Goal: Task Accomplishment & Management: Complete application form

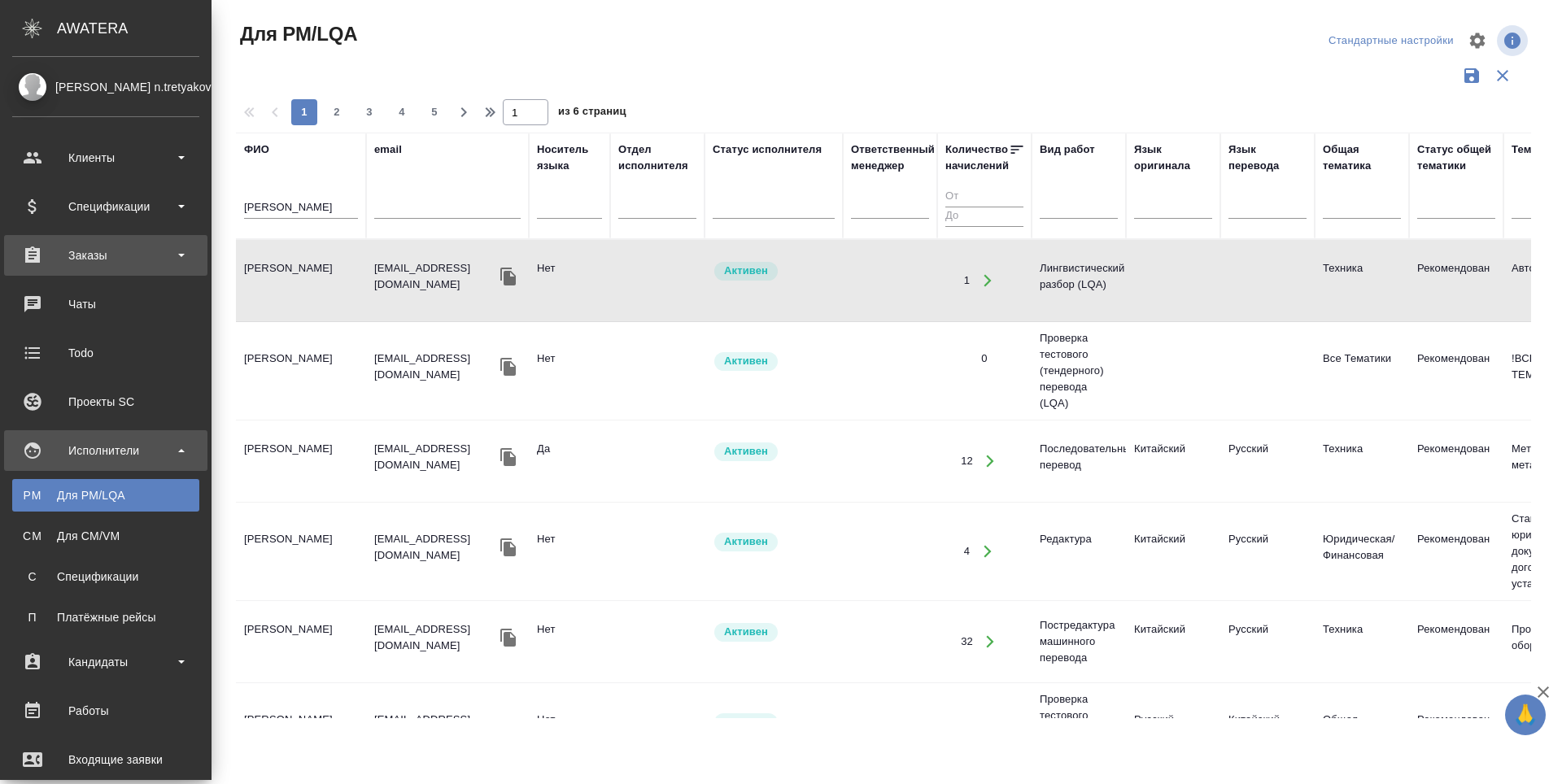
click at [37, 261] on div "Заказы" at bounding box center [106, 256] width 187 height 24
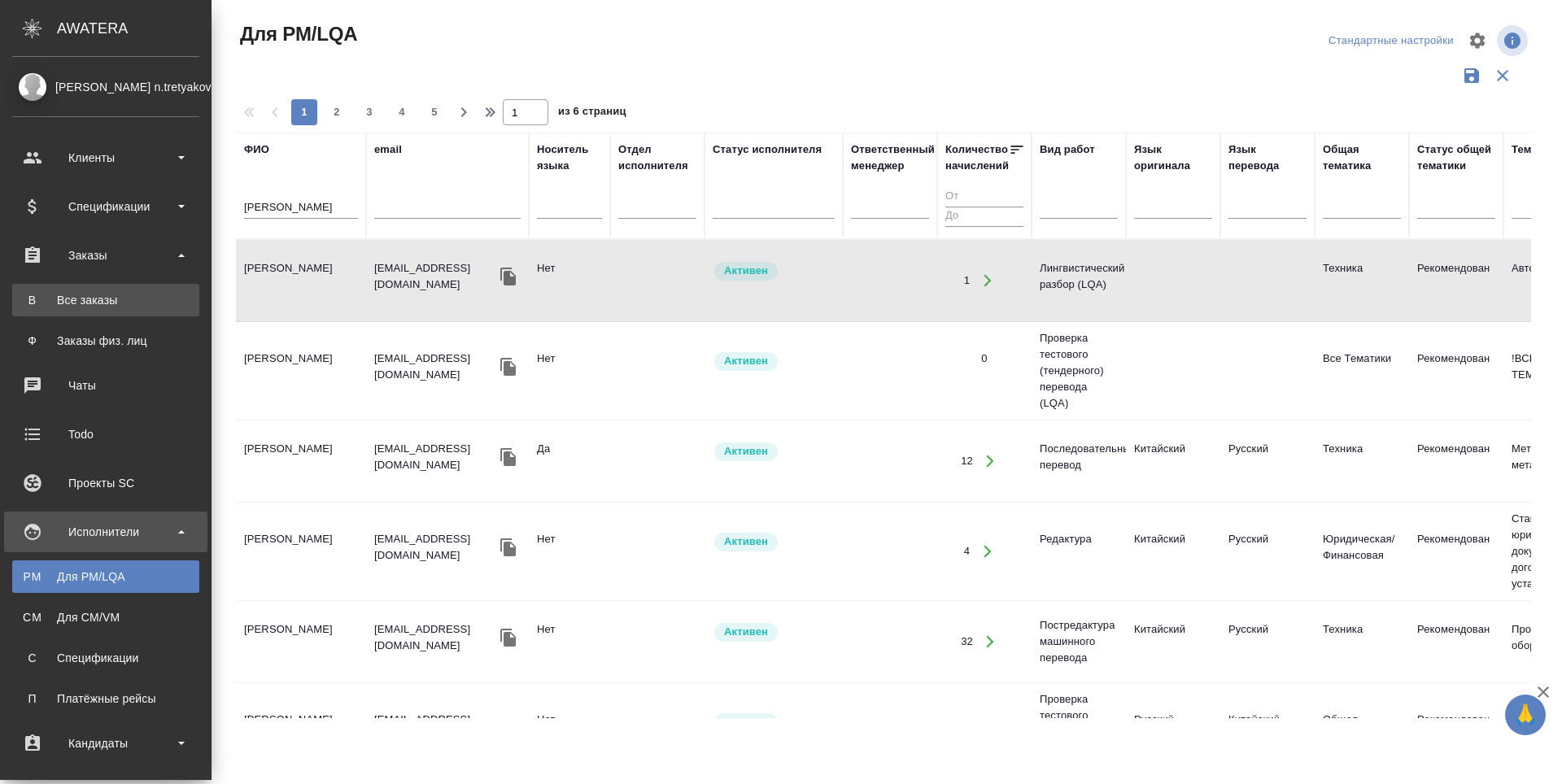
click at [41, 305] on div "Все заказы" at bounding box center [106, 300] width 171 height 17
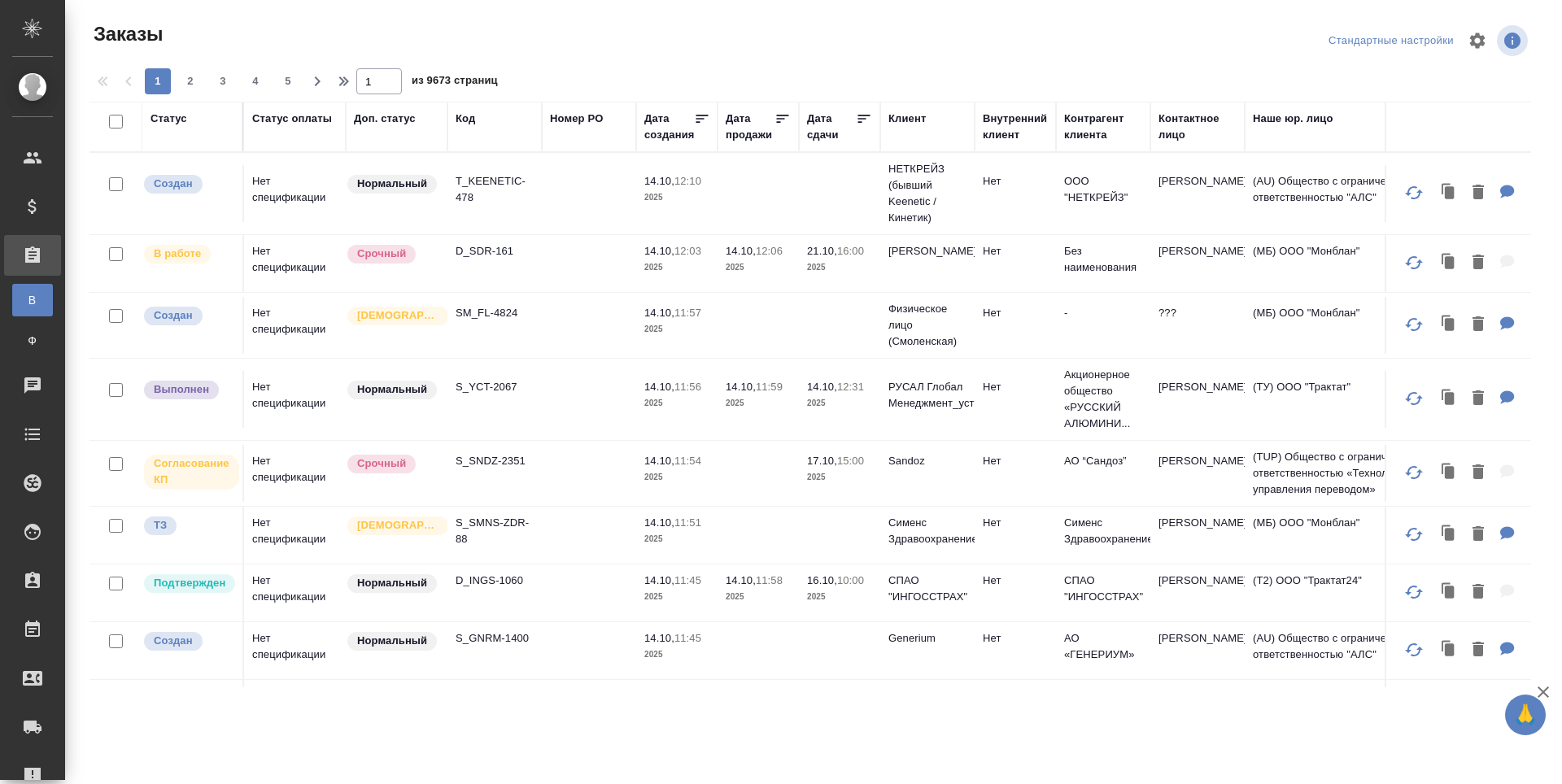
click at [464, 119] on div "Код" at bounding box center [465, 119] width 19 height 17
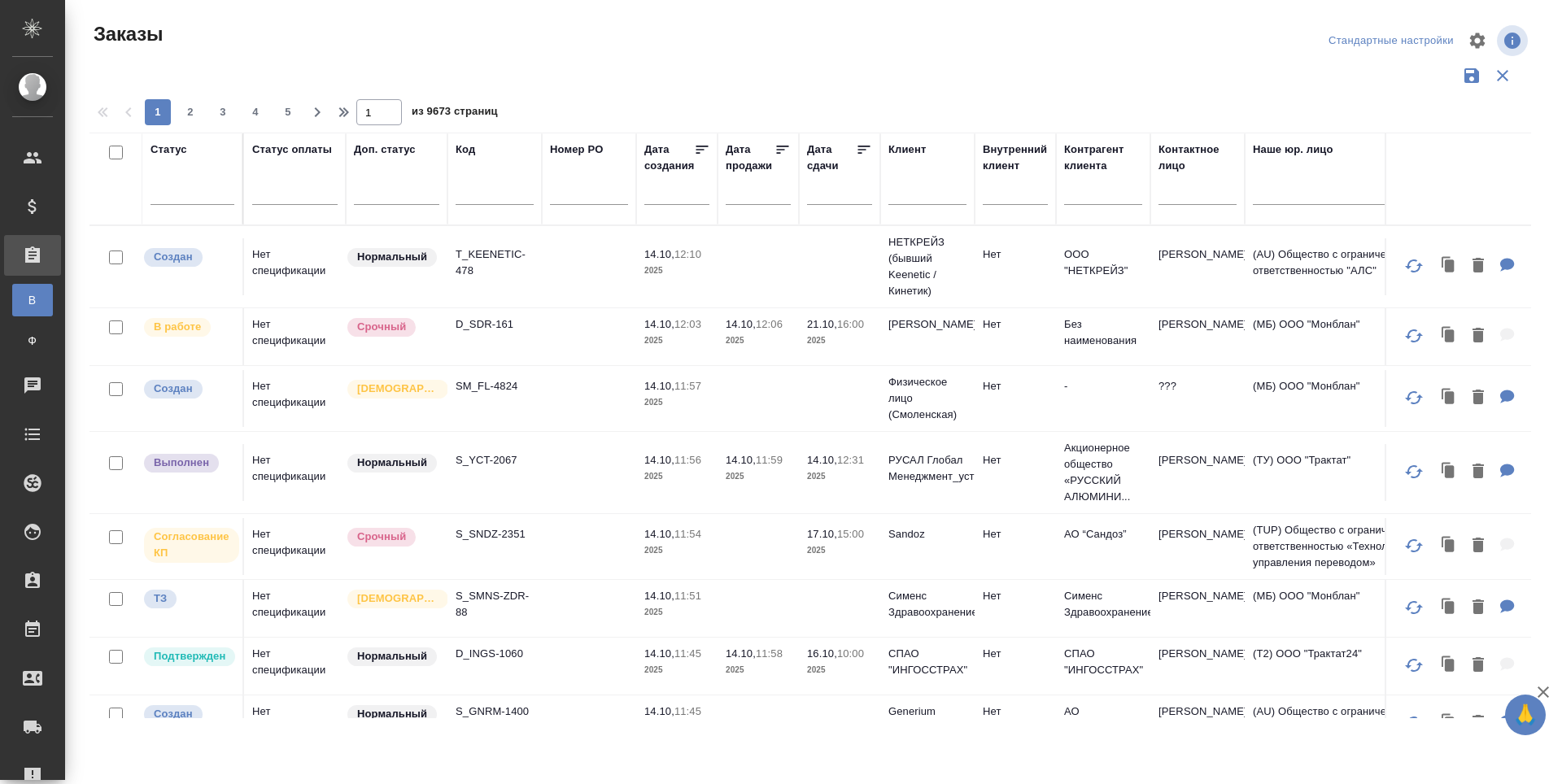
click at [489, 195] on input "text" at bounding box center [495, 194] width 79 height 20
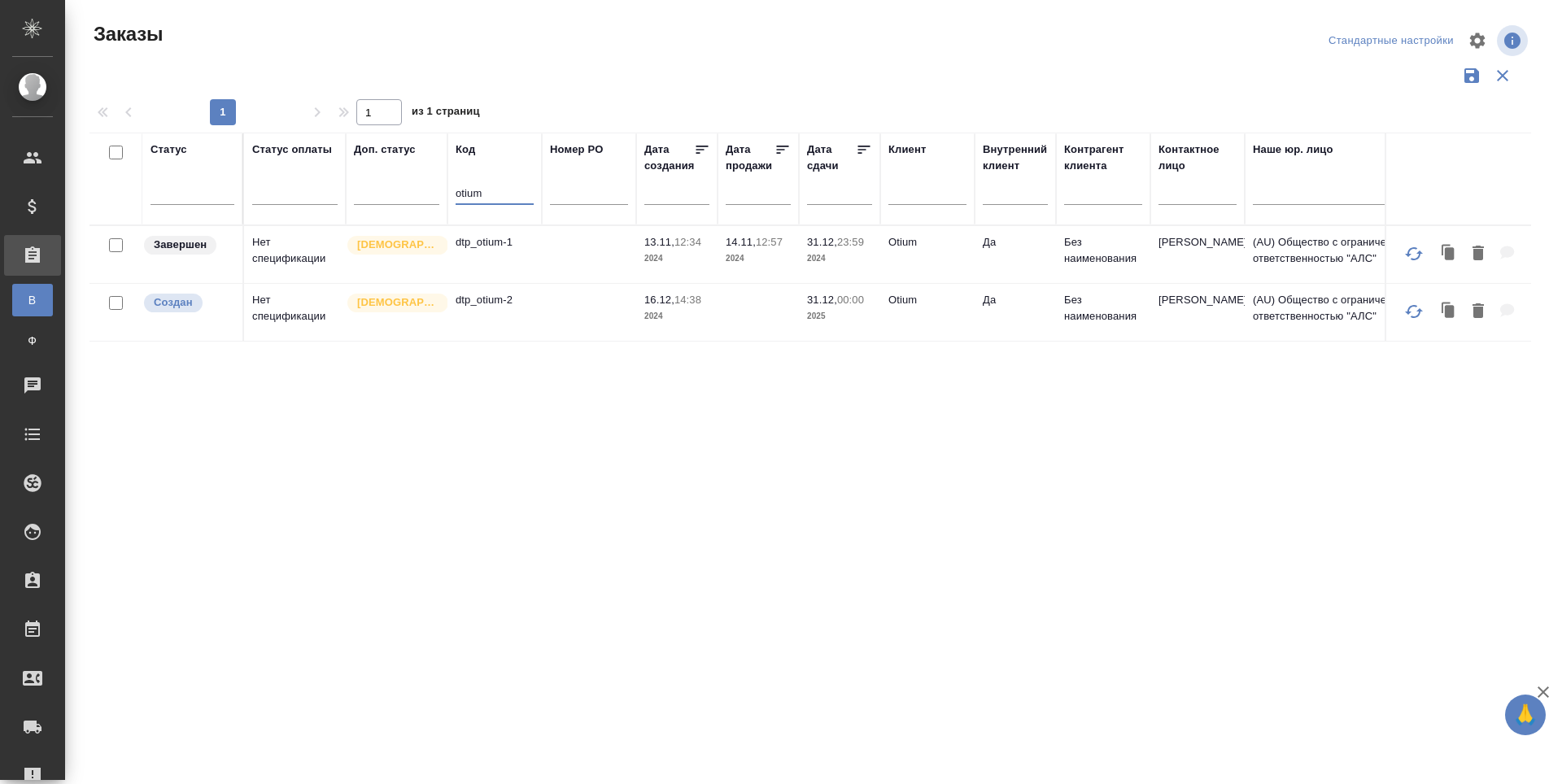
type input "otium"
click at [498, 321] on td "dtp_otium-2" at bounding box center [495, 311] width 94 height 57
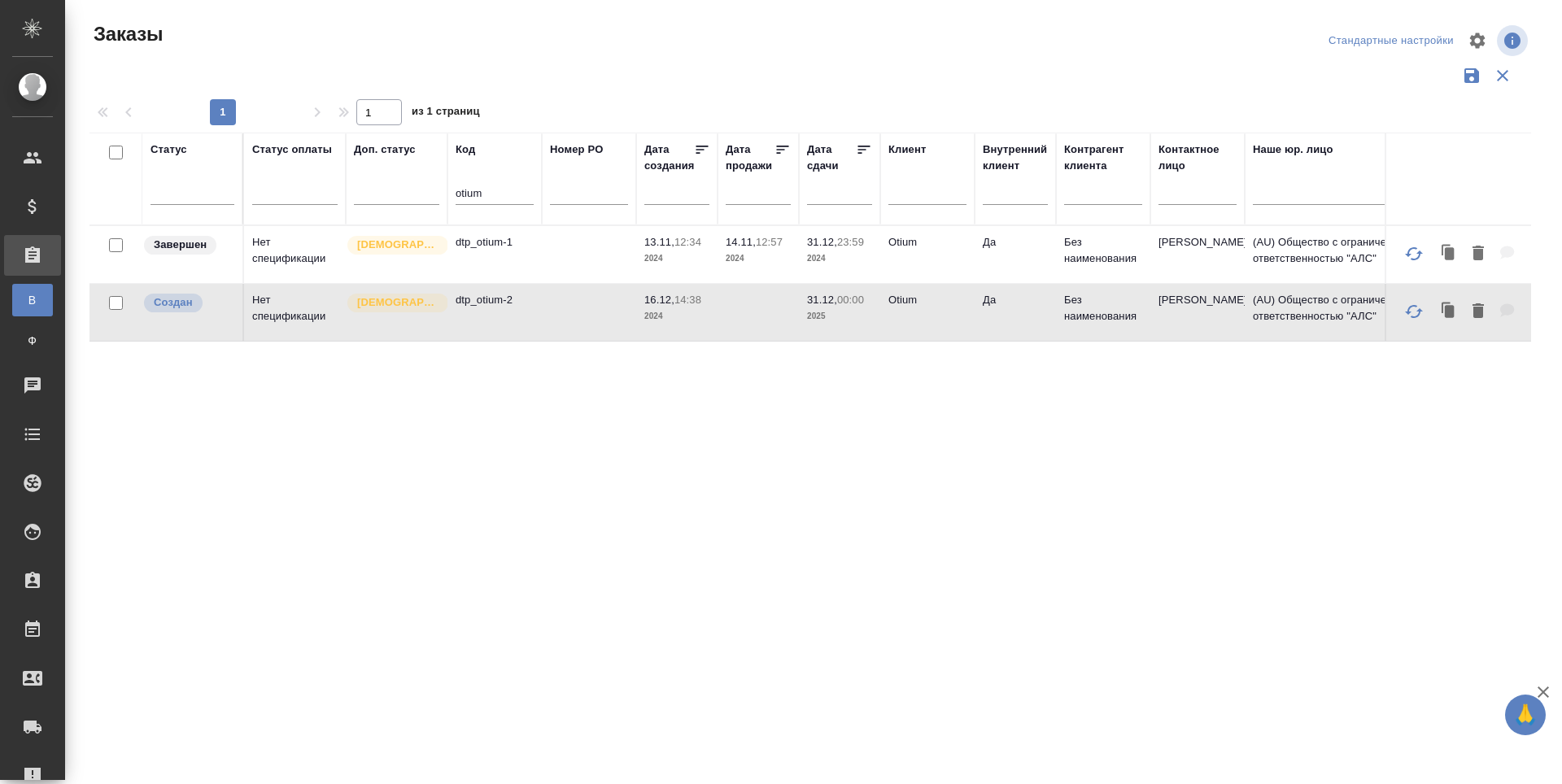
click at [498, 321] on td "dtp_otium-2" at bounding box center [495, 311] width 94 height 57
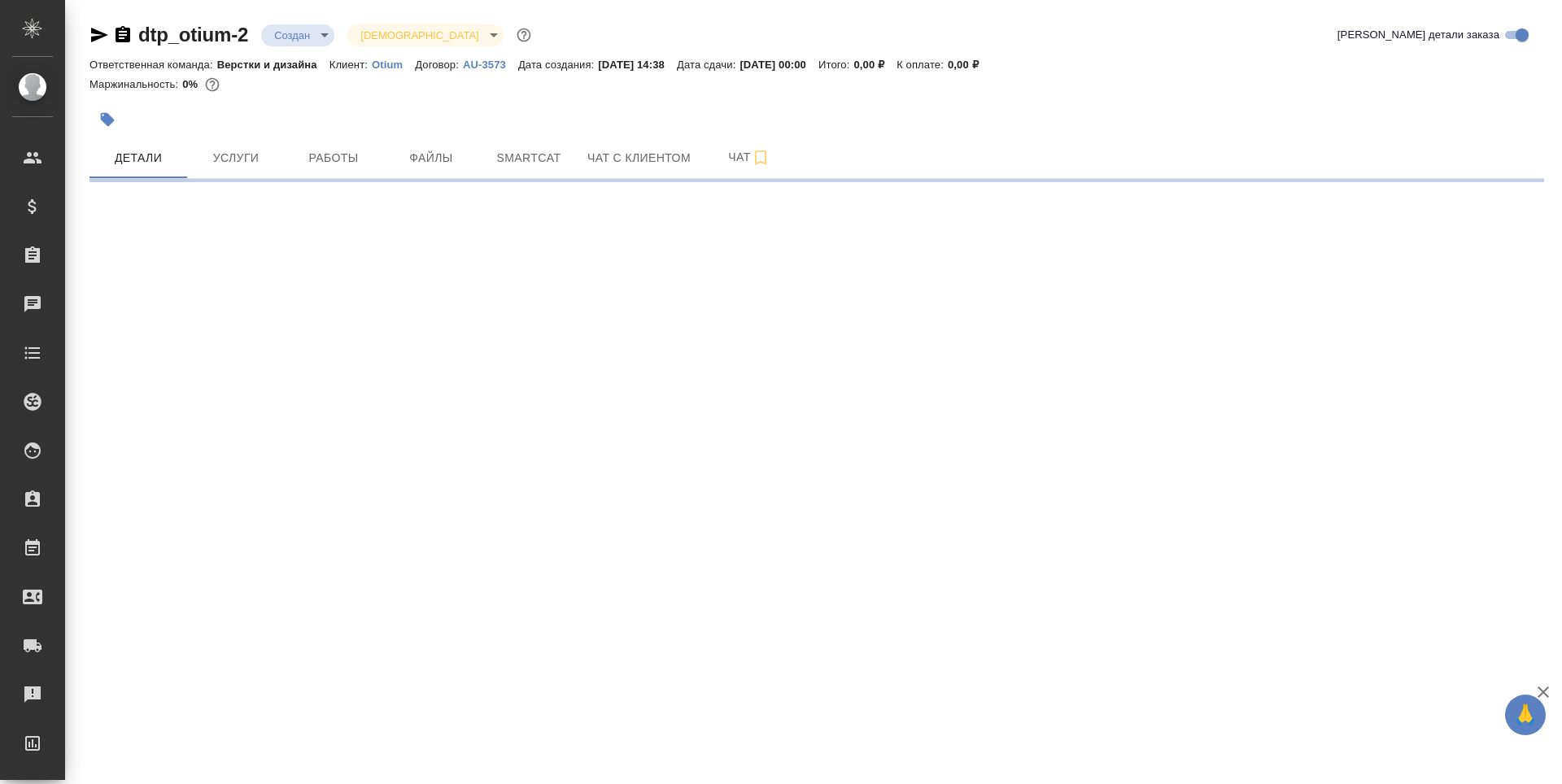
select select "RU"
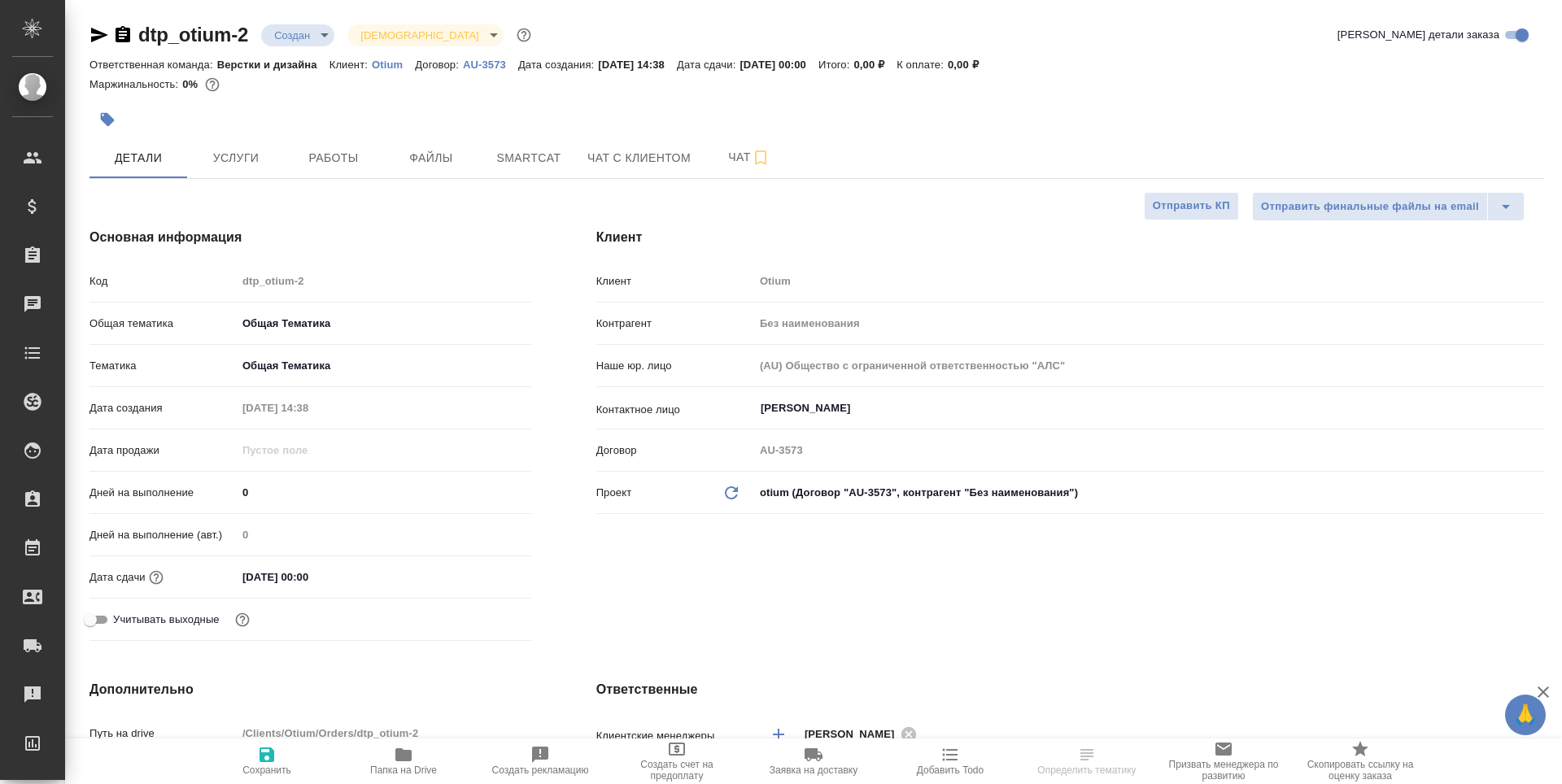
type textarea "x"
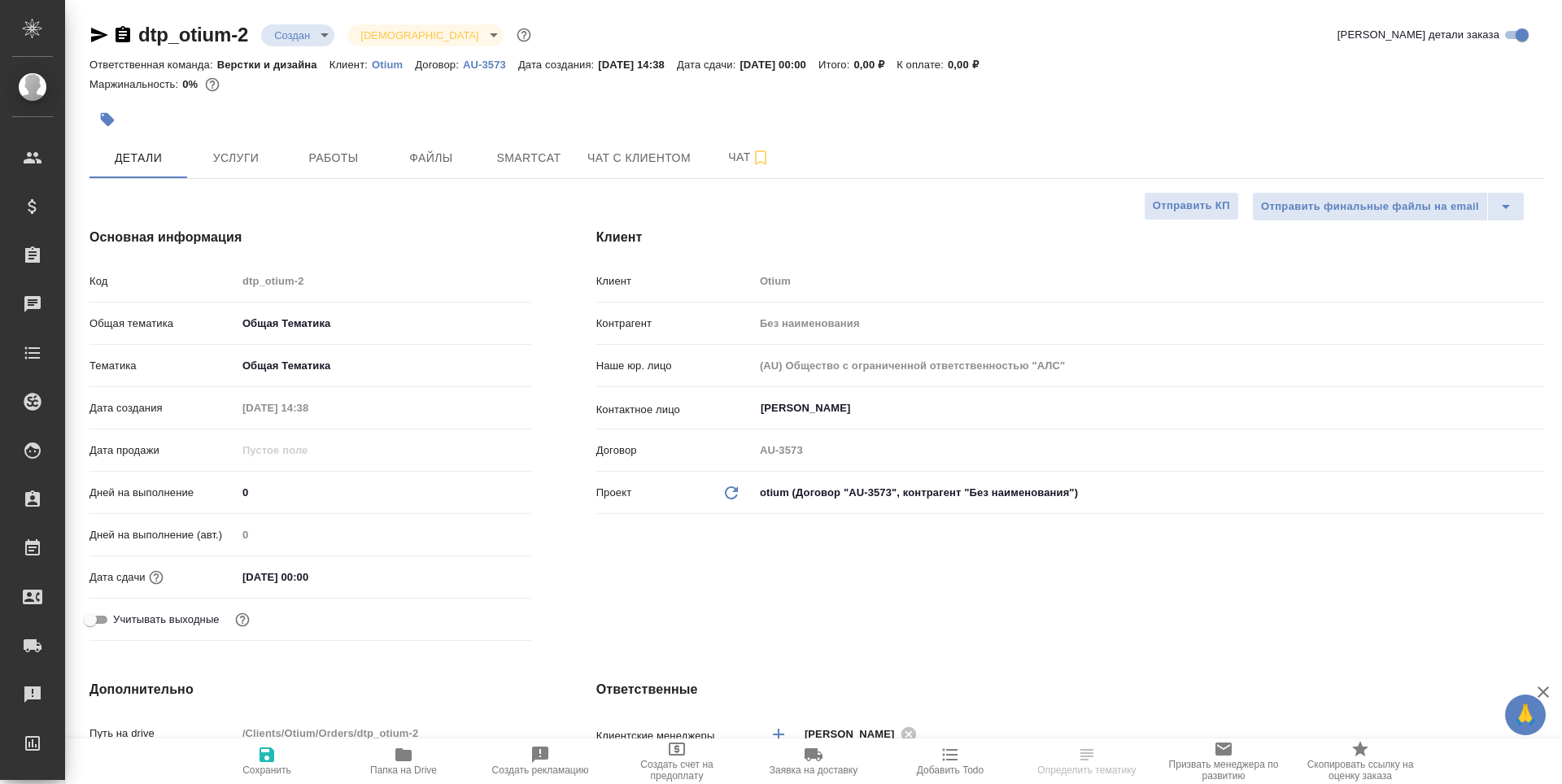
type textarea "x"
click at [319, 172] on button "Работы" at bounding box center [333, 158] width 98 height 41
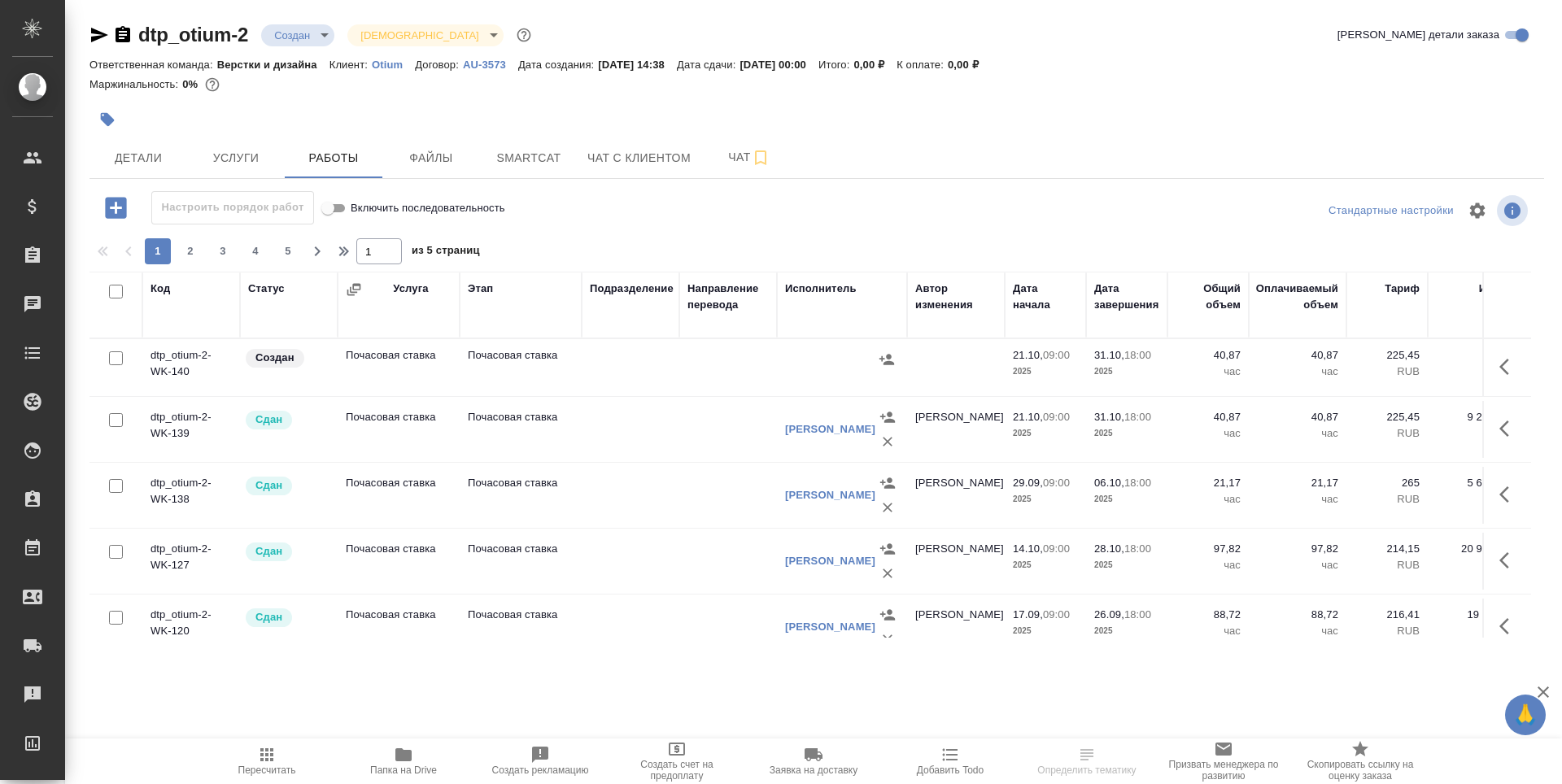
click at [375, 367] on td "Почасовая ставка" at bounding box center [399, 367] width 122 height 57
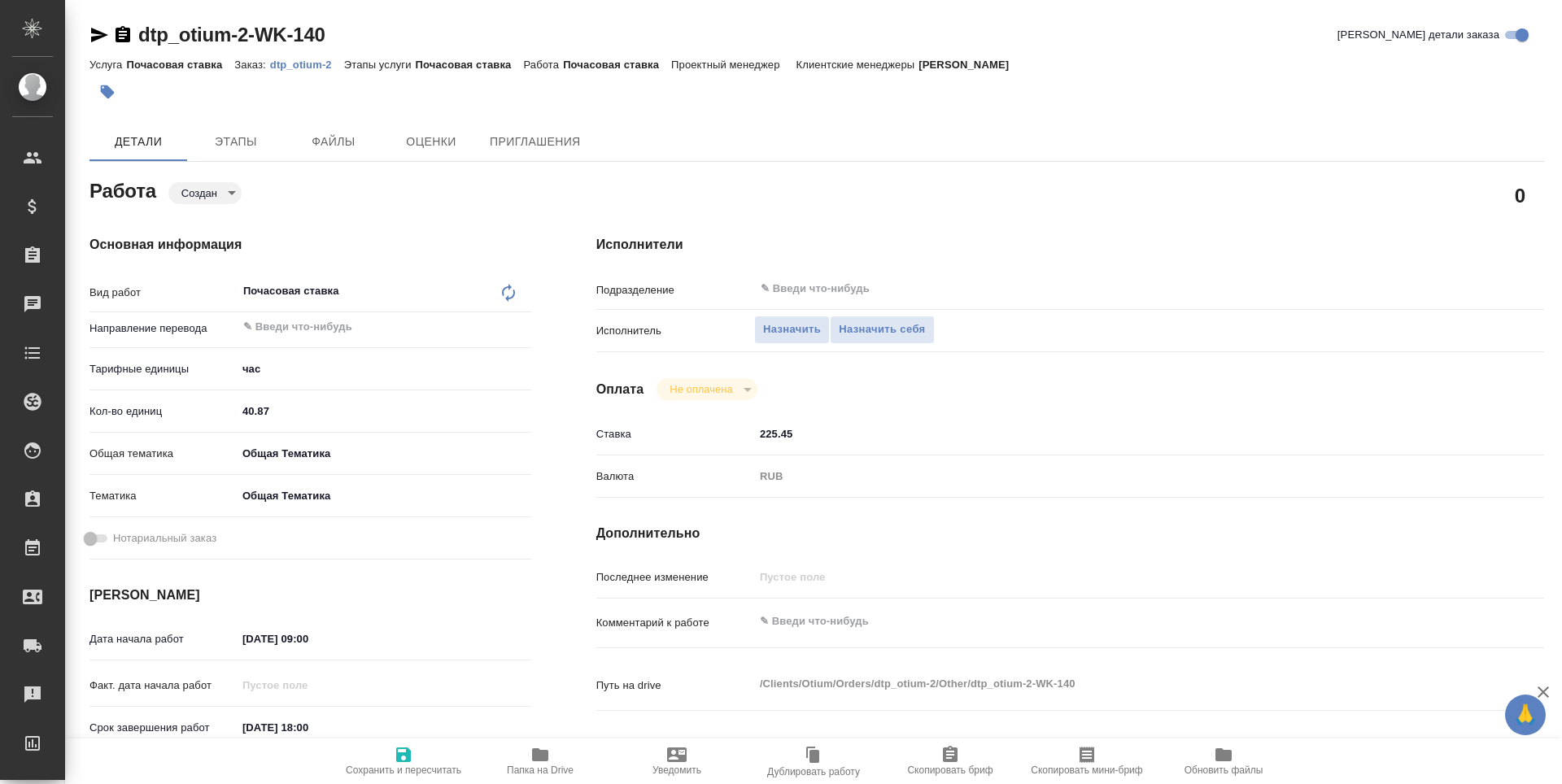
type textarea "x"
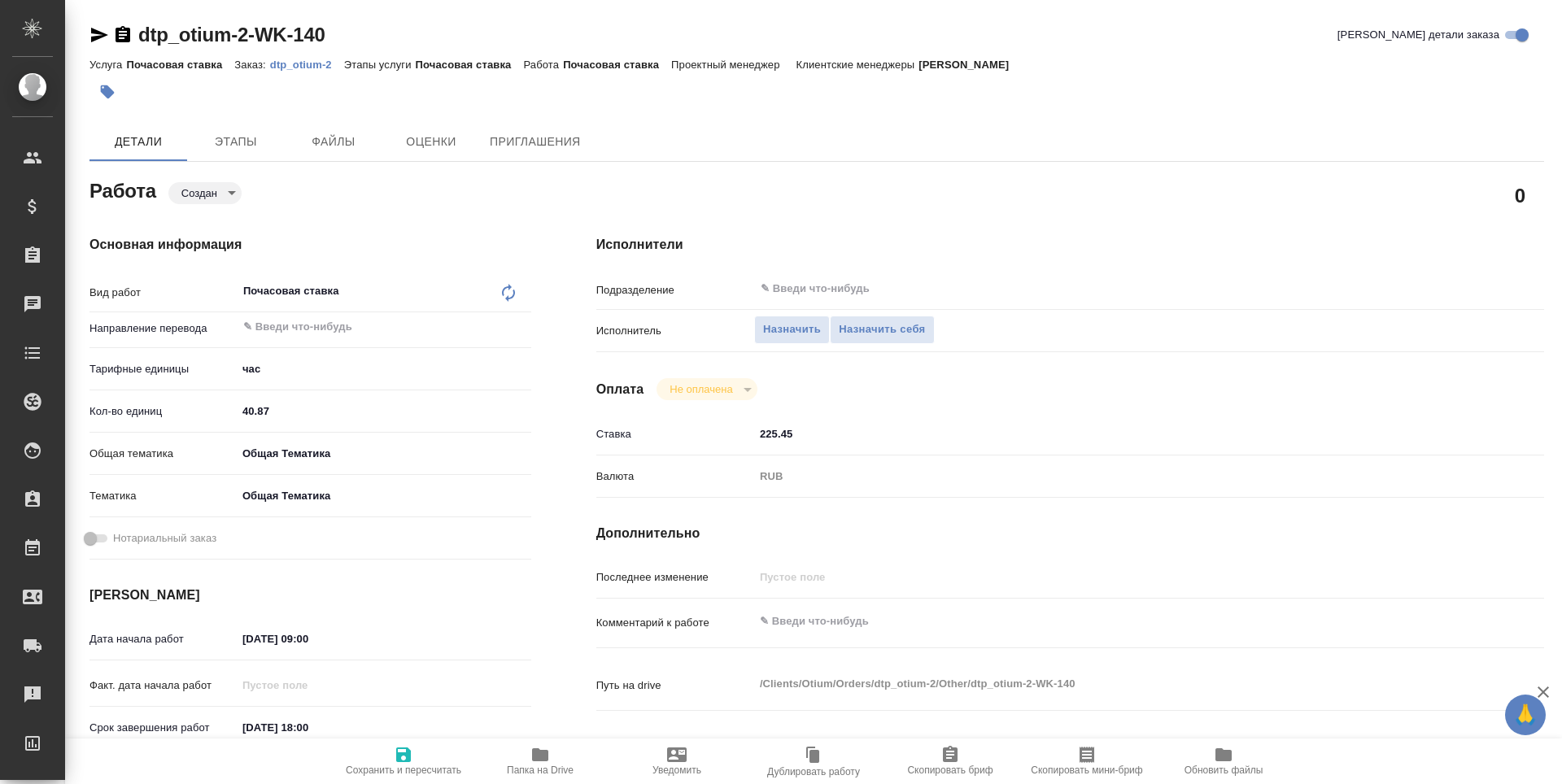
type textarea "x"
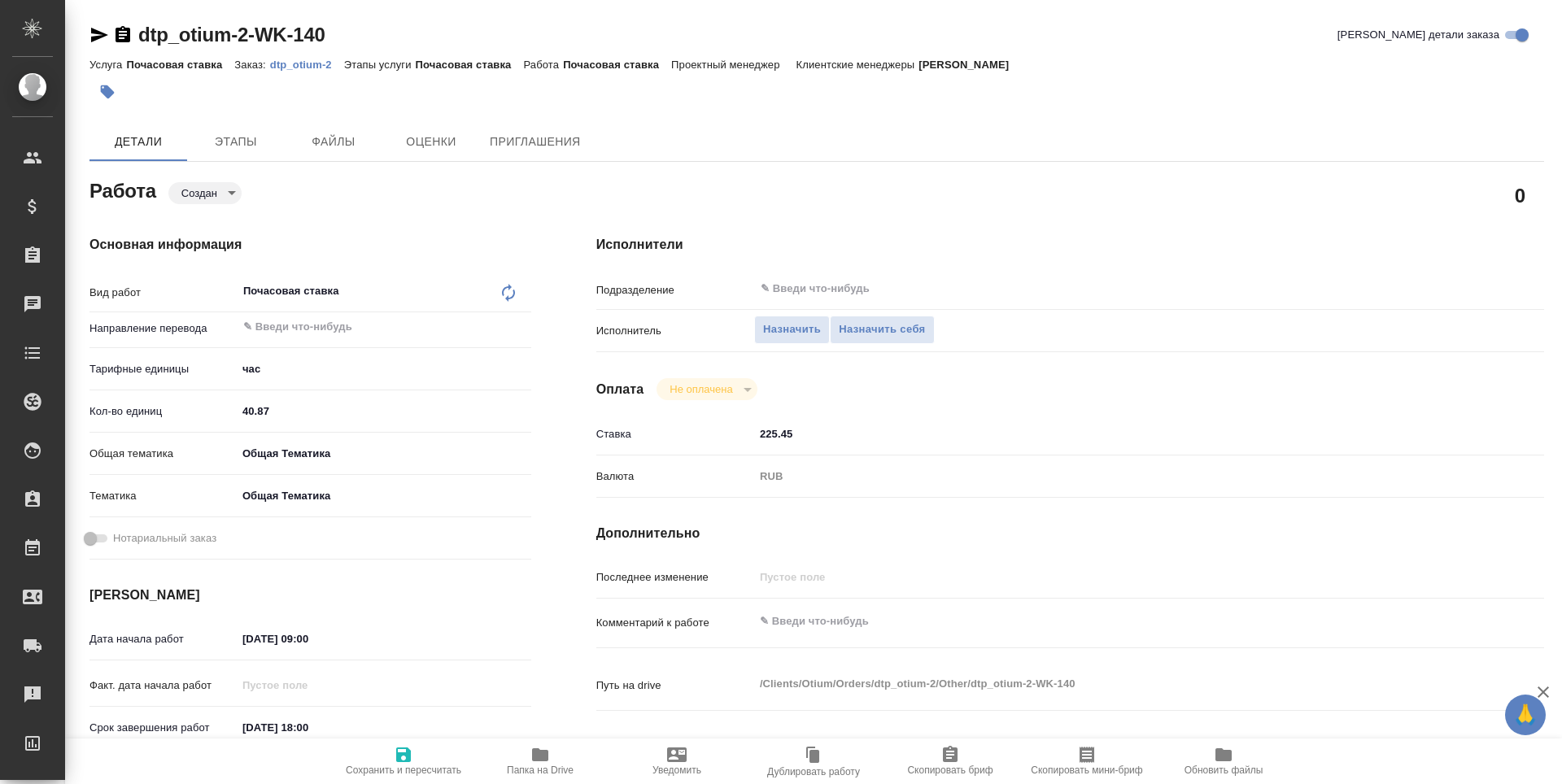
type textarea "x"
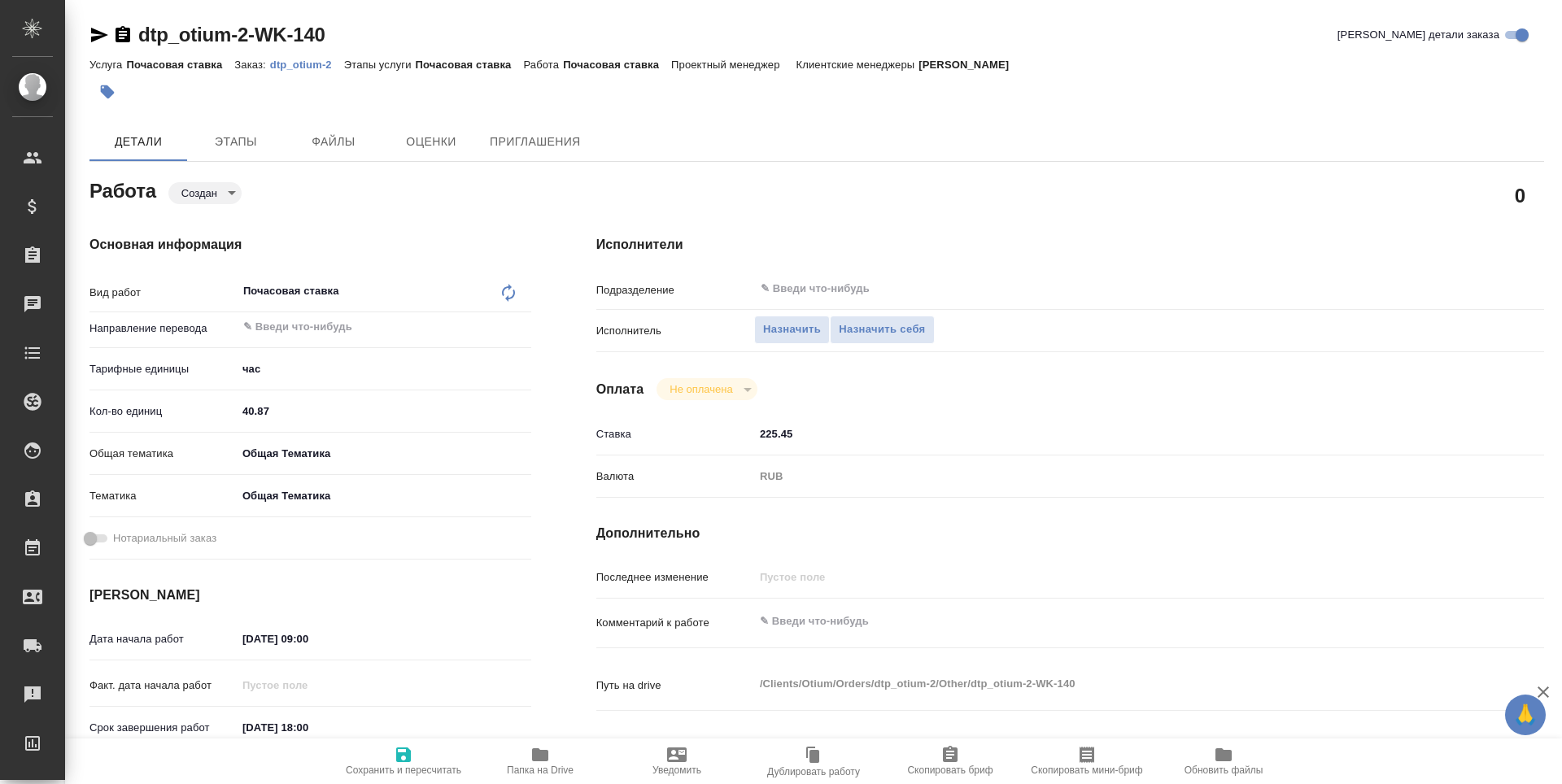
type textarea "x"
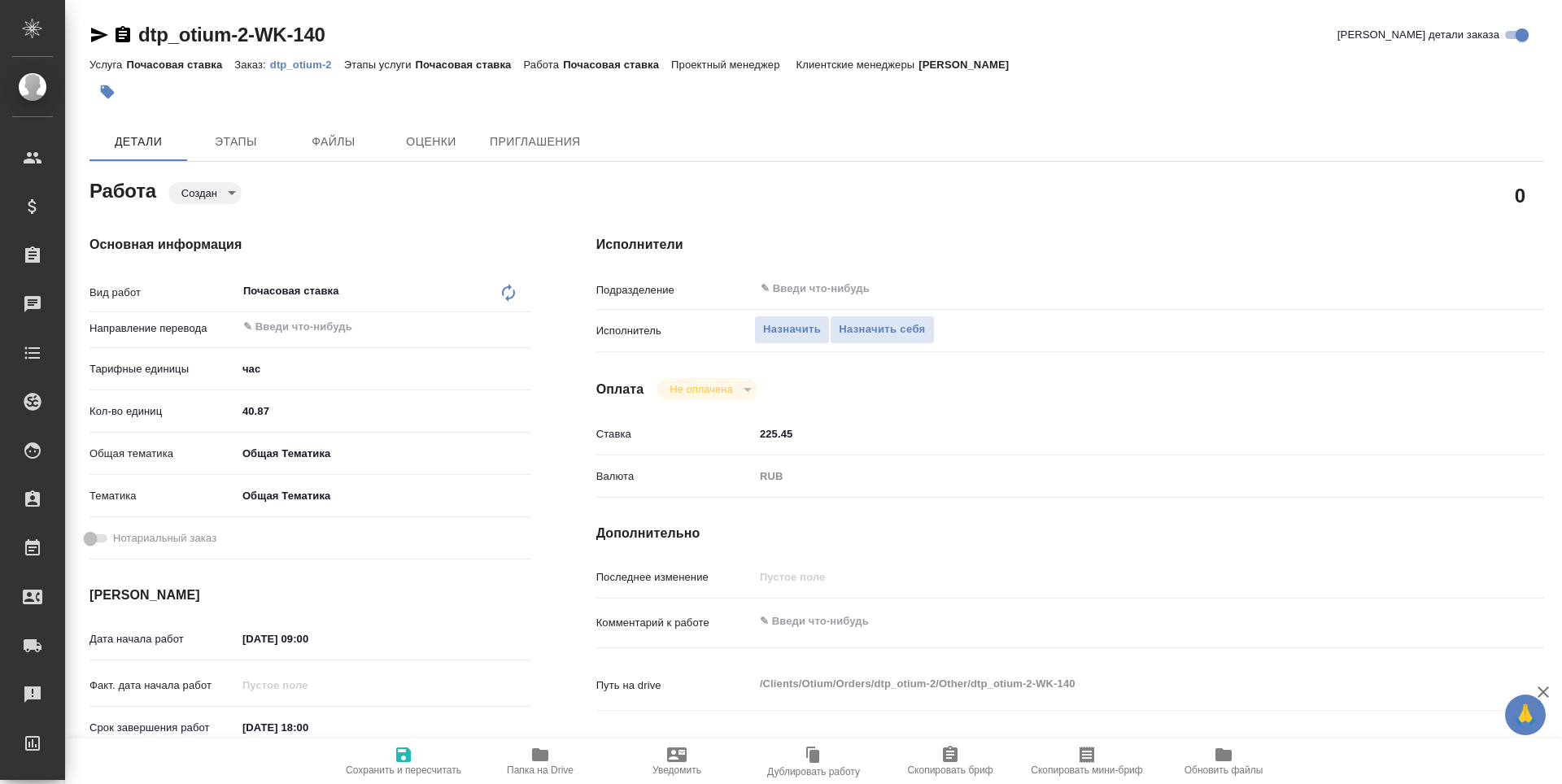
click at [295, 645] on input "21.10.2025 09:00" at bounding box center [307, 638] width 142 height 24
click at [490, 641] on icon "button" at bounding box center [483, 637] width 15 height 17
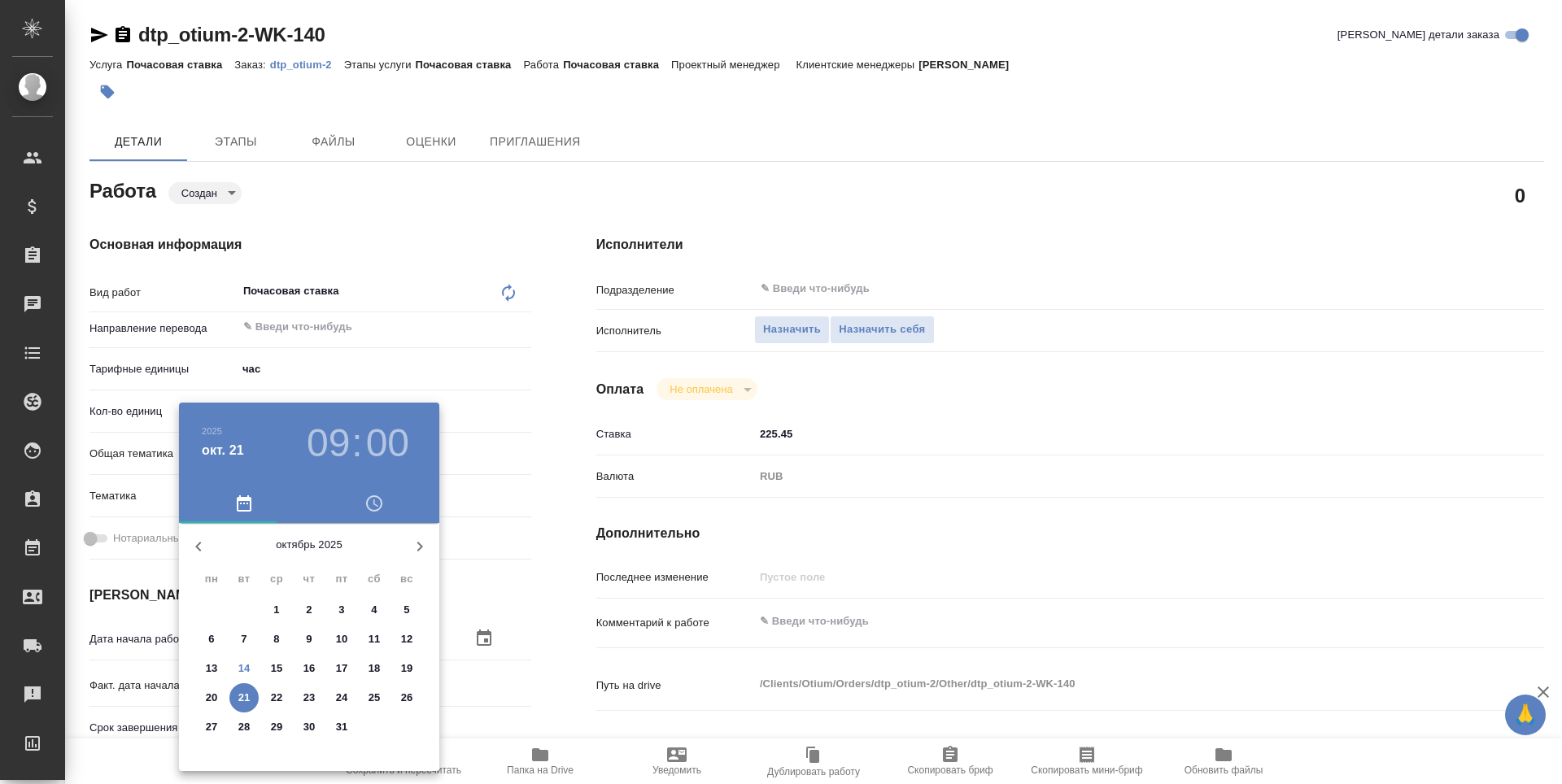
click at [204, 729] on span "27" at bounding box center [212, 726] width 30 height 17
type textarea "x"
type input "27.10.2025 09:00"
type textarea "x"
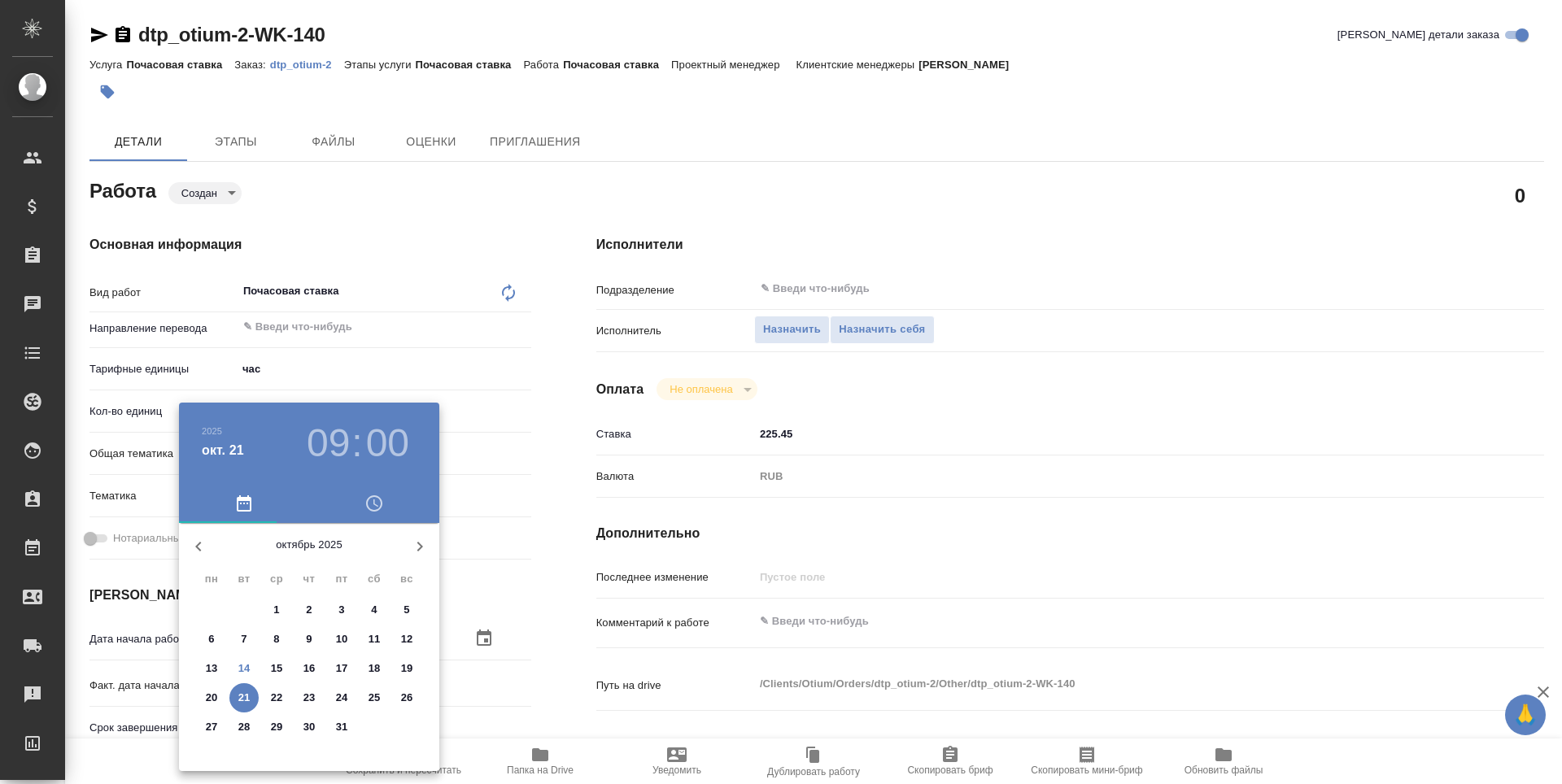
type textarea "x"
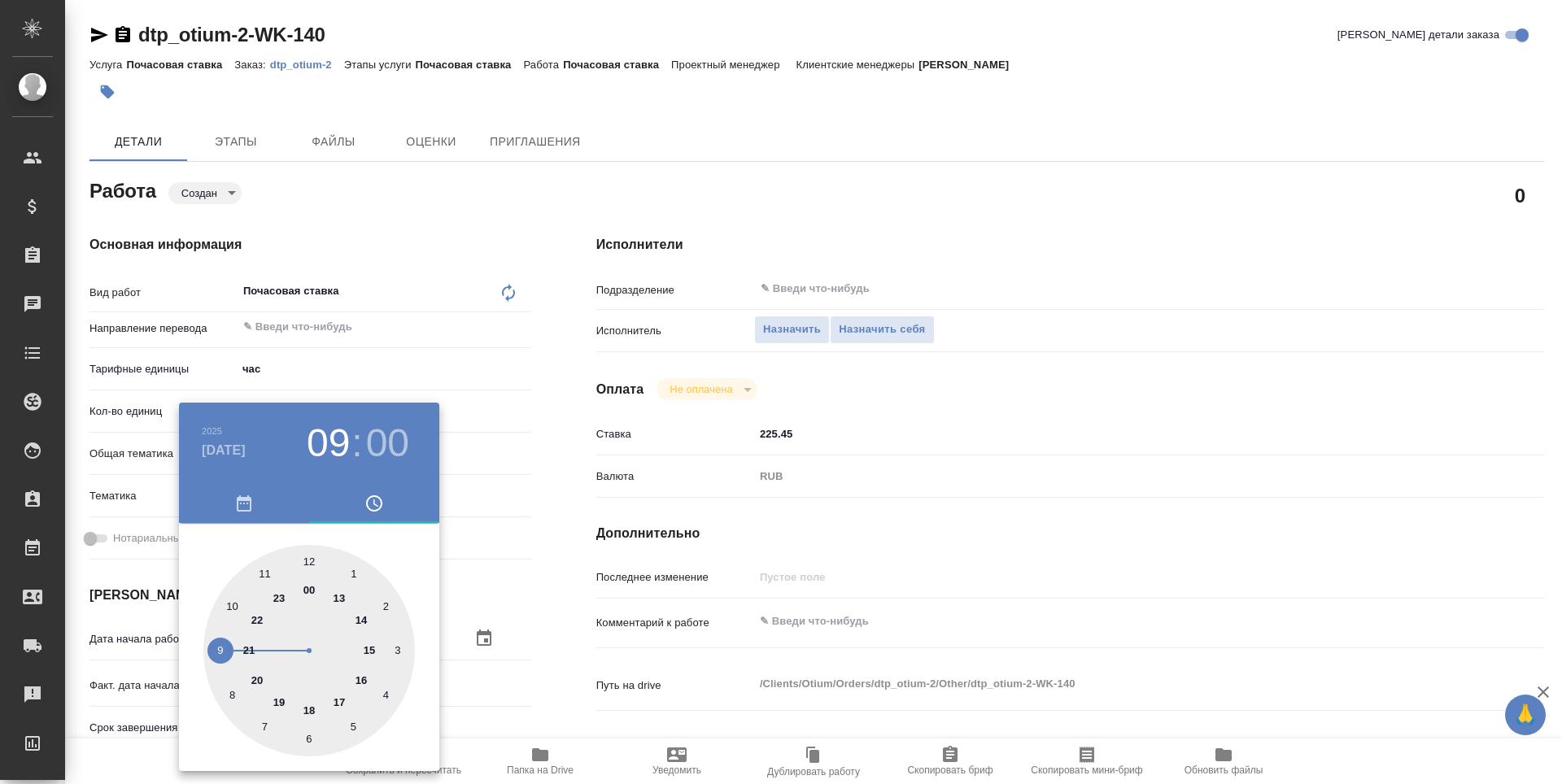
click at [517, 666] on div at bounding box center [781, 392] width 1562 height 784
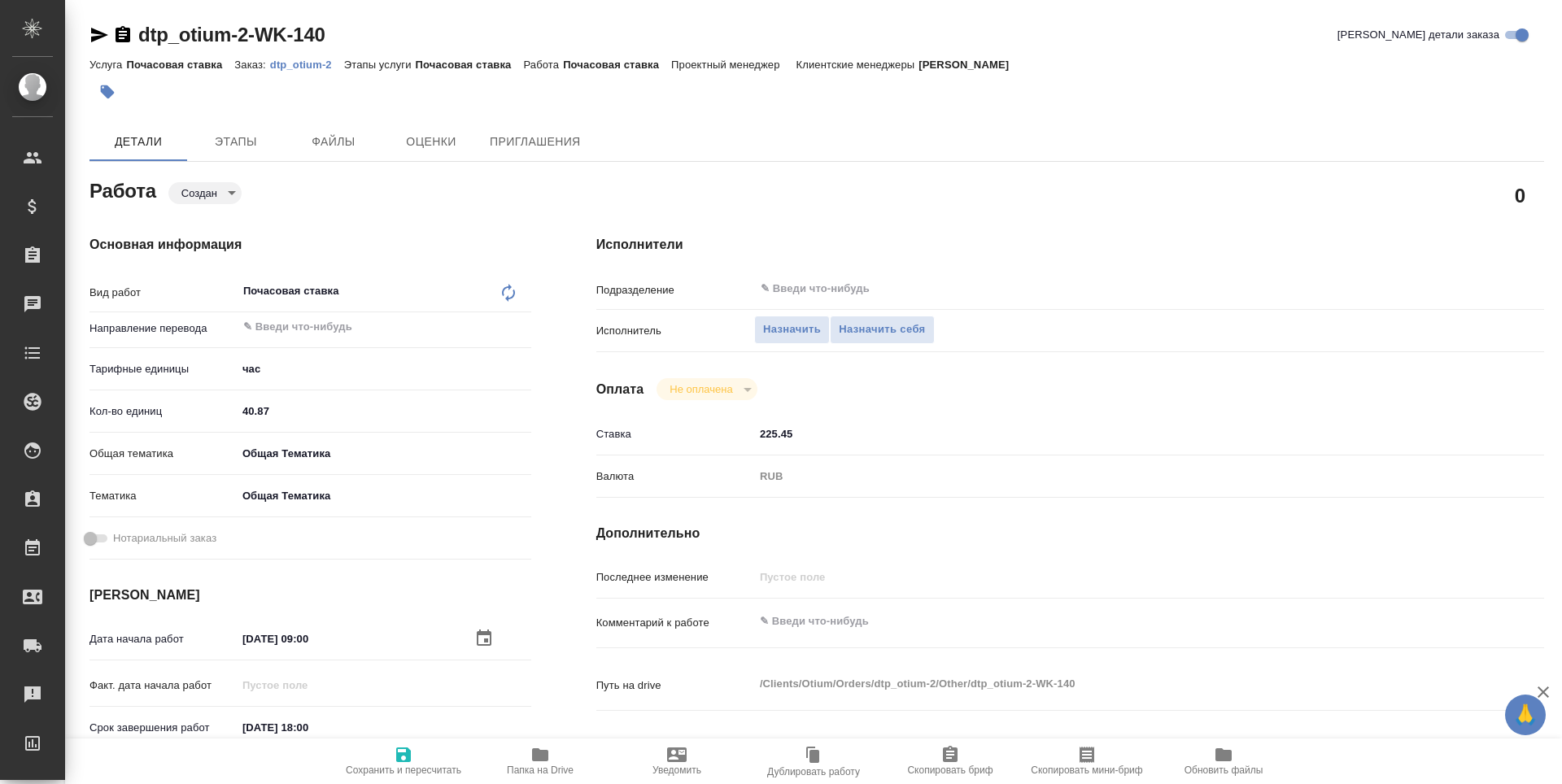
scroll to position [244, 0]
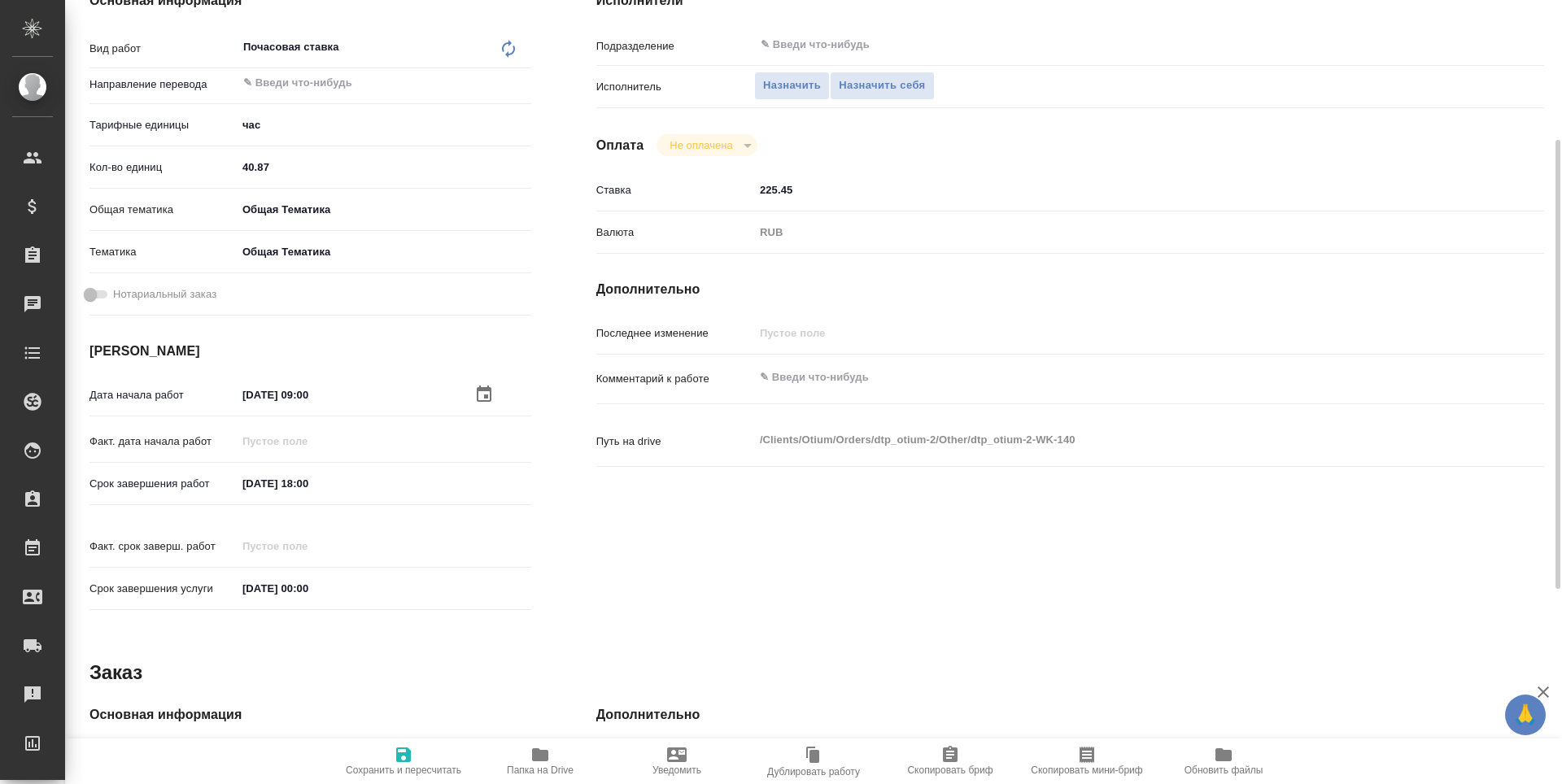
click at [292, 487] on input "31.10.2025 18:00" at bounding box center [307, 483] width 142 height 24
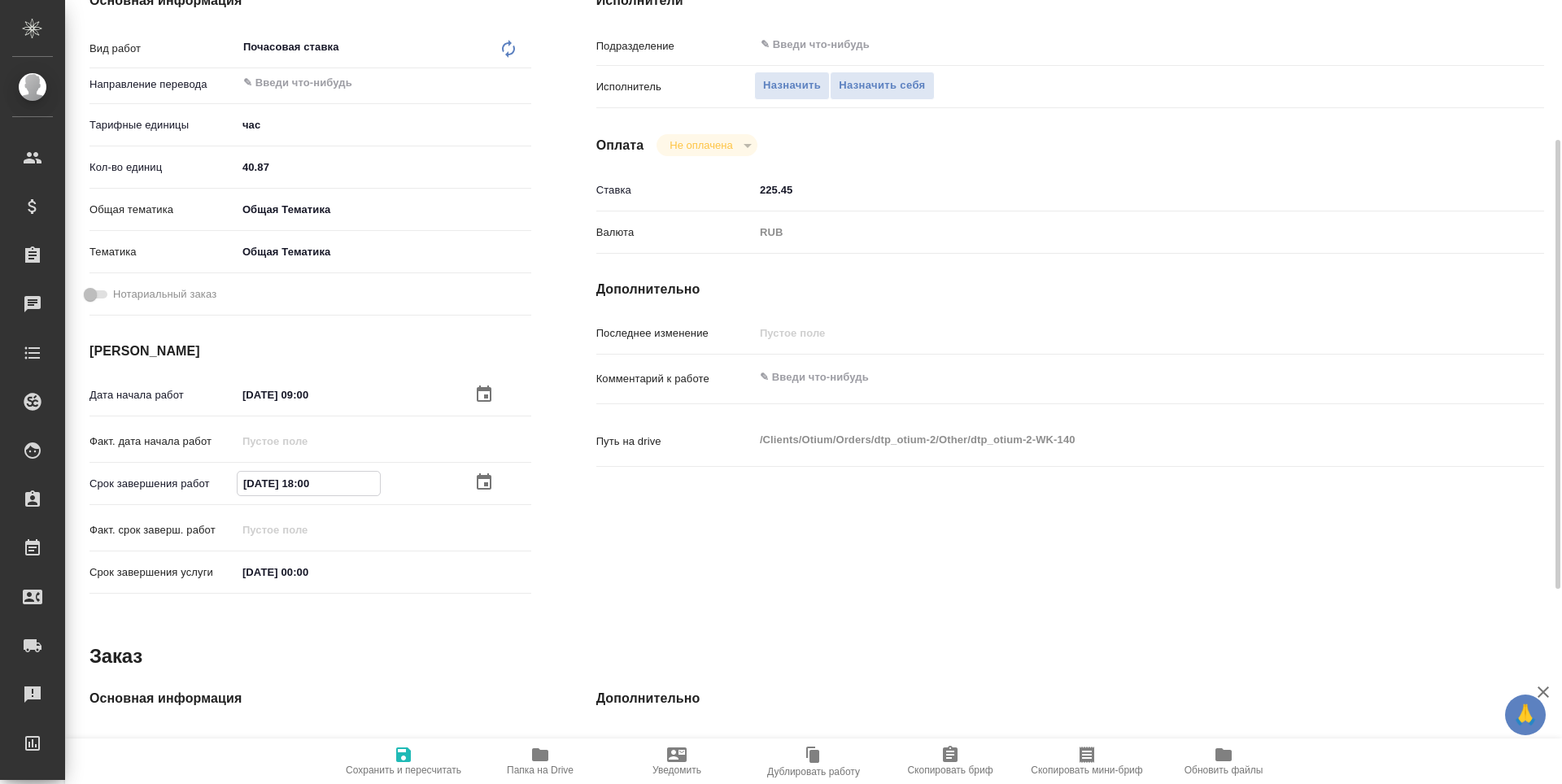
click at [477, 487] on icon "button" at bounding box center [483, 481] width 15 height 17
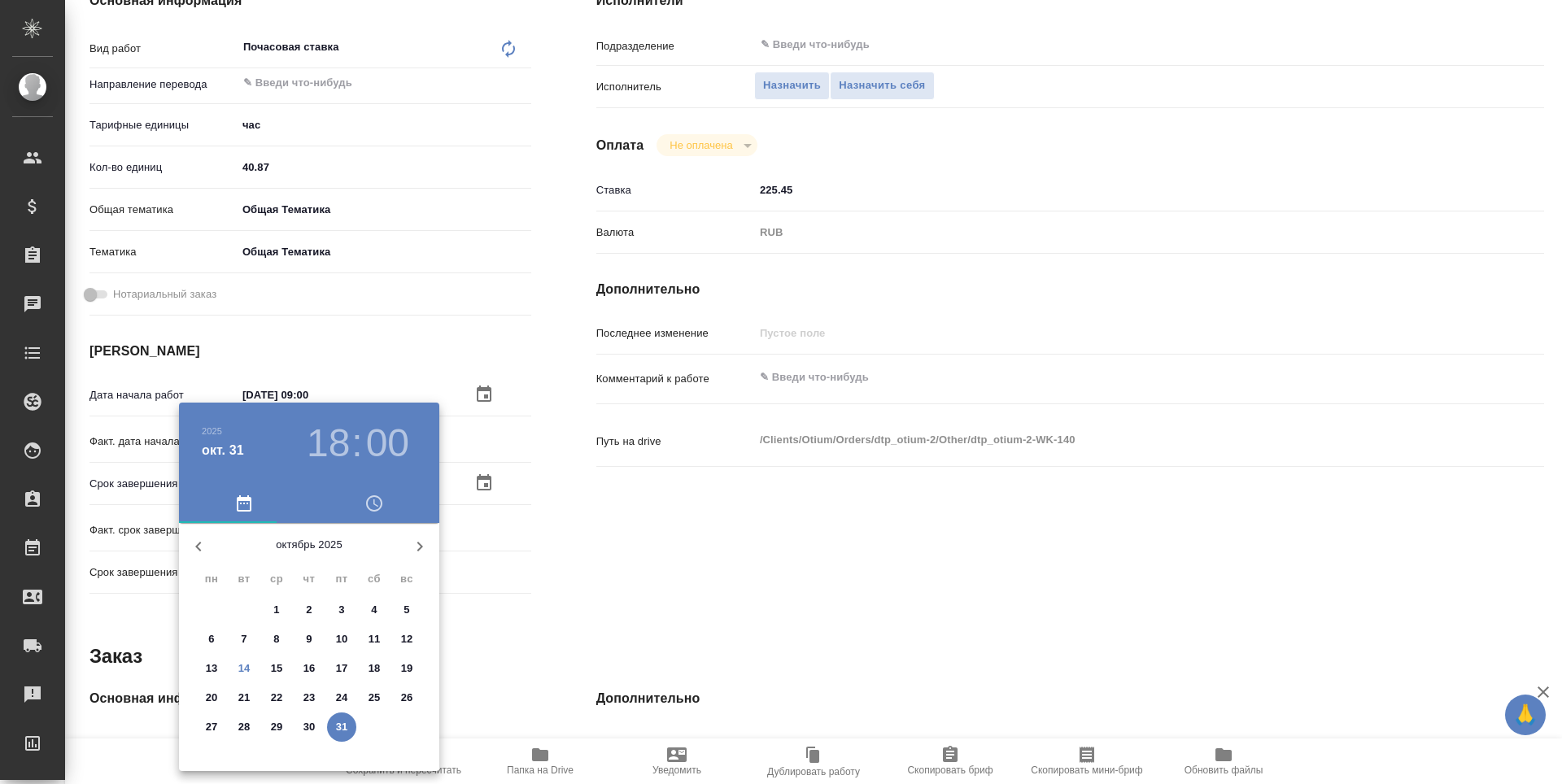
click at [412, 548] on icon "button" at bounding box center [420, 546] width 19 height 19
click at [339, 672] on p "14" at bounding box center [342, 668] width 12 height 17
type textarea "x"
type input "14.11.2025 18:00"
type textarea "x"
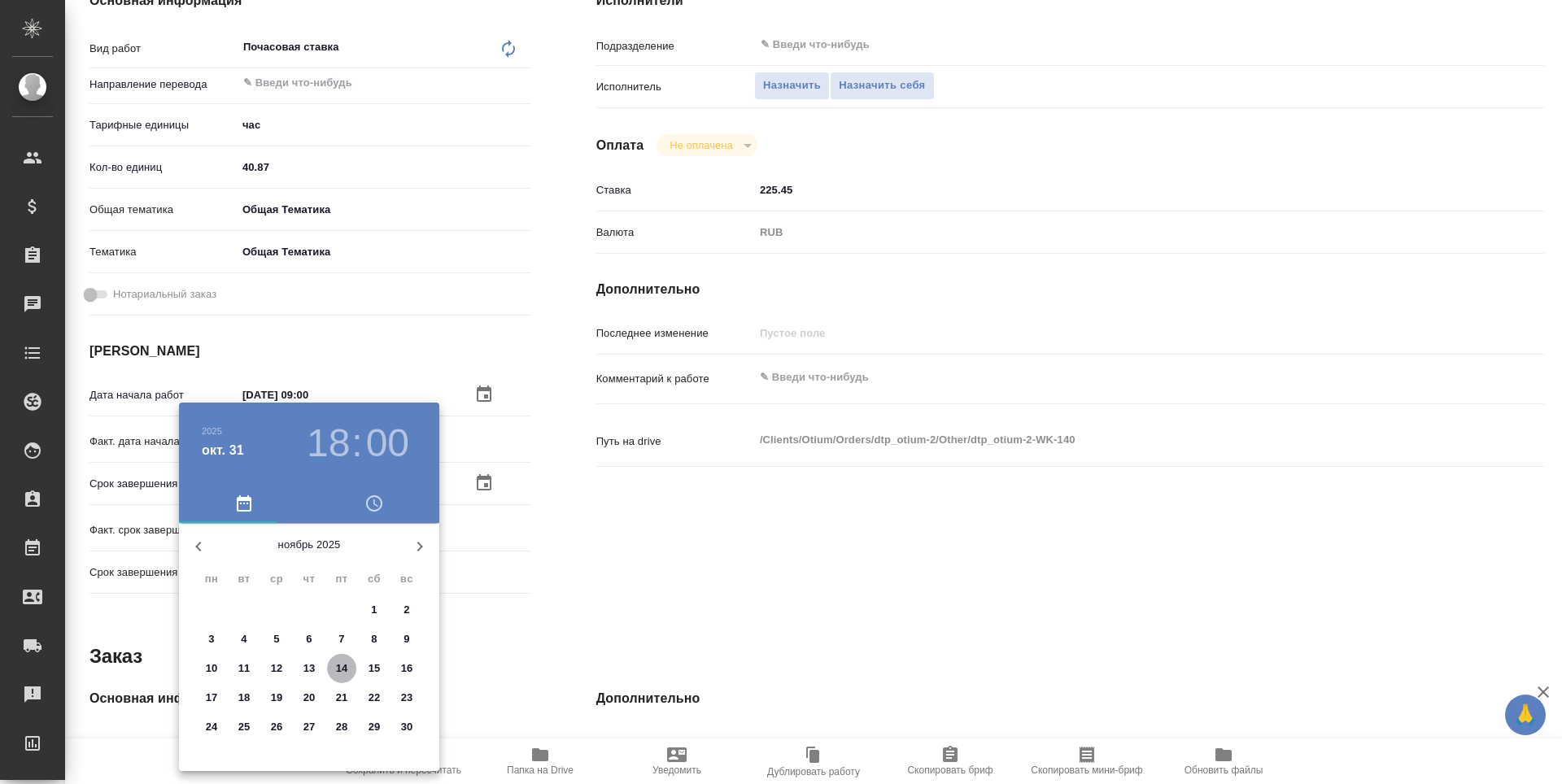
type textarea "x"
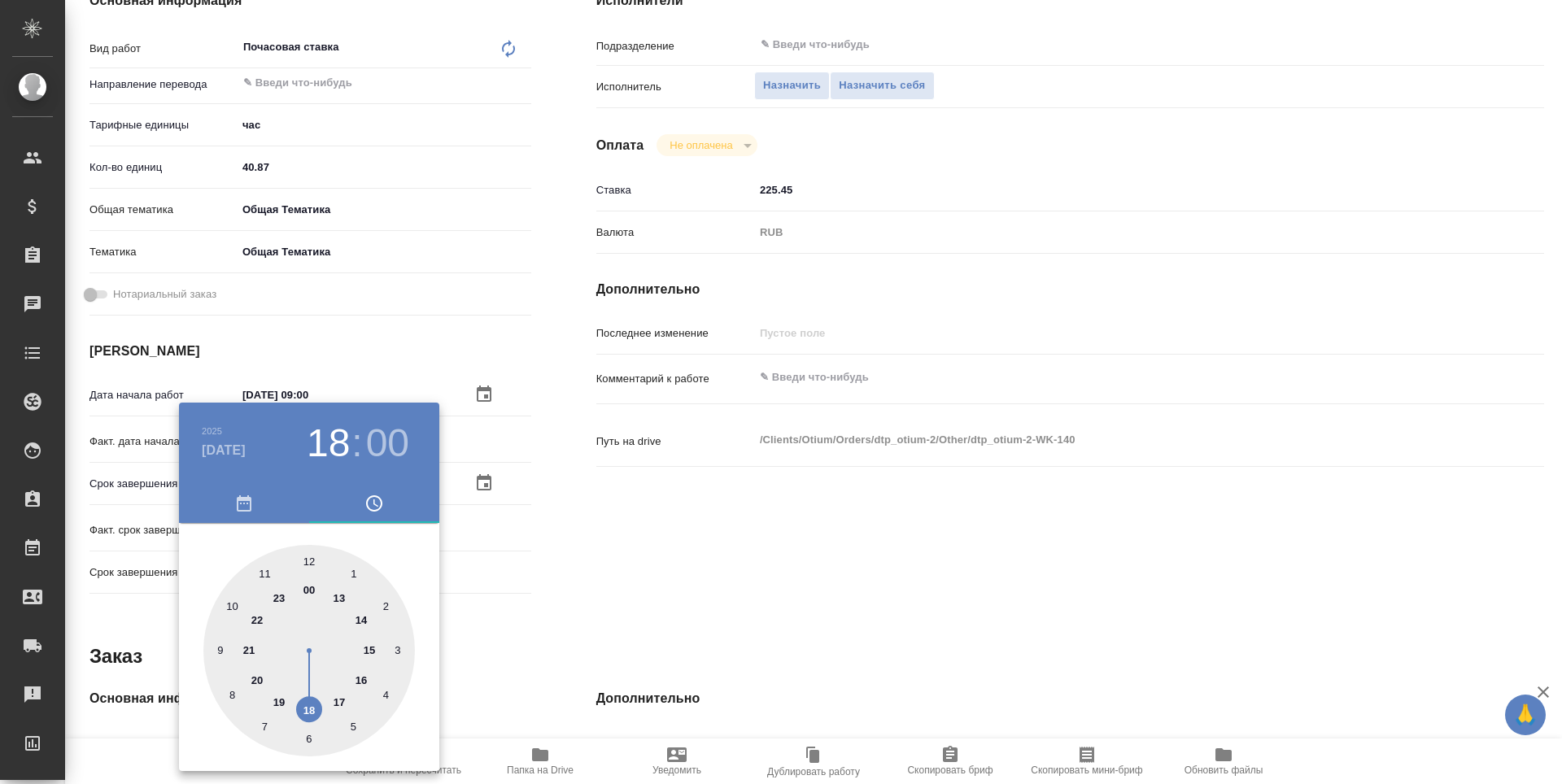
click at [646, 604] on div at bounding box center [781, 392] width 1562 height 784
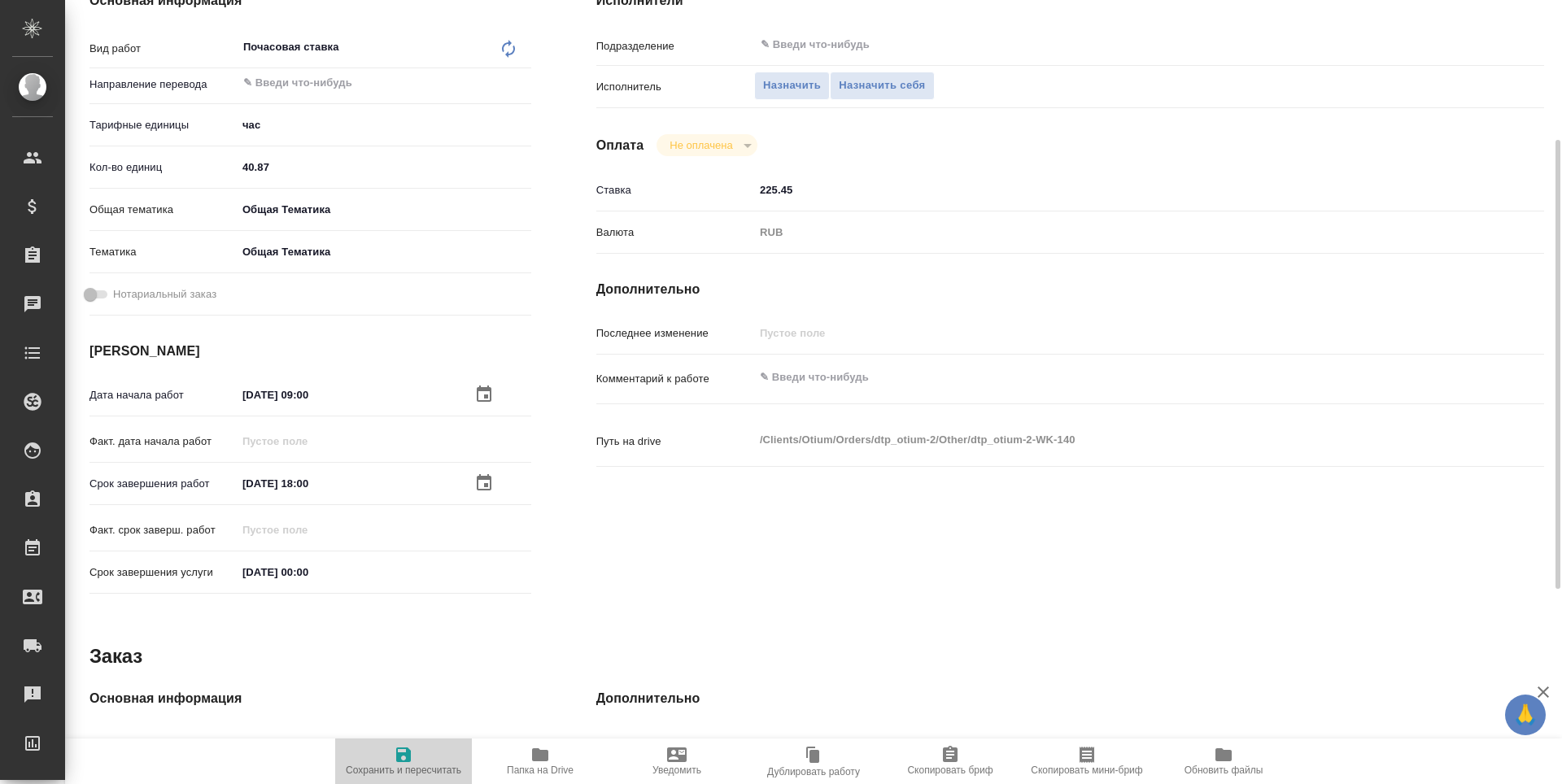
click at [411, 762] on icon "button" at bounding box center [403, 754] width 19 height 19
type textarea "x"
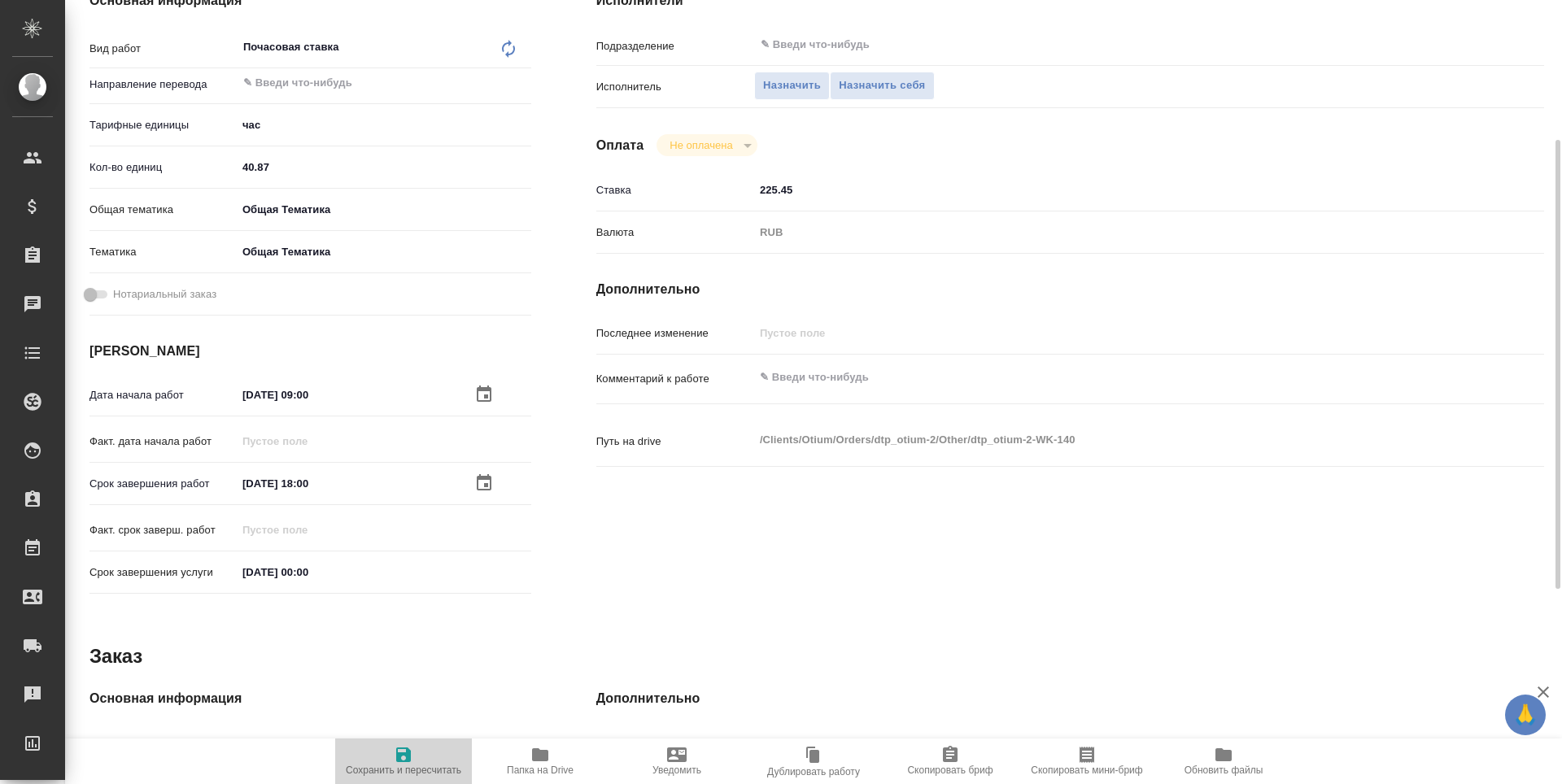
type textarea "x"
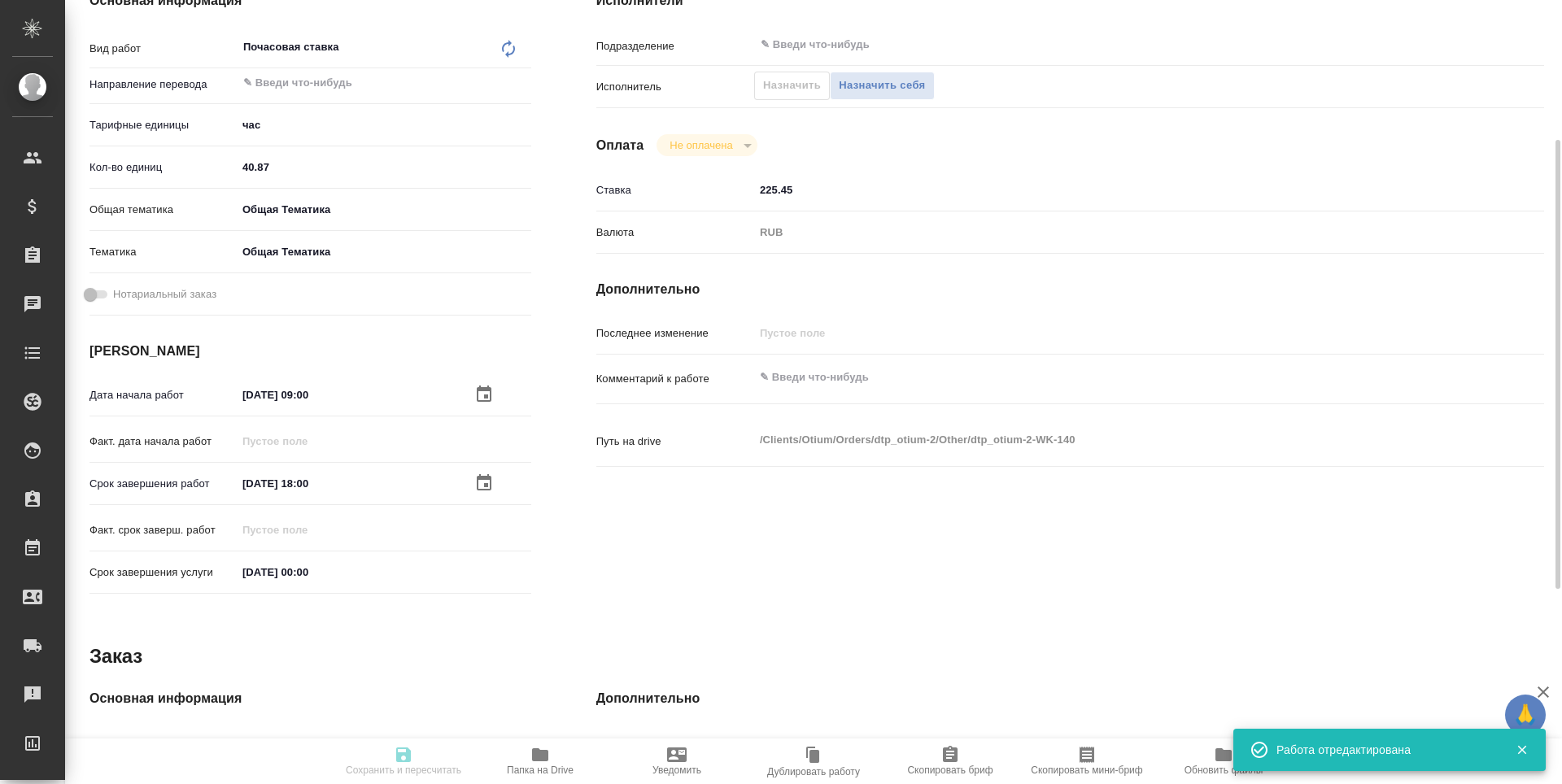
type textarea "x"
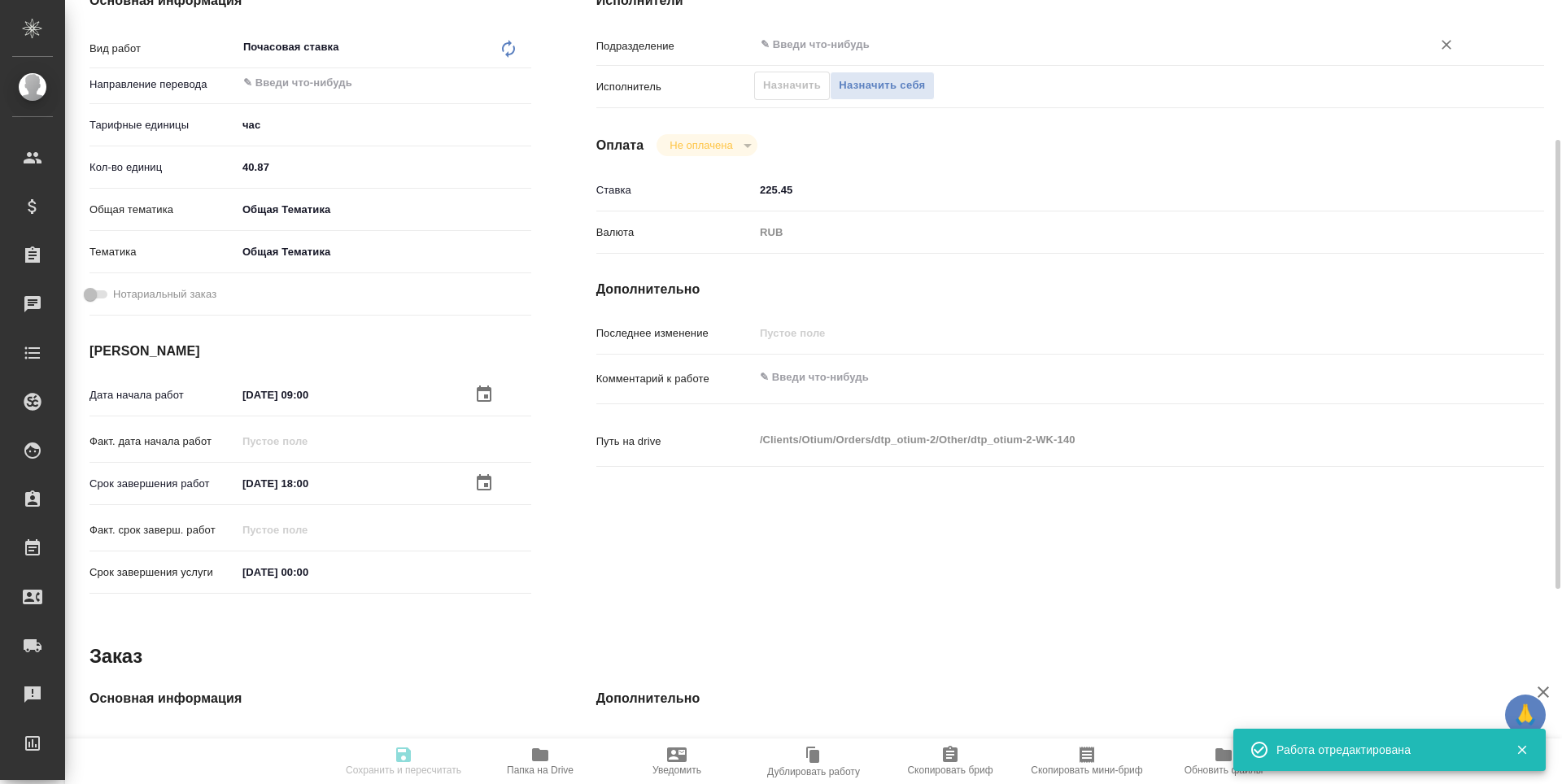
type input "created"
type textarea "Почасовая ставка"
type textarea "x"
type input "5a8b1489cc6b4906c91bfd93"
type input "40.87"
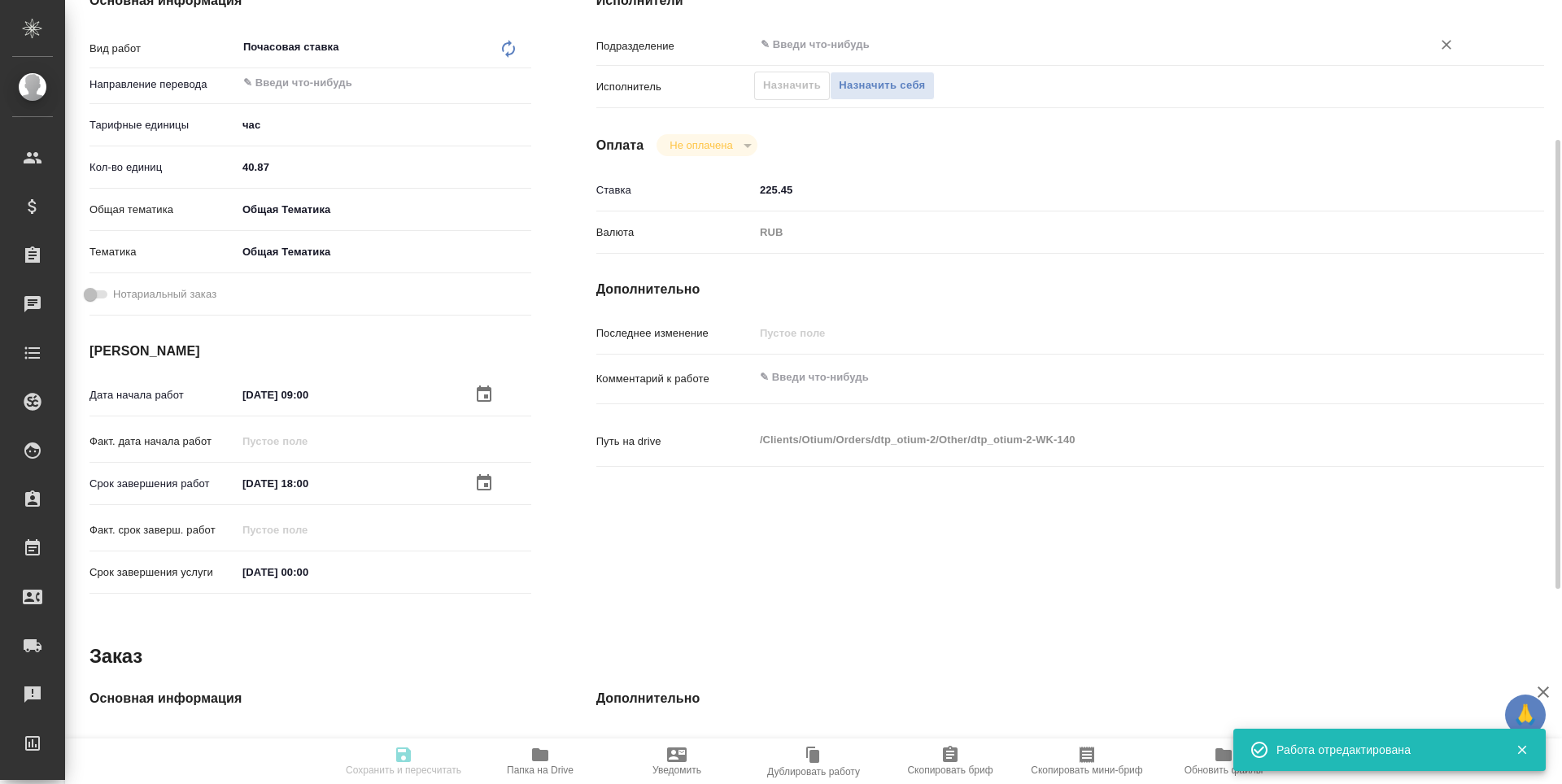
type input "obtem"
type input "6012b1ca196b0e5c9229a120"
type input "27.10.2025 09:00"
type input "14.11.2025 18:00"
type input "31.12.2025 00:00"
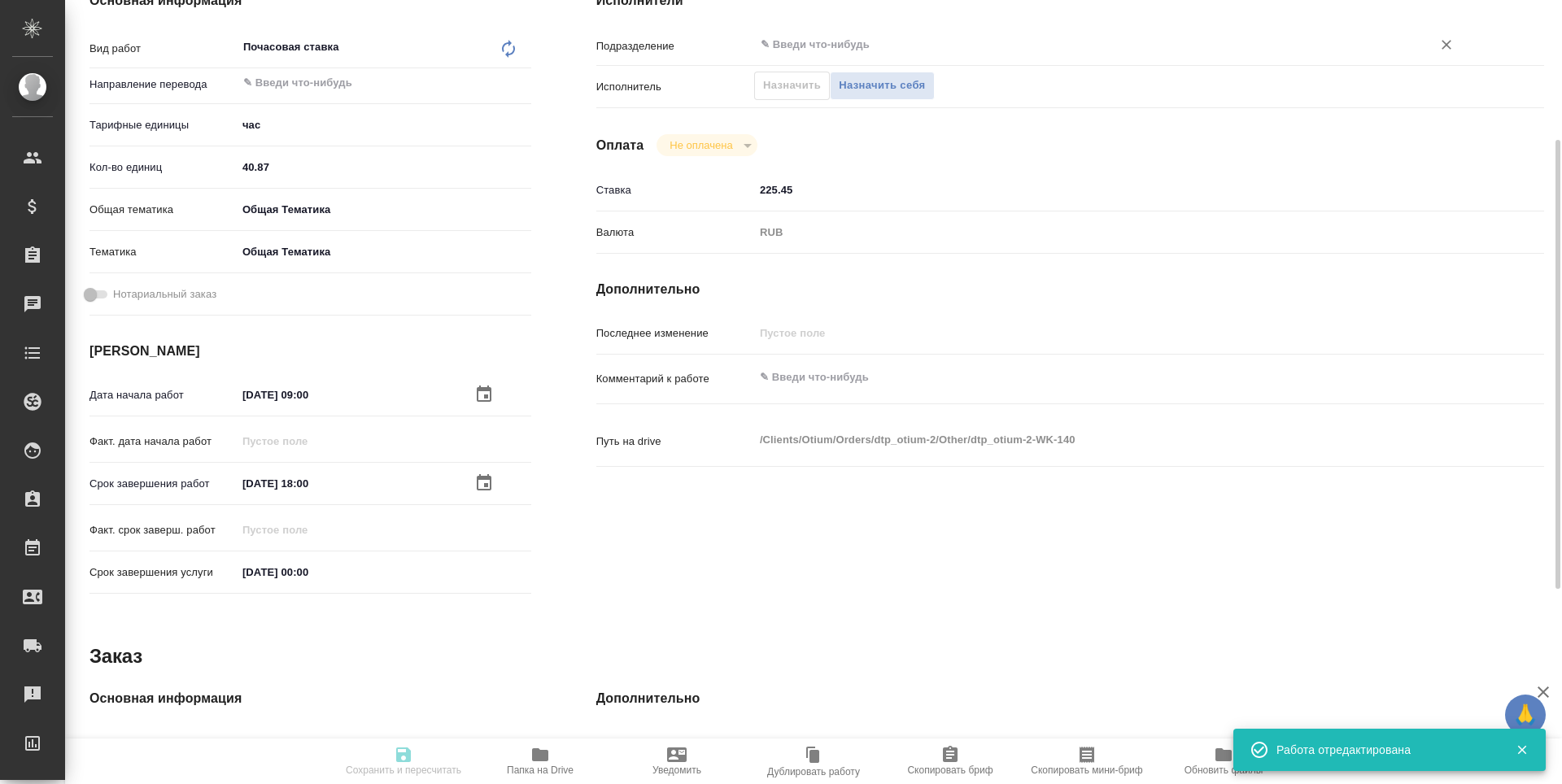
type input "notPayed"
type input "225.45"
type input "RUB"
type textarea "x"
type textarea "/Clients/Оtium/Orders/dtp_otium-2/Other/dtp_otium-2-WK-140"
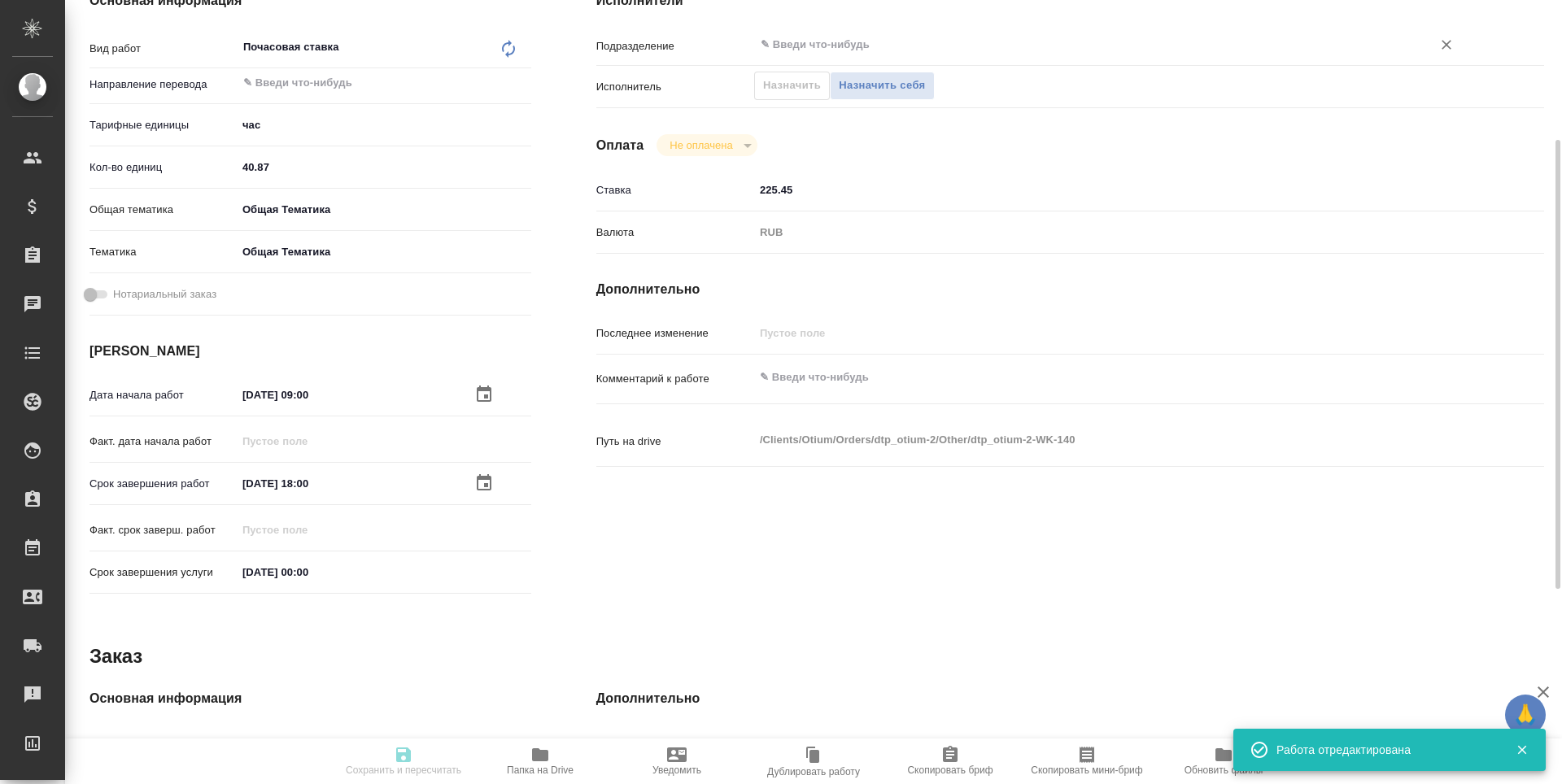
type textarea "x"
type input "dtp_otium-2"
type input "Почасовая ставка"
type input "[PERSON_NAME]"
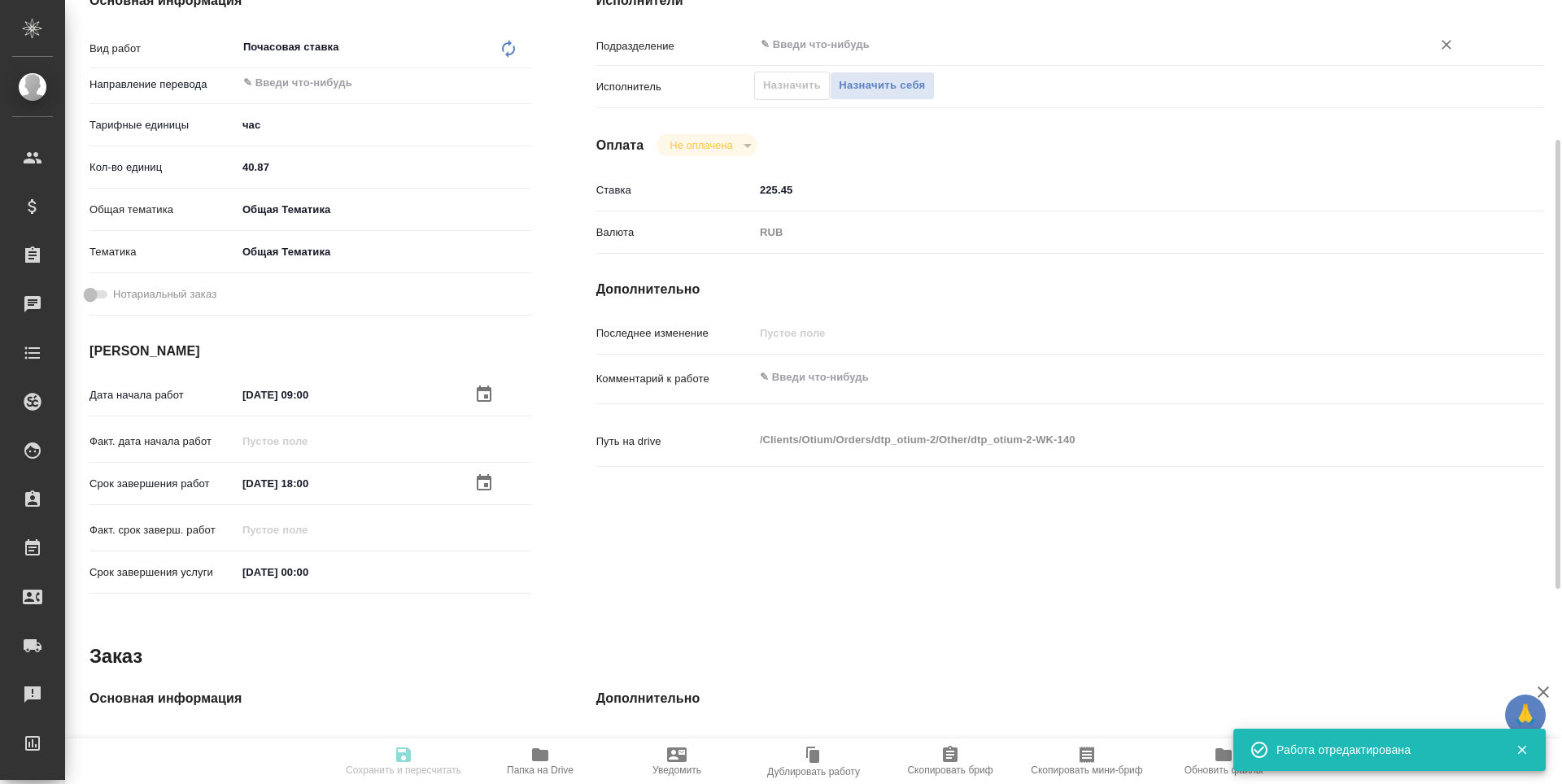
type input "/Clients/Оtium/Orders/dtp_otium-2"
type textarea "x"
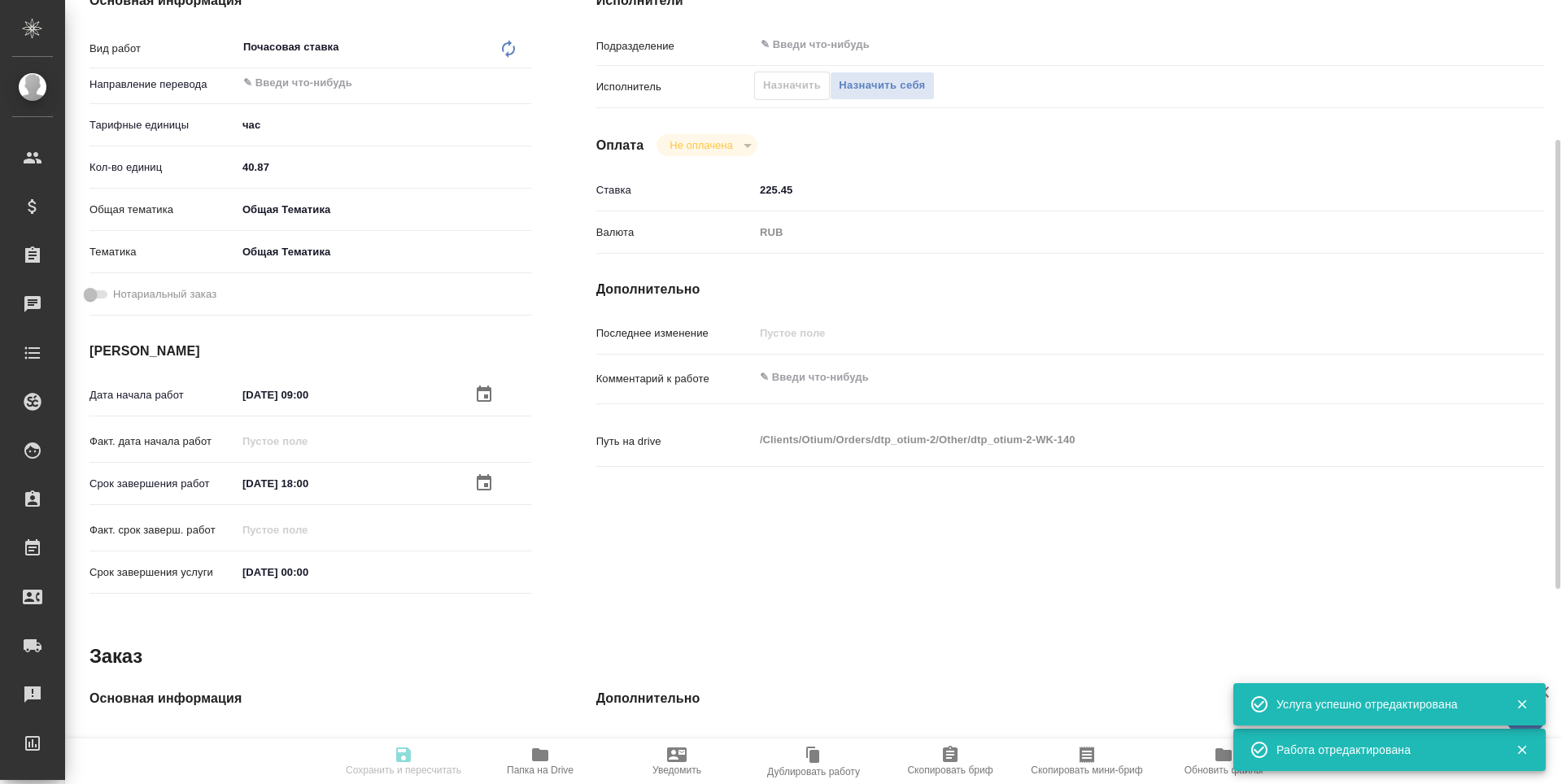
type textarea "x"
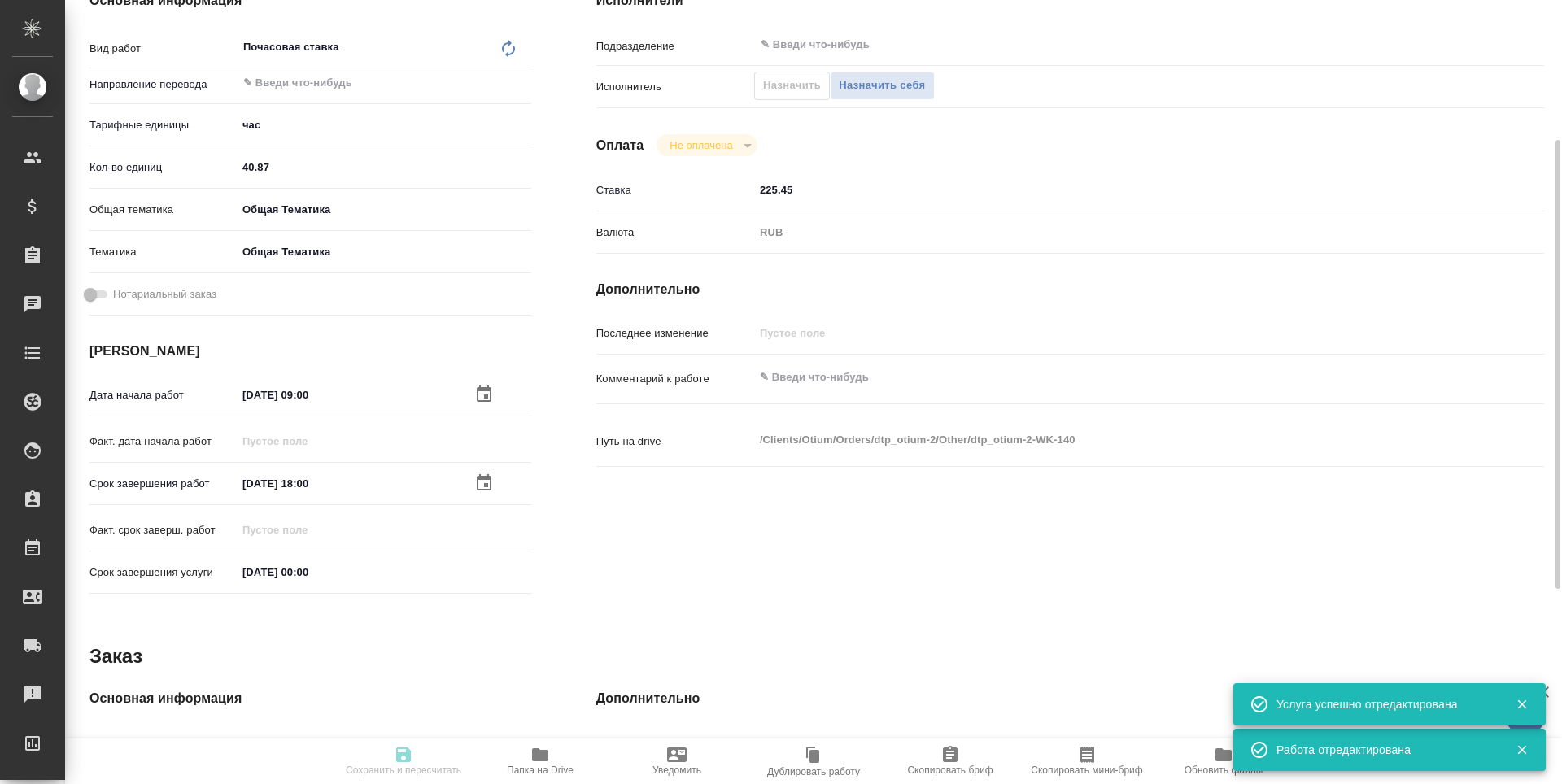
type textarea "x"
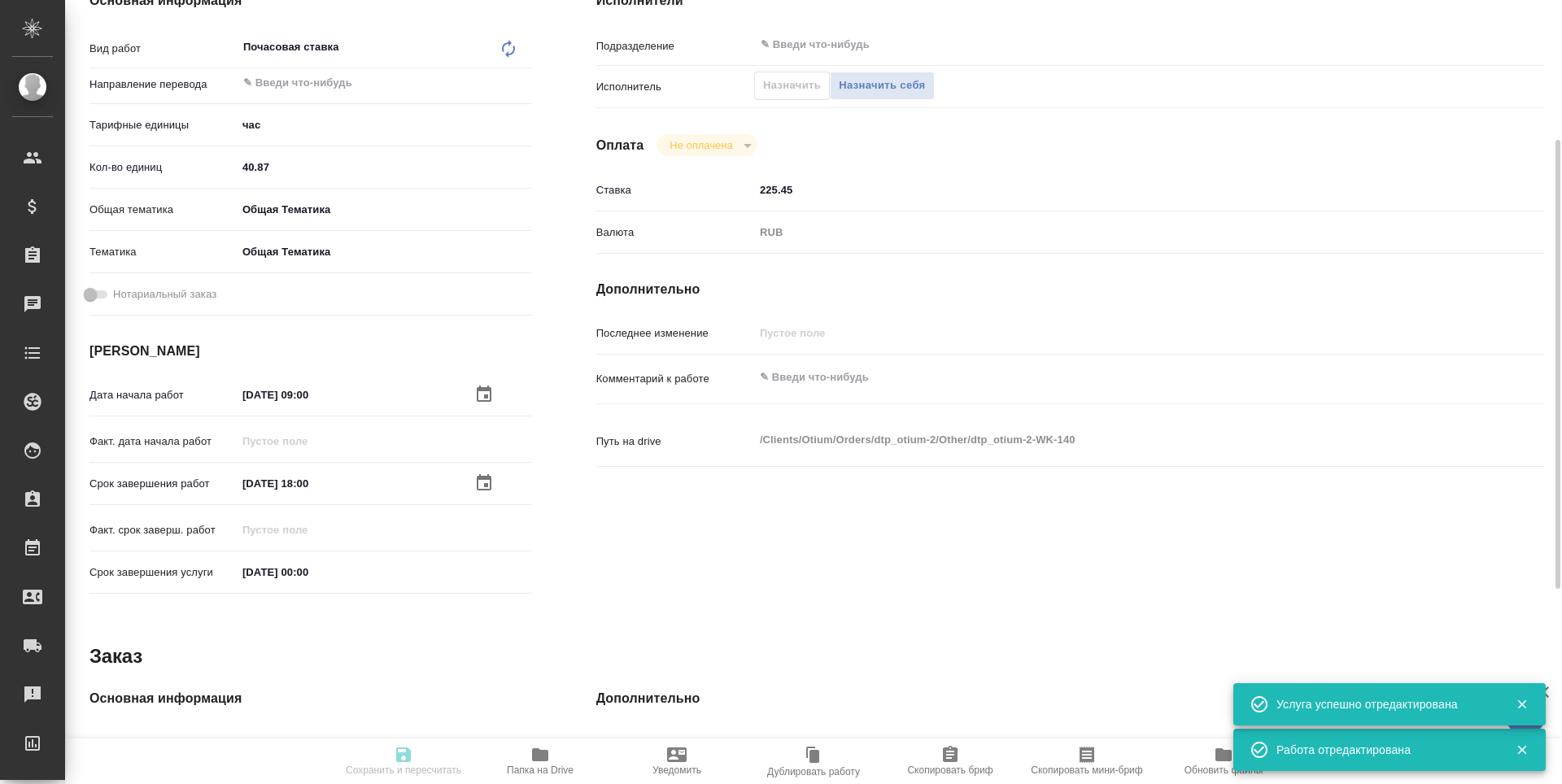
type textarea "x"
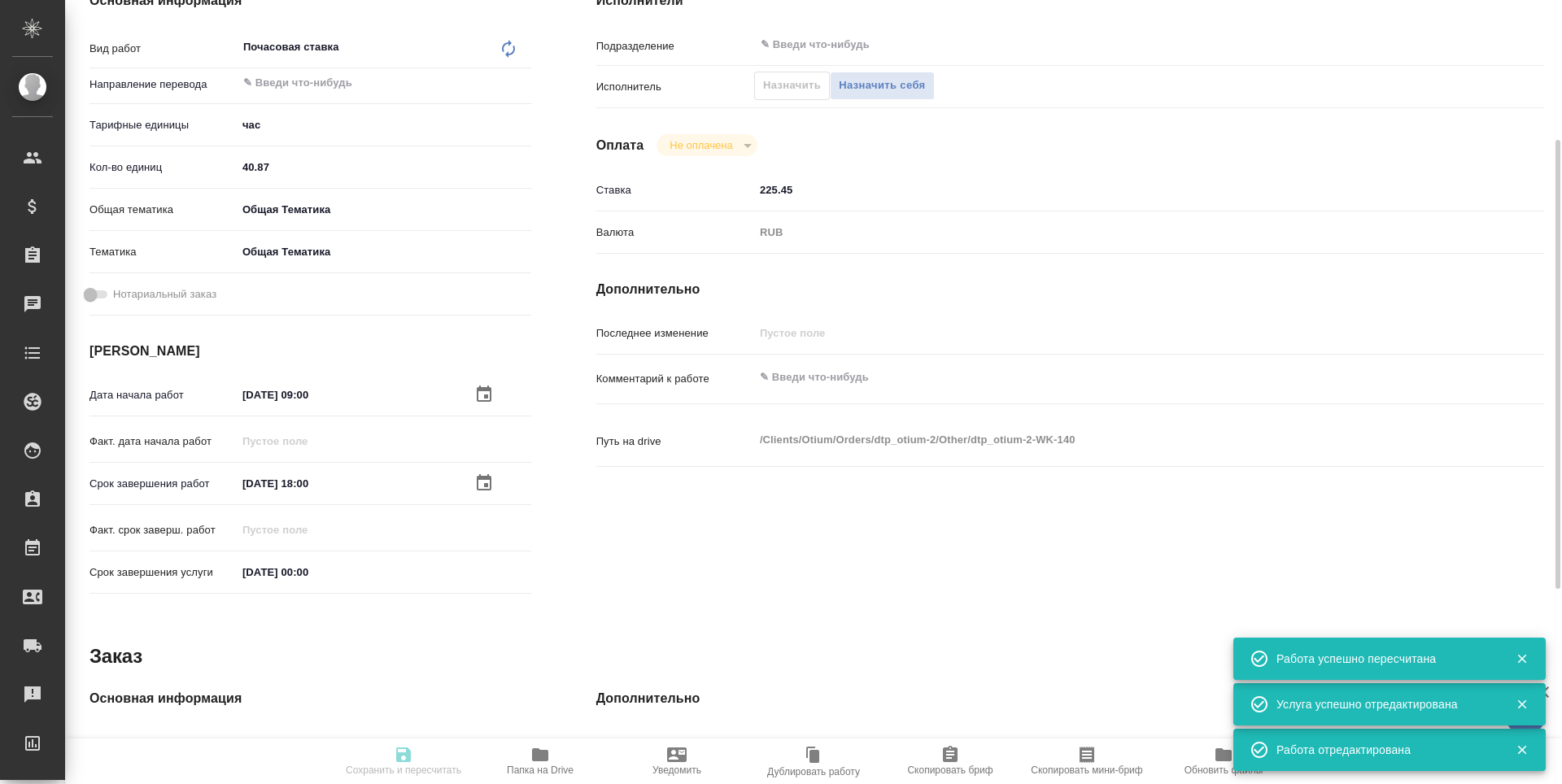
type input "created"
type textarea "Почасовая ставка"
type textarea "x"
type input "5a8b1489cc6b4906c91bfd93"
type input "40.87"
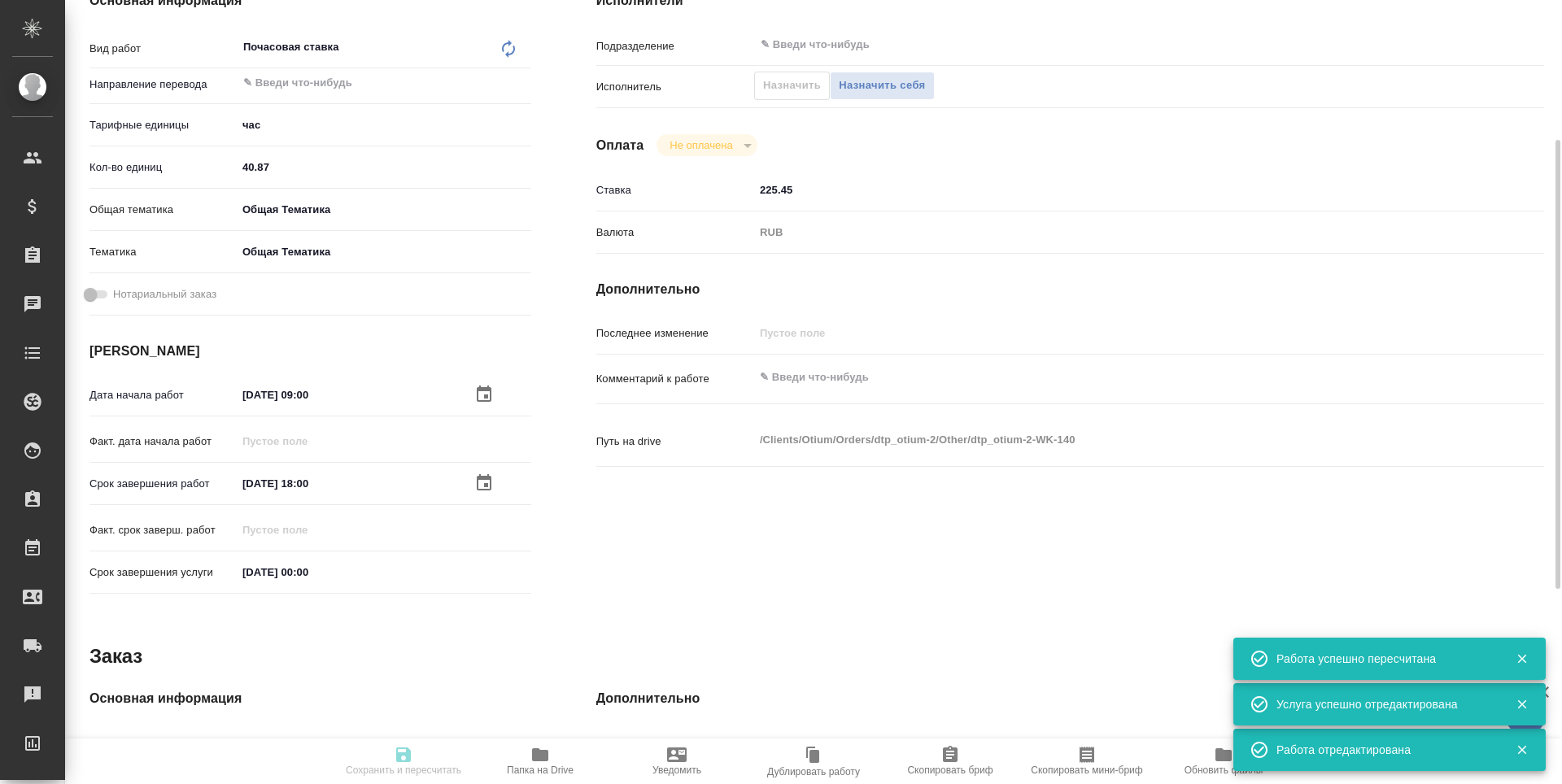
type input "obtem"
type input "6012b1ca196b0e5c9229a120"
type input "27.10.2025 09:00"
type input "14.11.2025 18:00"
type input "31.12.2025 00:00"
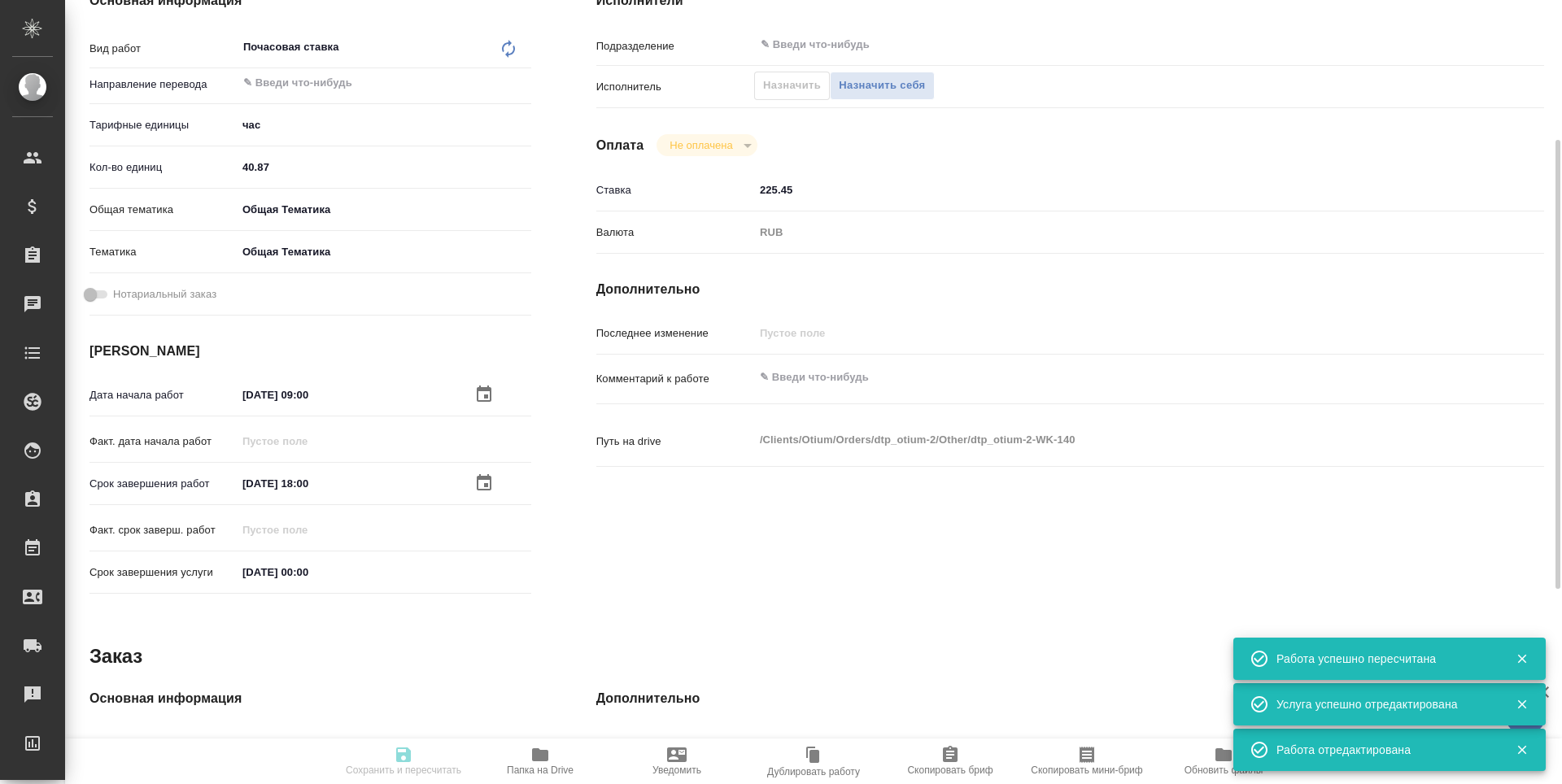
type input "notPayed"
type input "225.45"
type input "RUB"
type textarea "x"
type textarea "/Clients/Оtium/Orders/dtp_otium-2/Other/dtp_otium-2-WK-140"
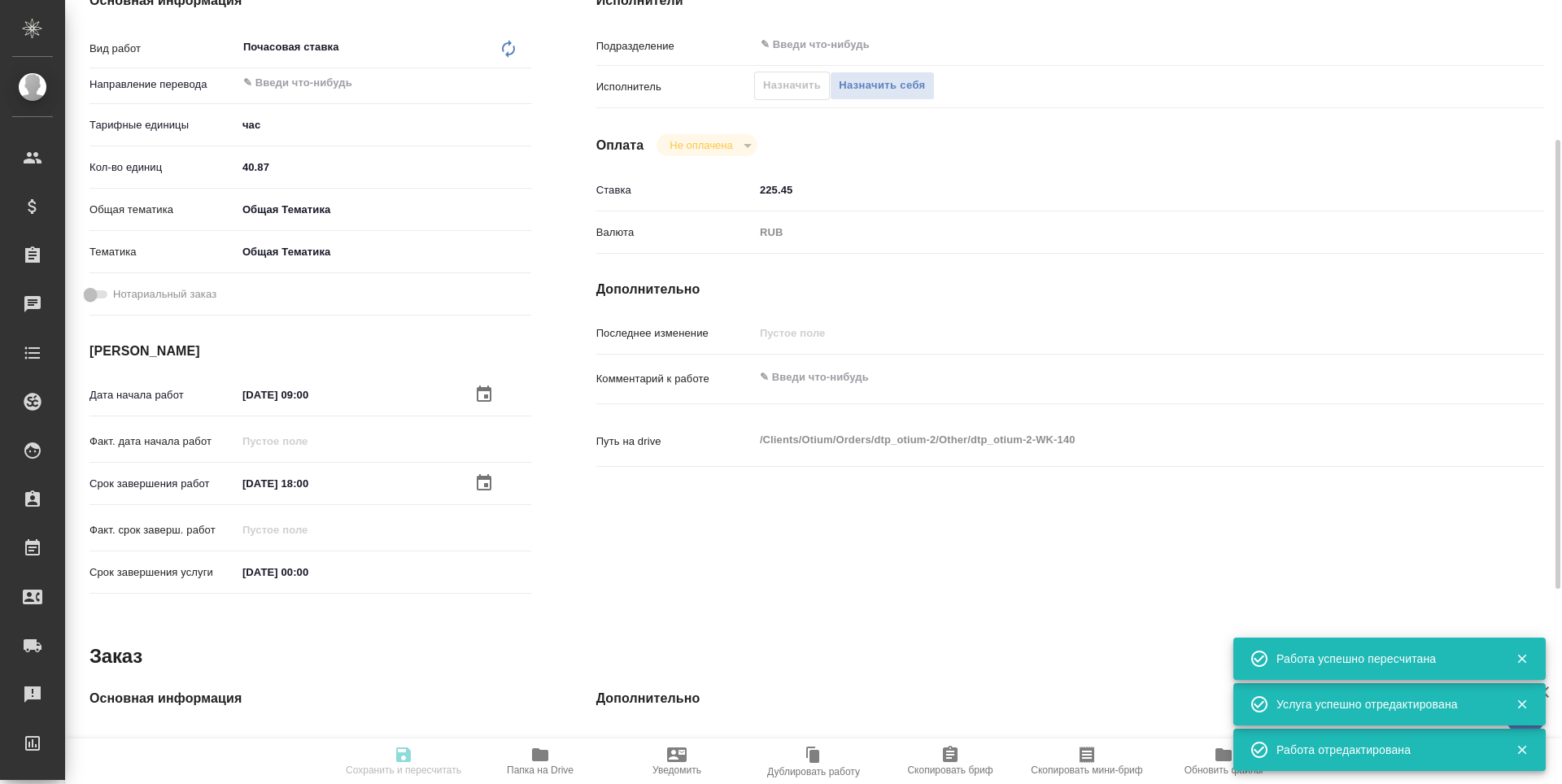
type textarea "x"
type input "dtp_otium-2"
type input "Почасовая ставка"
type input "[PERSON_NAME]"
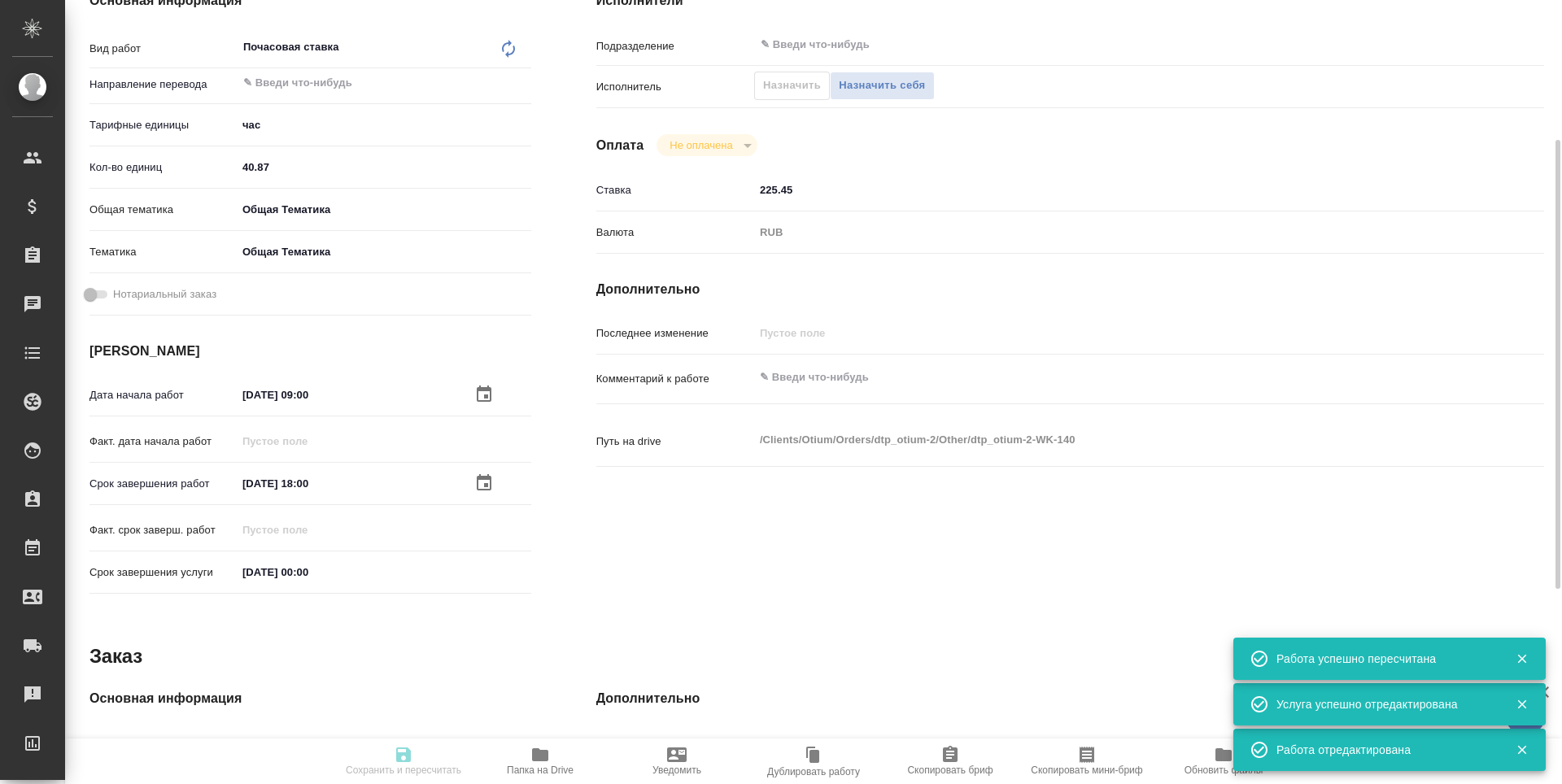
type input "/Clients/Оtium/Orders/dtp_otium-2"
type textarea "x"
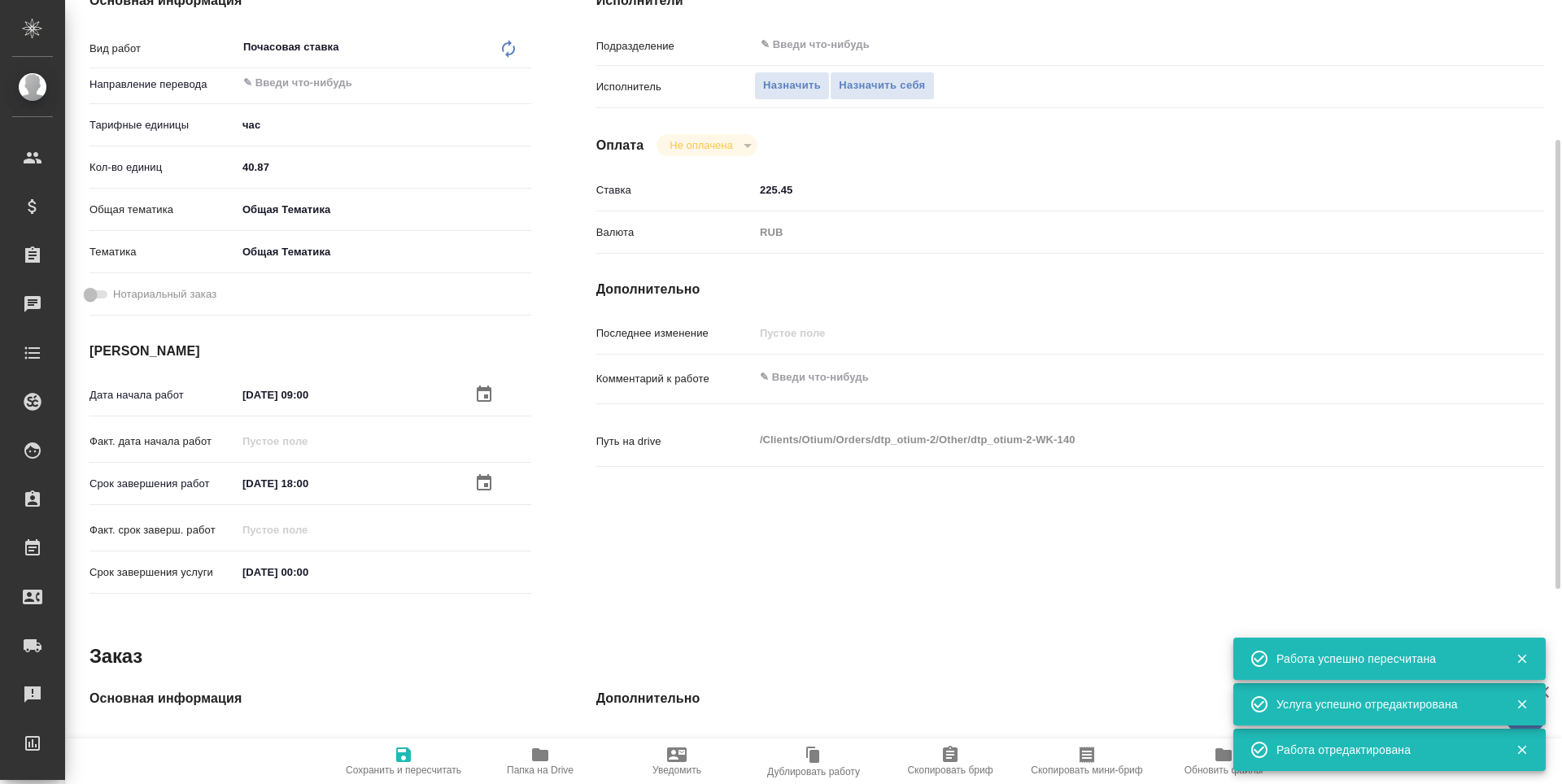
type textarea "x"
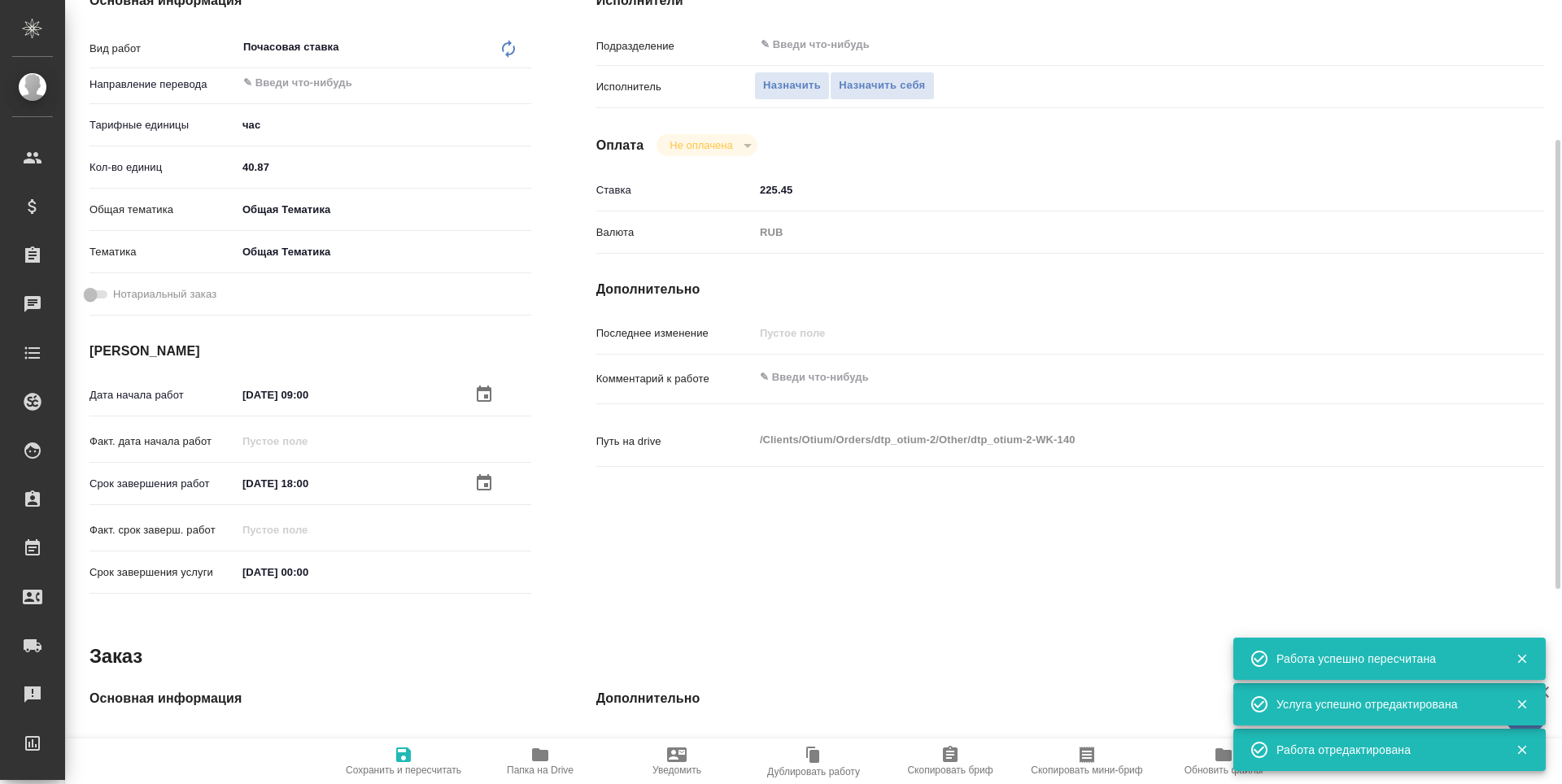
type textarea "x"
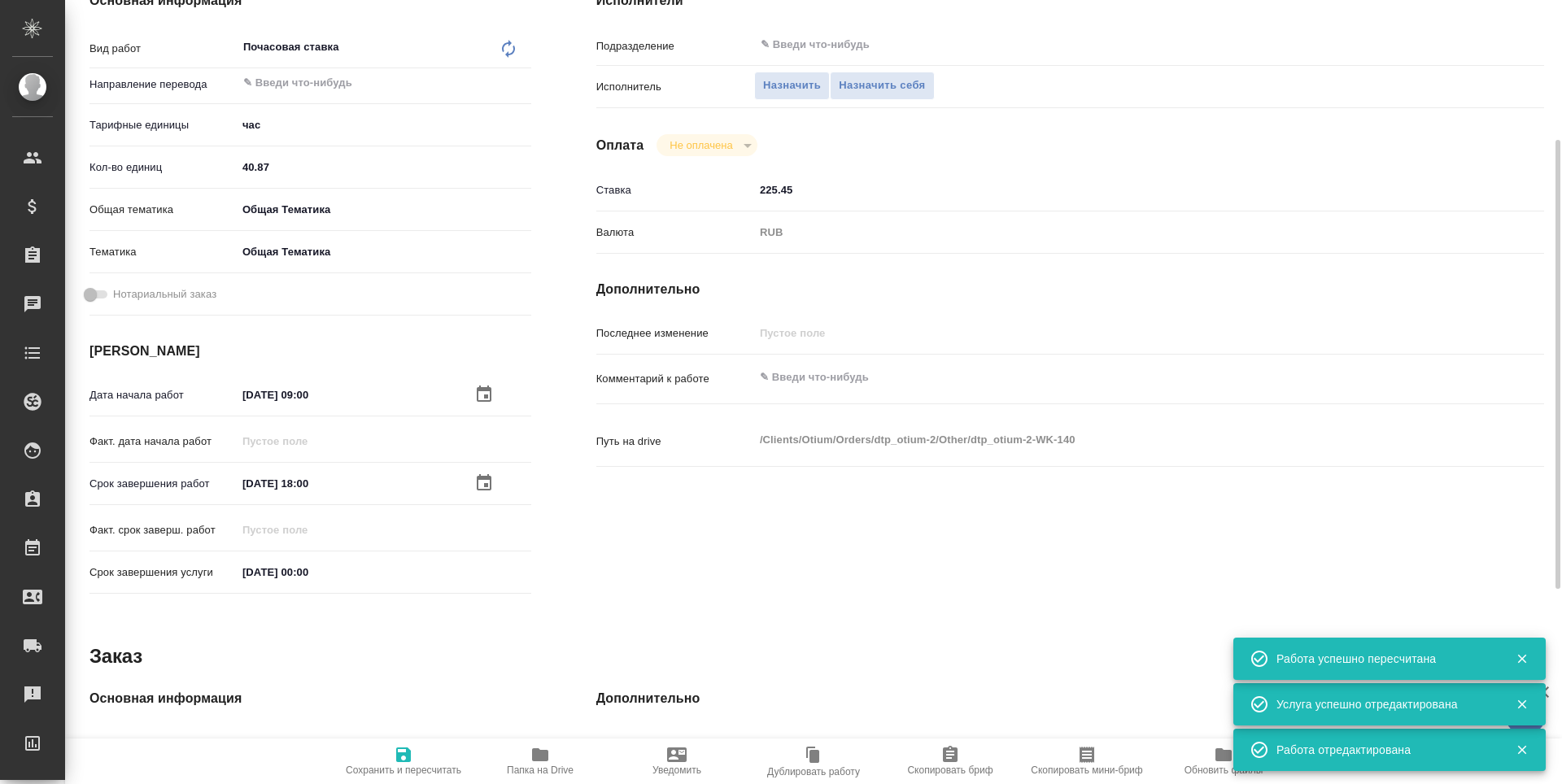
type textarea "x"
click at [243, 166] on input "40.87" at bounding box center [384, 167] width 295 height 24
type input "0.87"
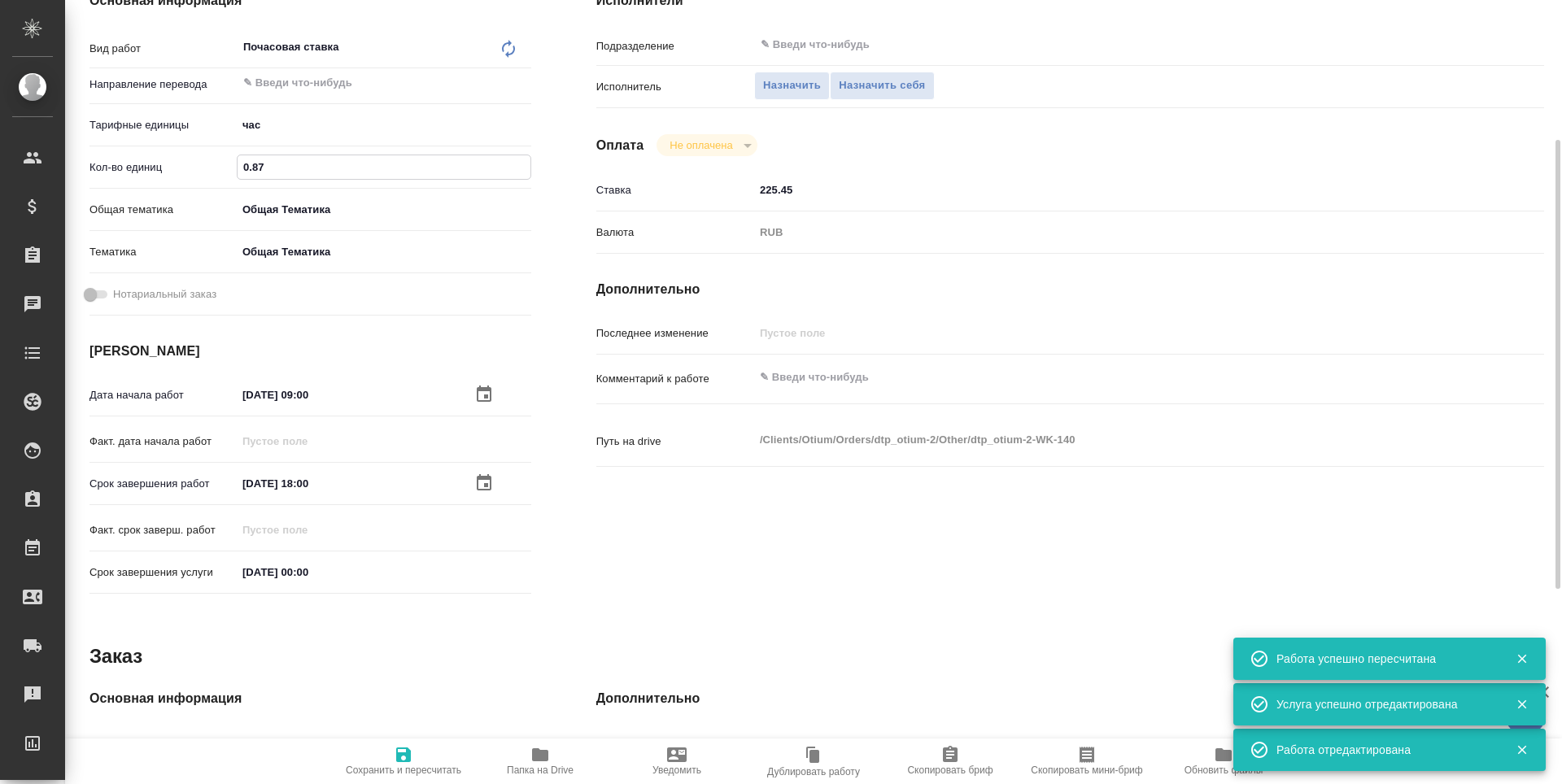
type textarea "x"
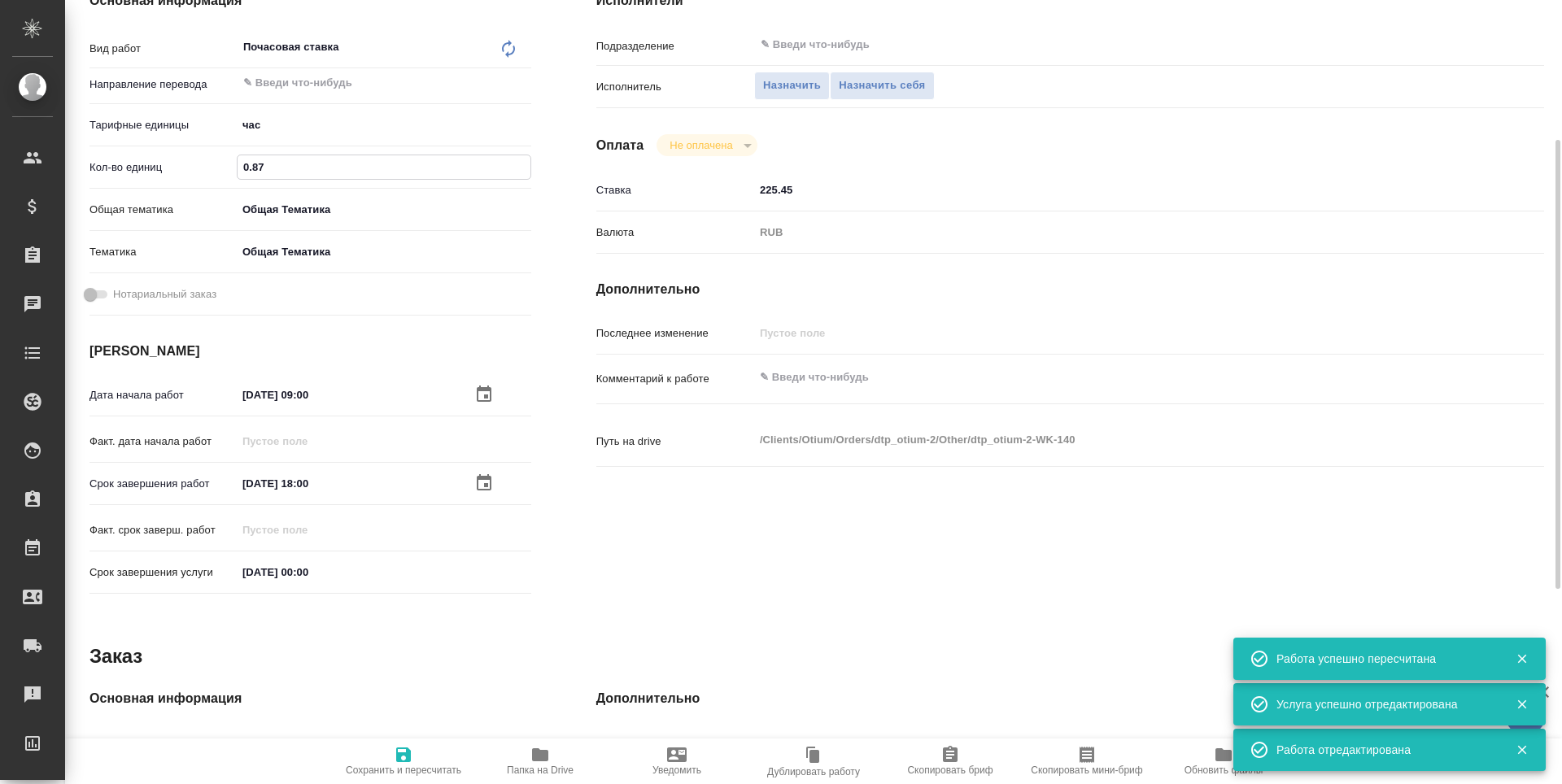
type input ".87"
type textarea "x"
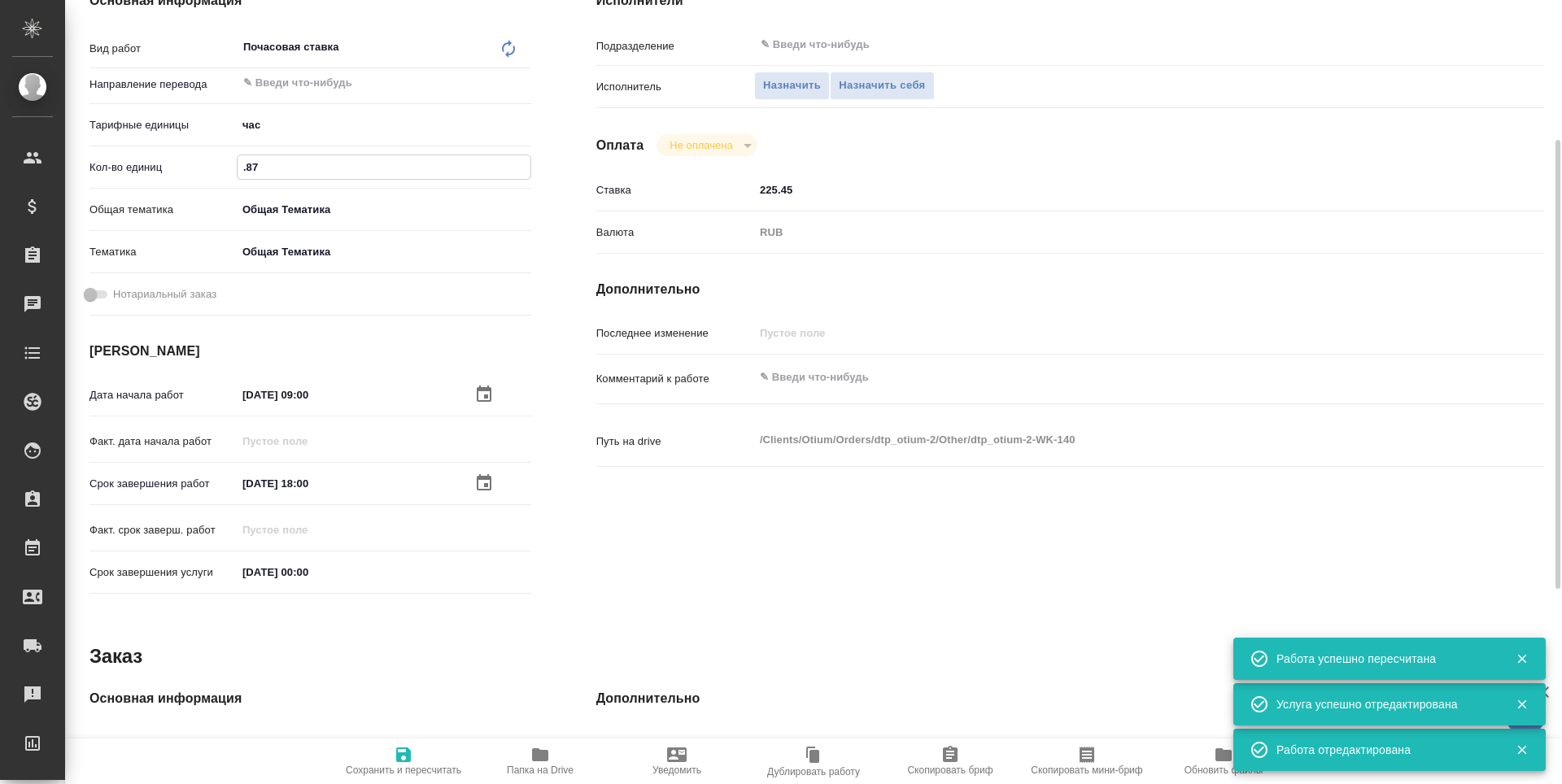
type textarea "x"
type input "87"
type textarea "x"
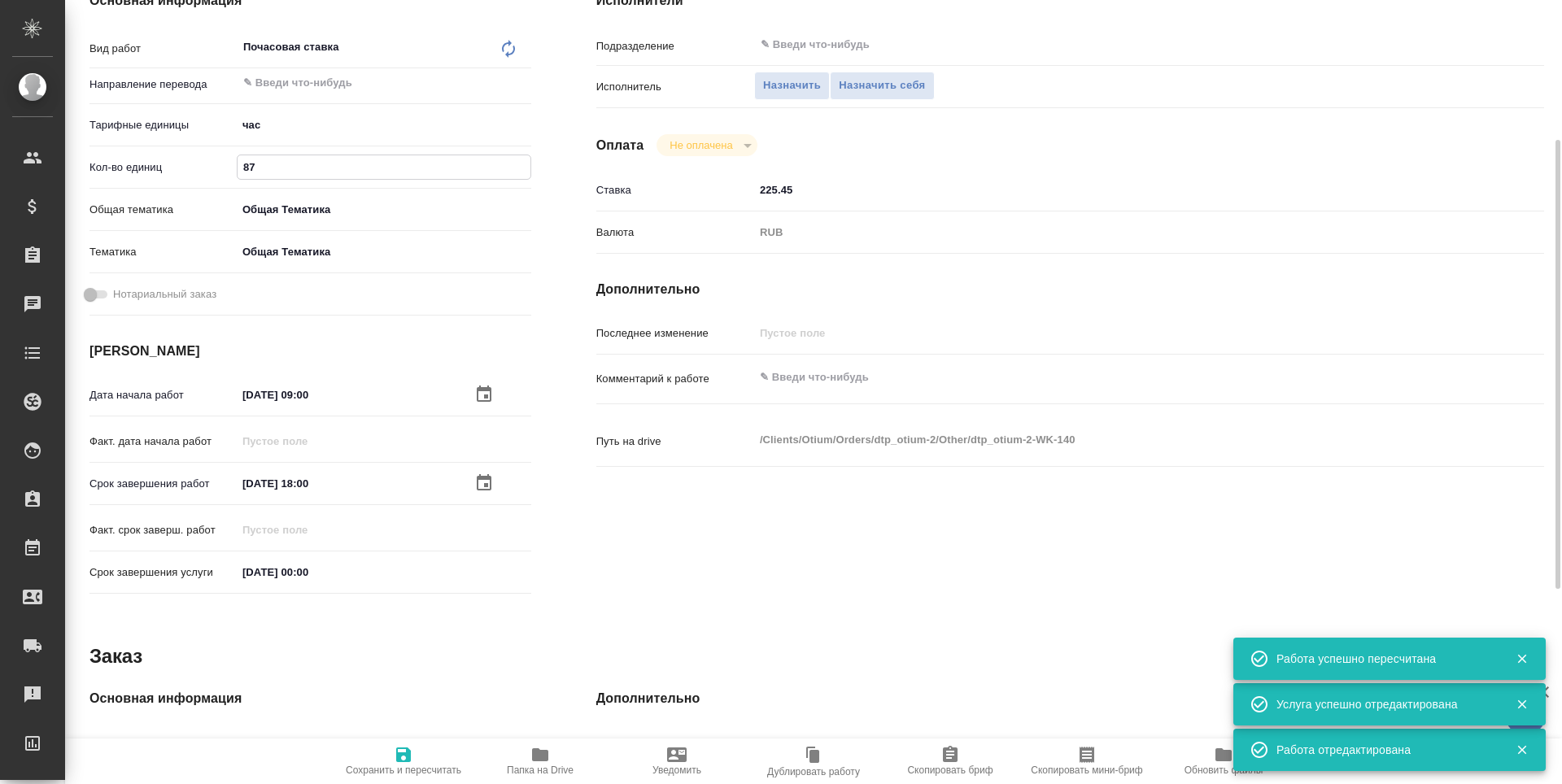
type textarea "x"
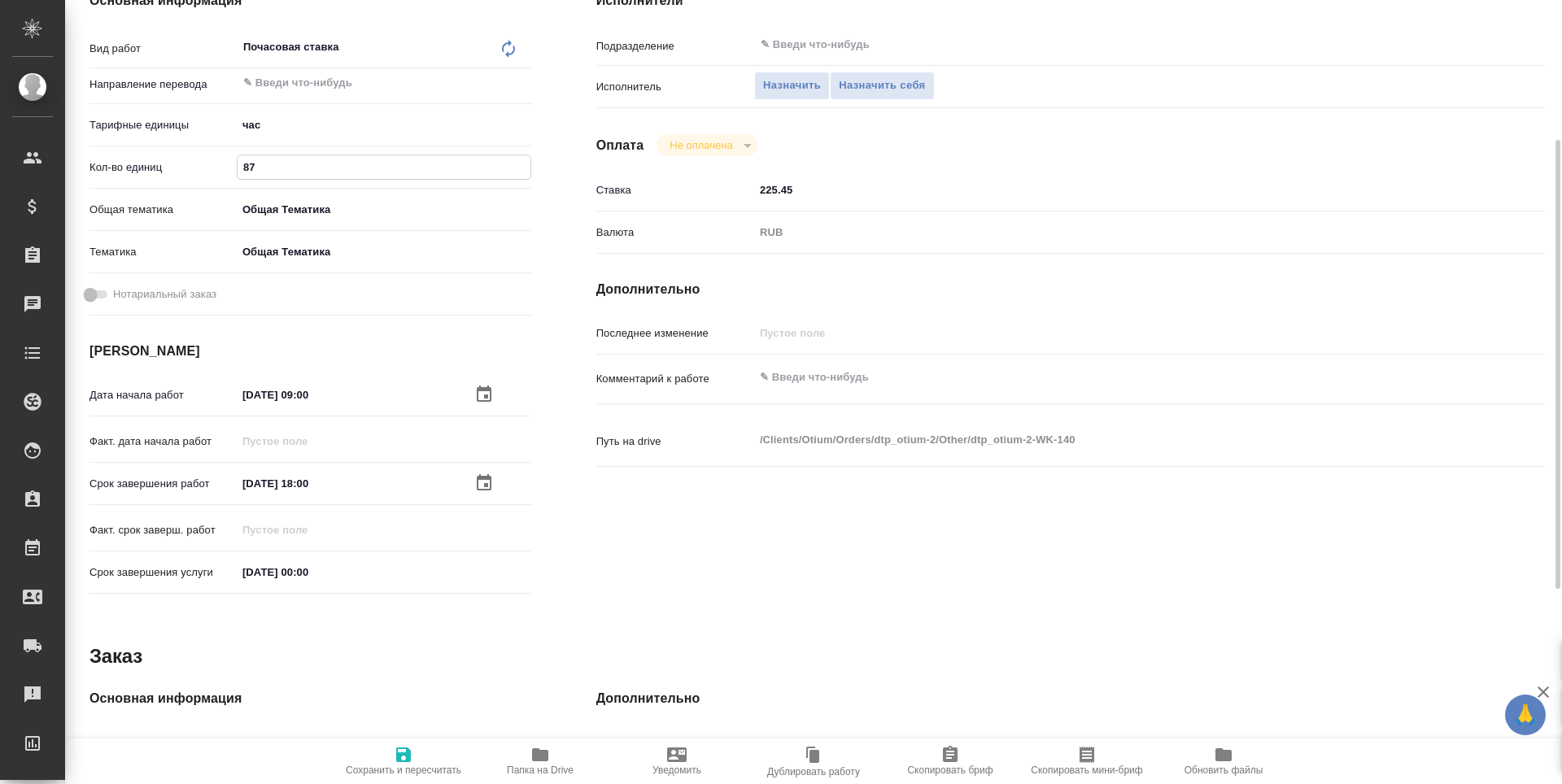
type input "7"
type textarea "x"
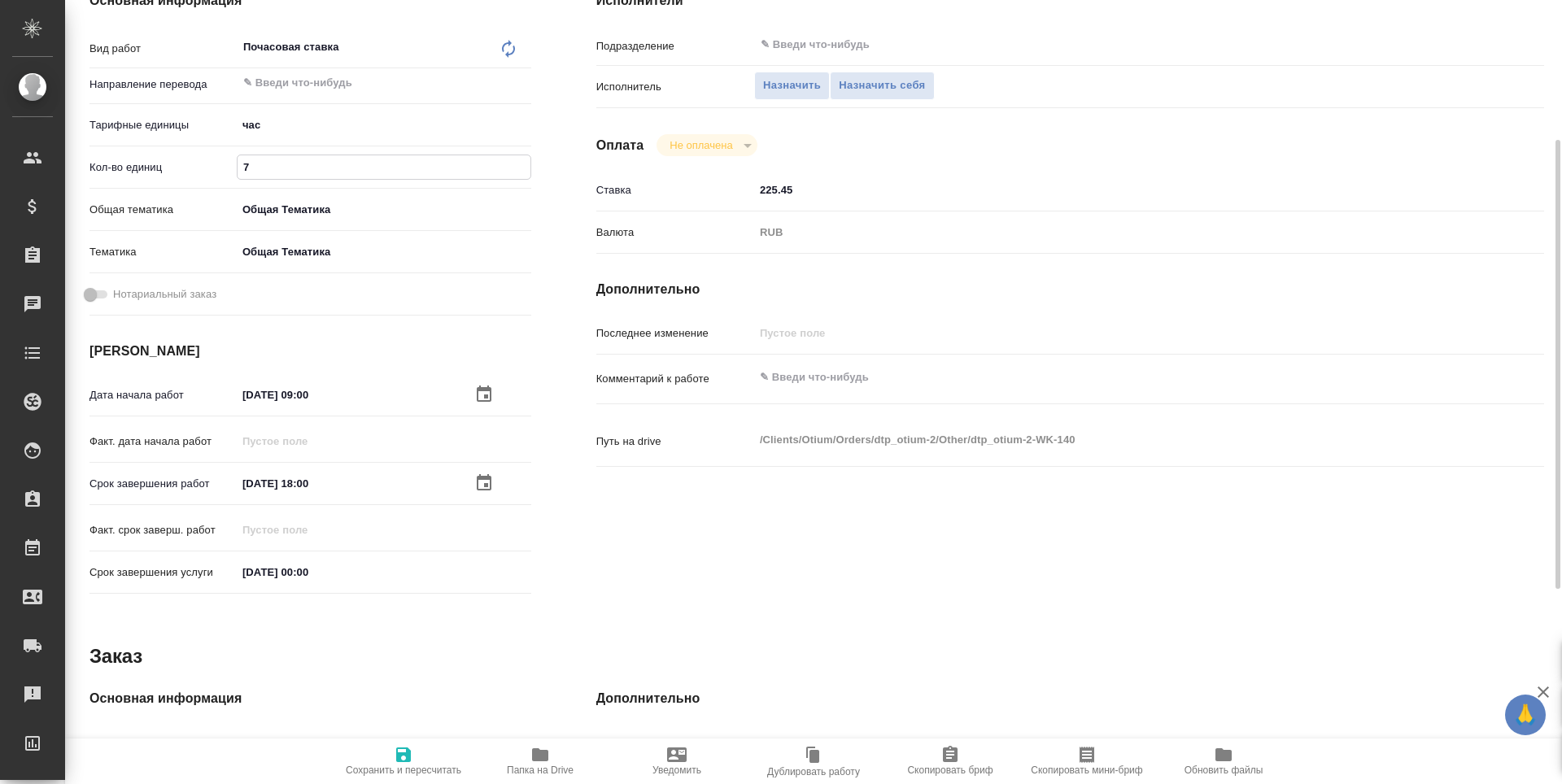
type textarea "x"
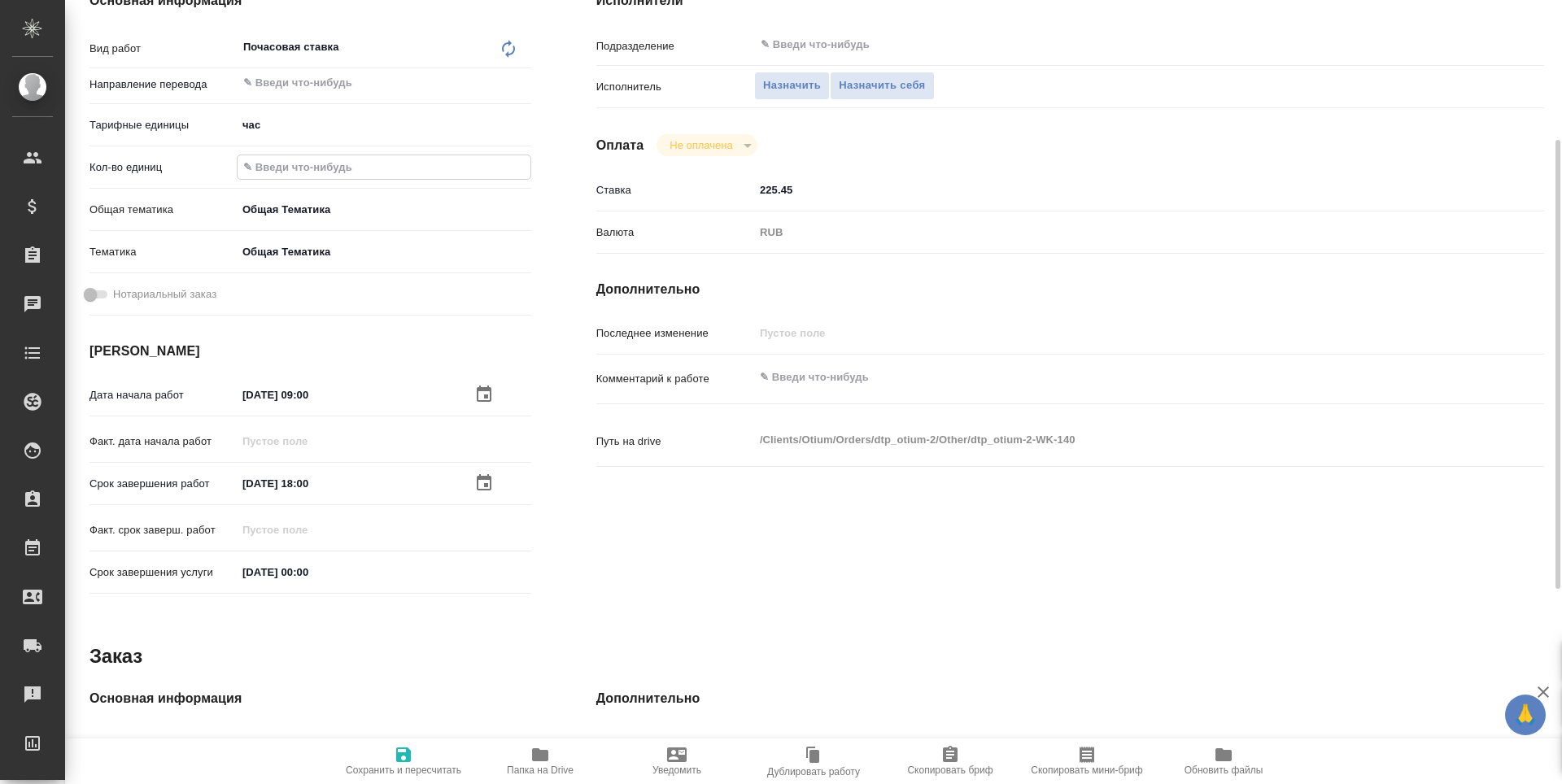
type textarea "x"
type input "1"
type textarea "x"
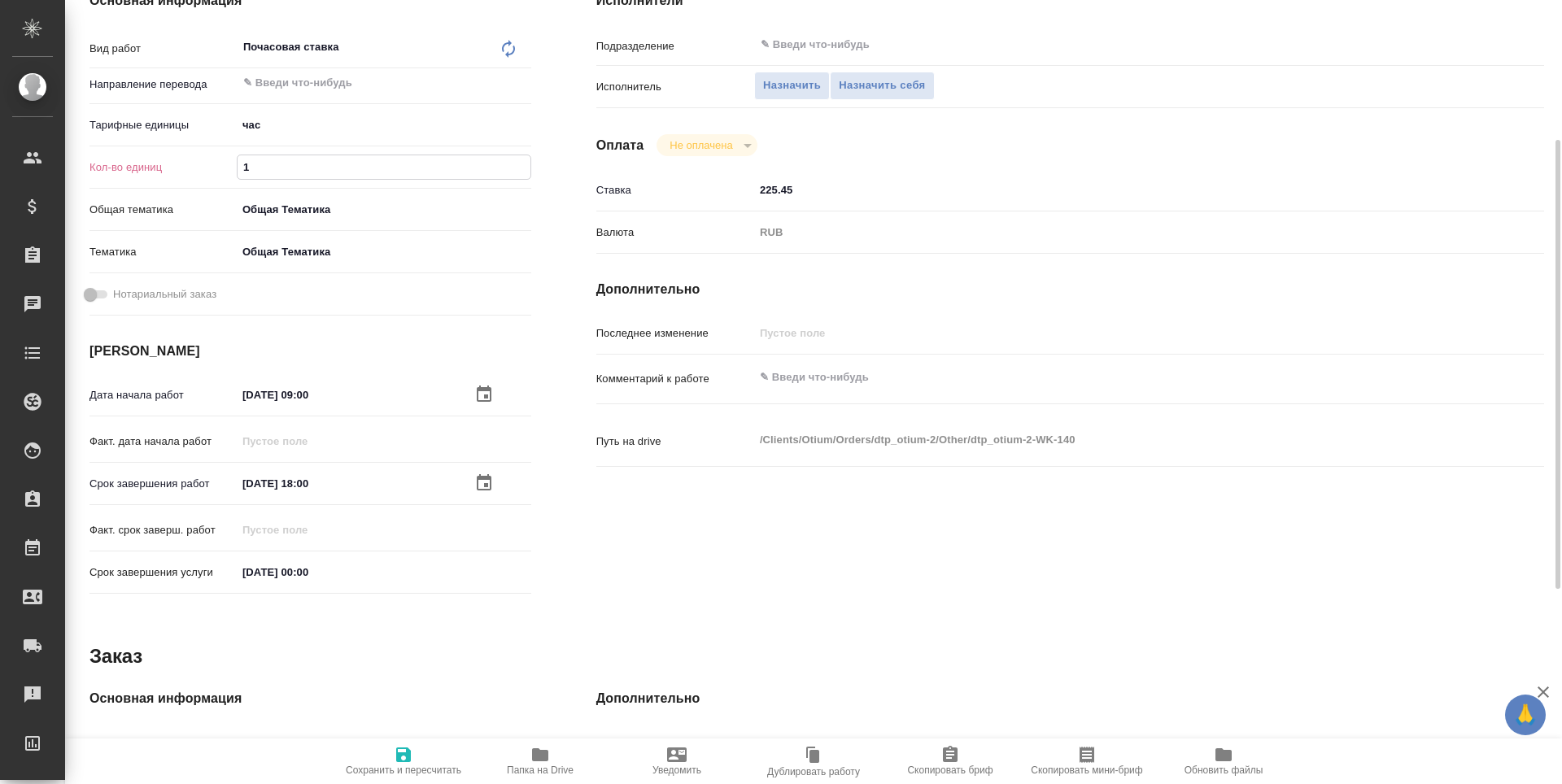
type textarea "x"
type input "11"
type textarea "x"
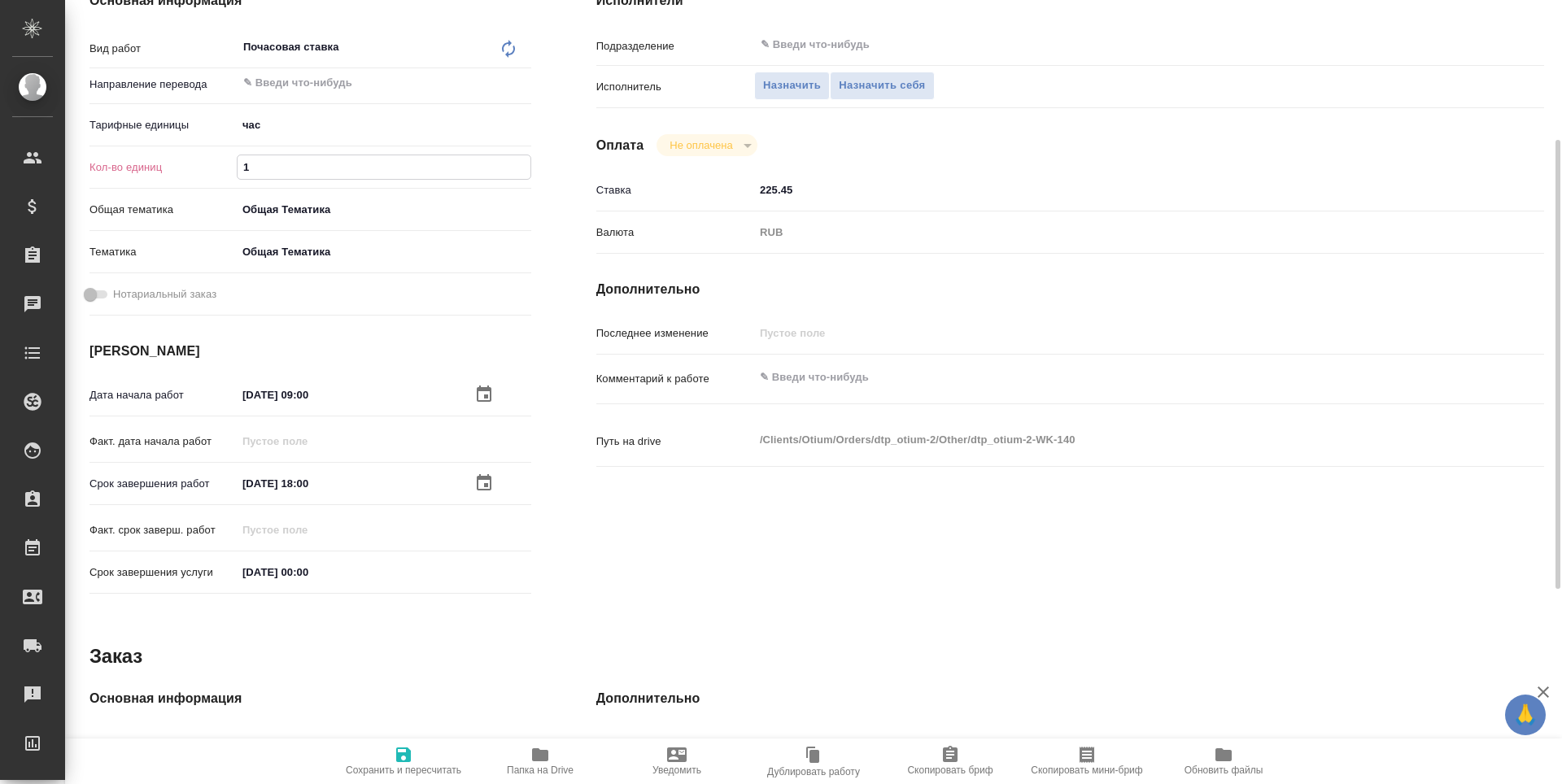
type textarea "x"
type input "114"
type textarea "x"
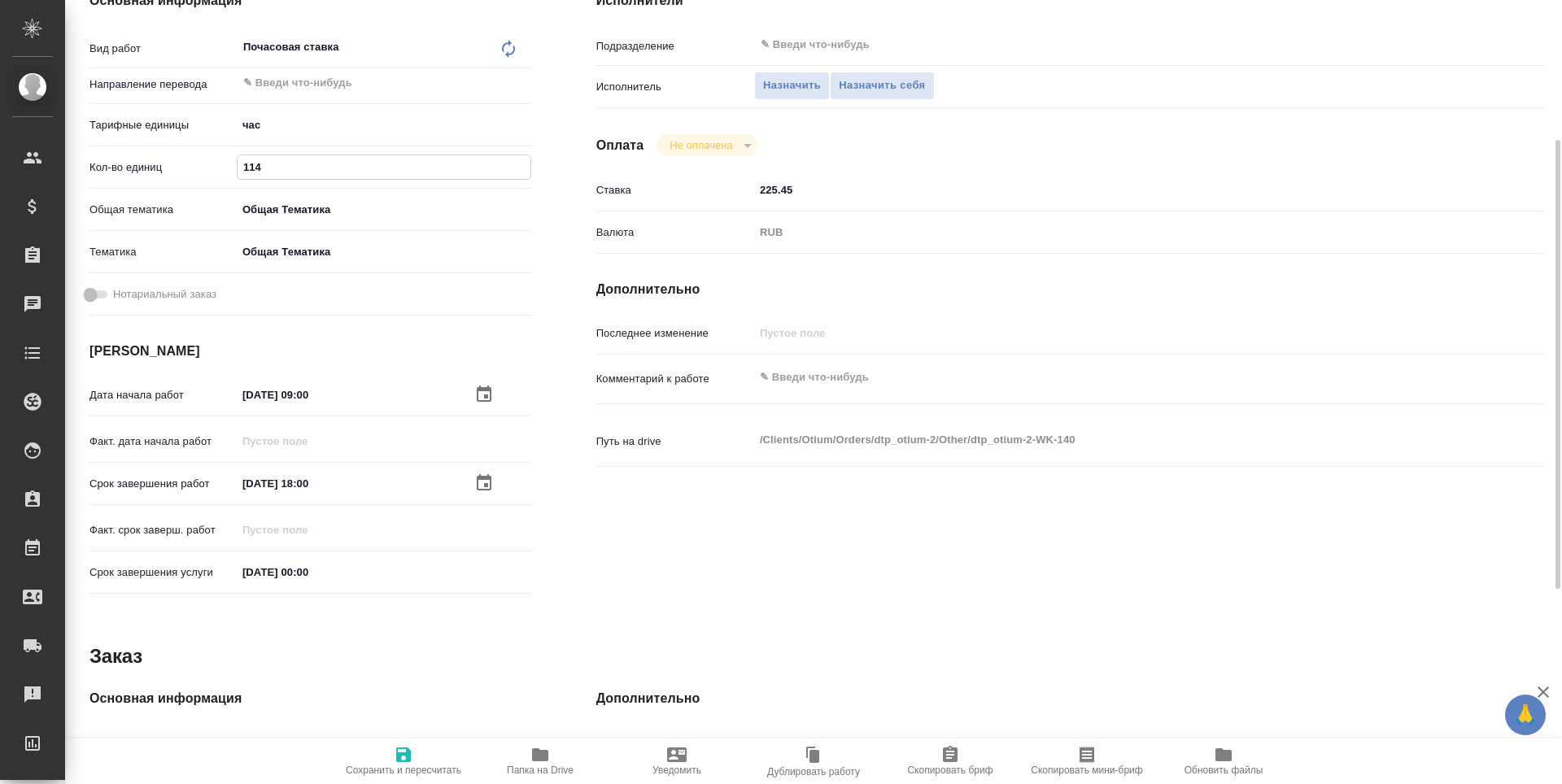
type textarea "x"
type input "1142"
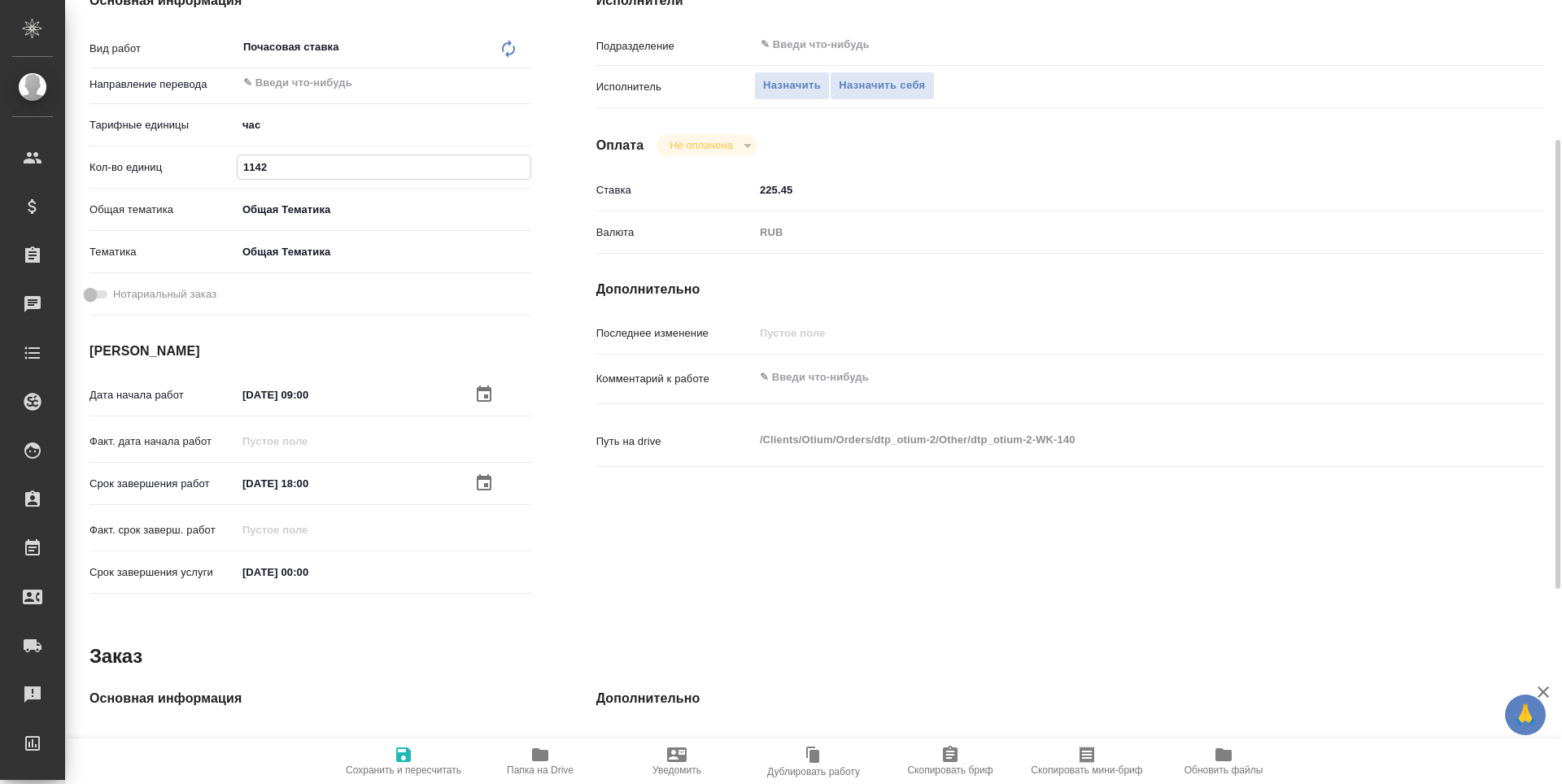
type textarea "x"
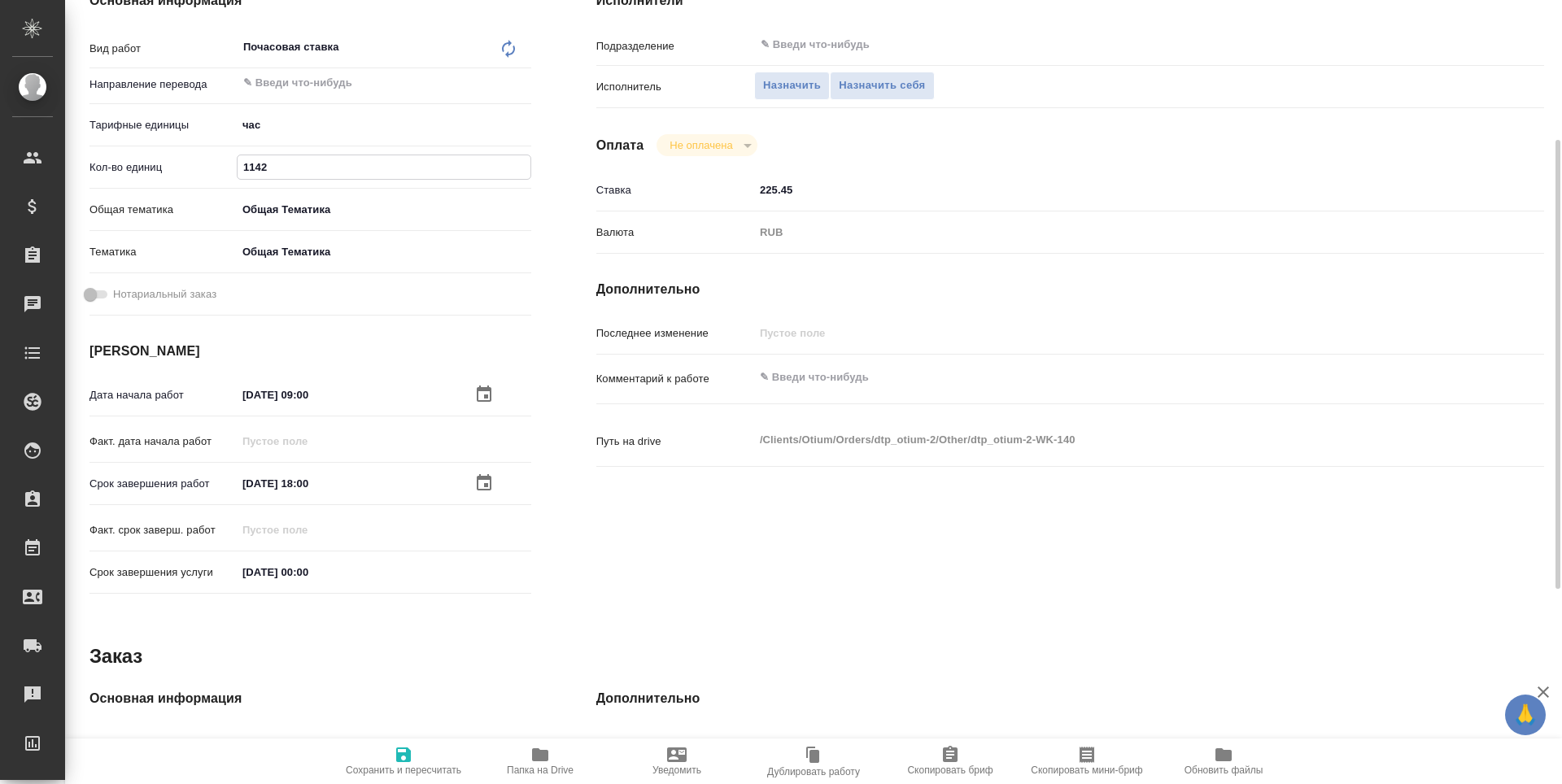
type input "11429"
type textarea "x"
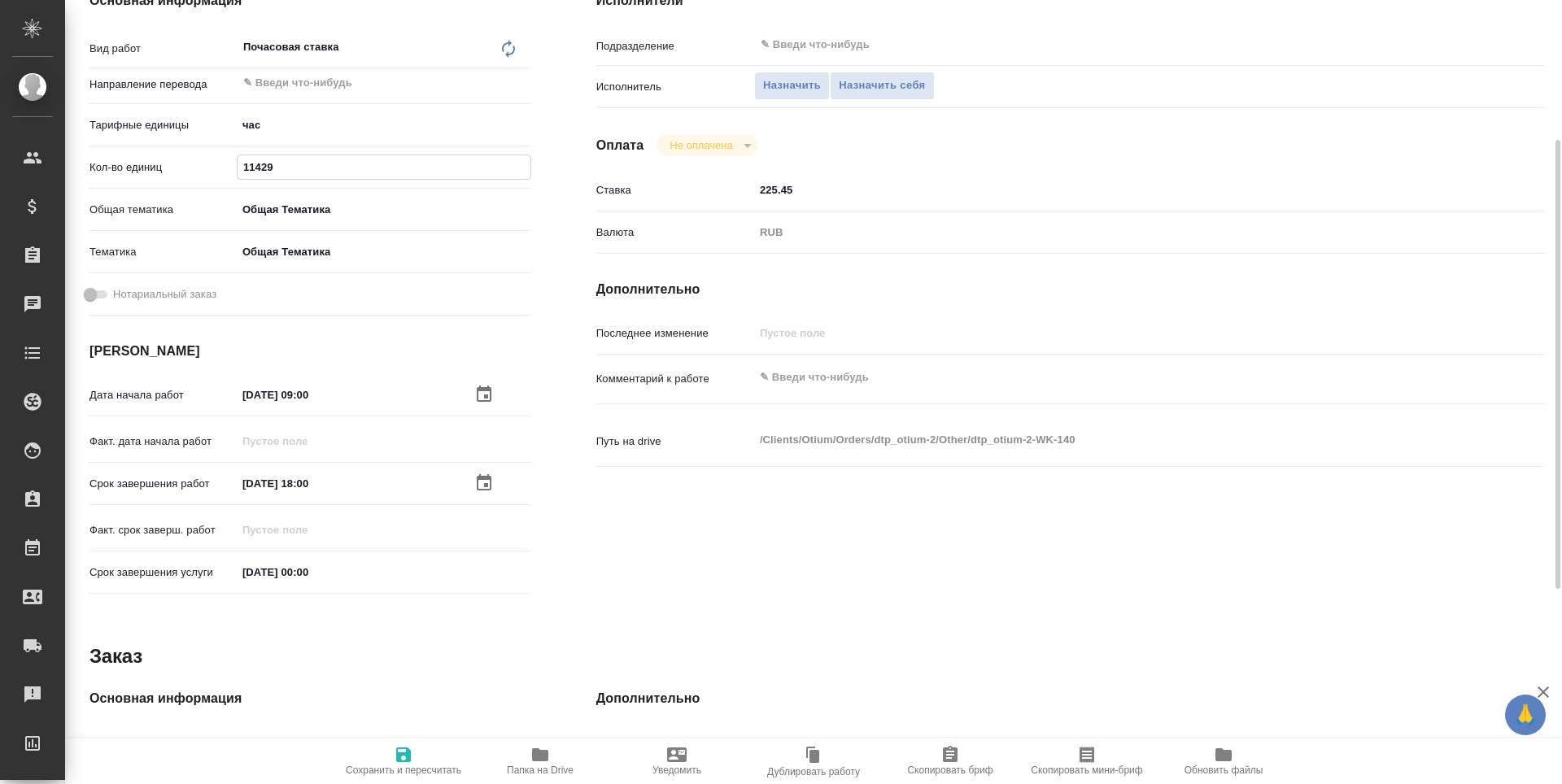
type textarea "x"
click at [260, 163] on input "11429" at bounding box center [384, 167] width 293 height 24
type input "1149"
type textarea "x"
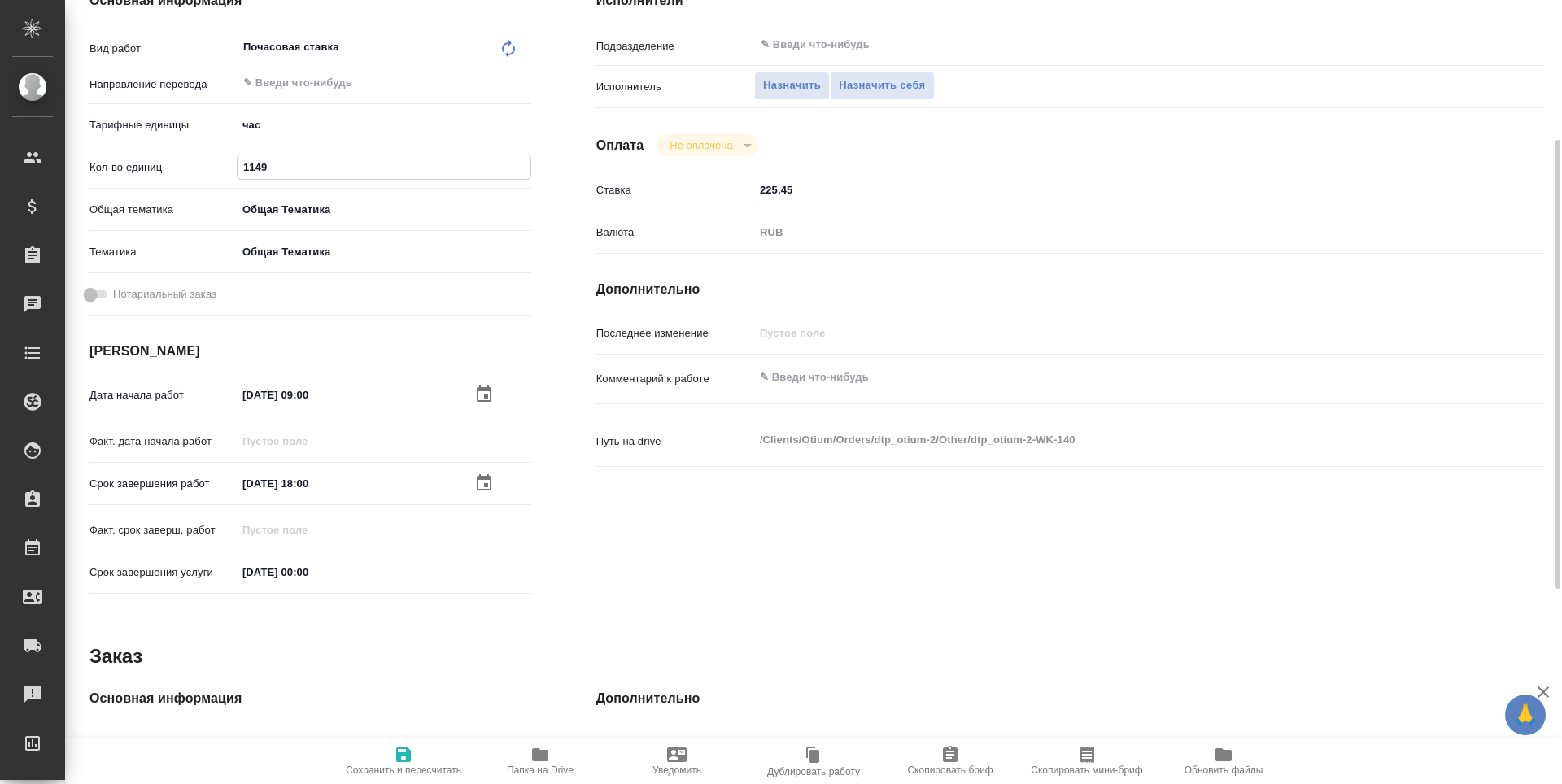
type textarea "x"
type input "114"
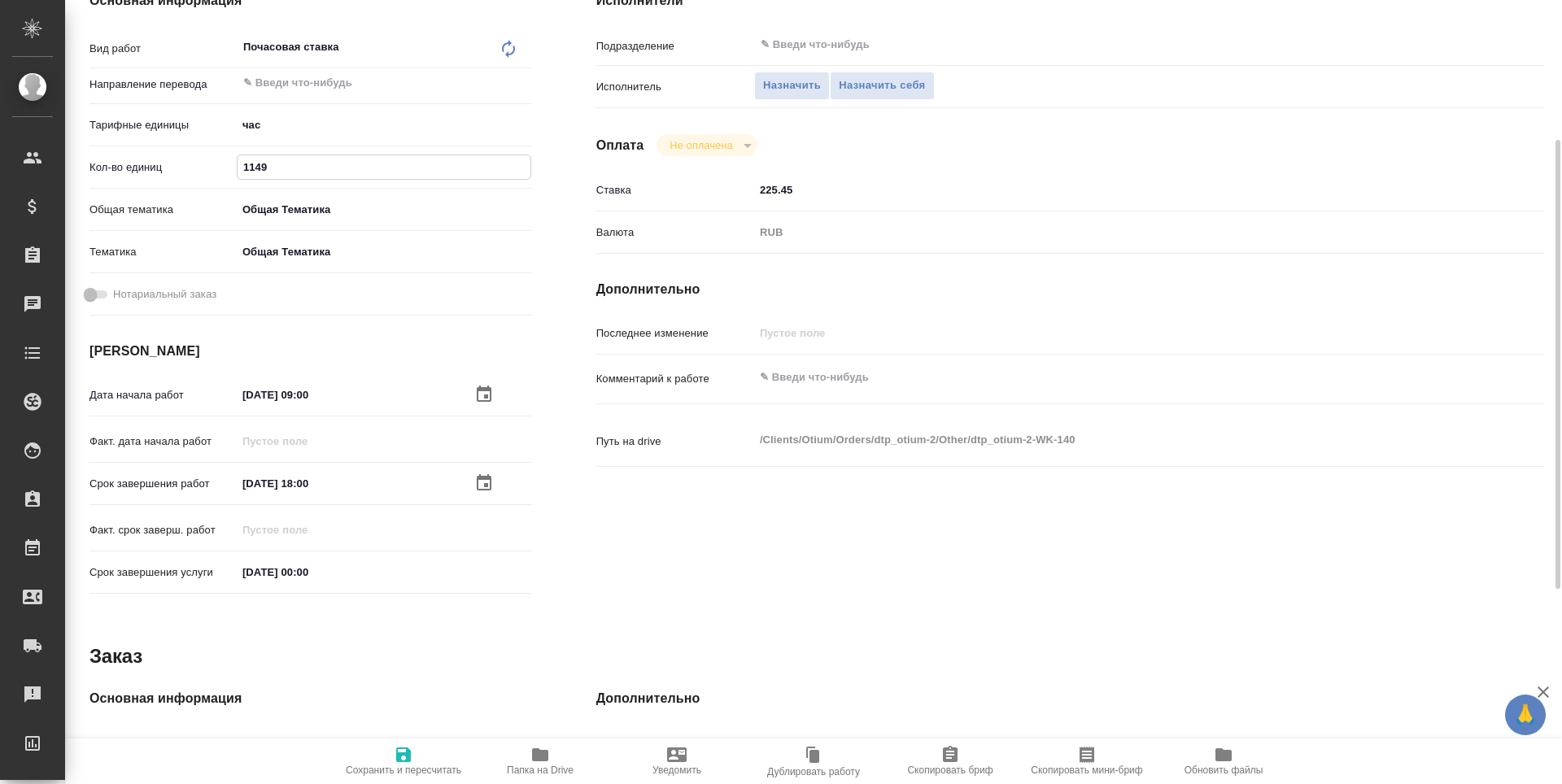
type textarea "x"
type input "1142"
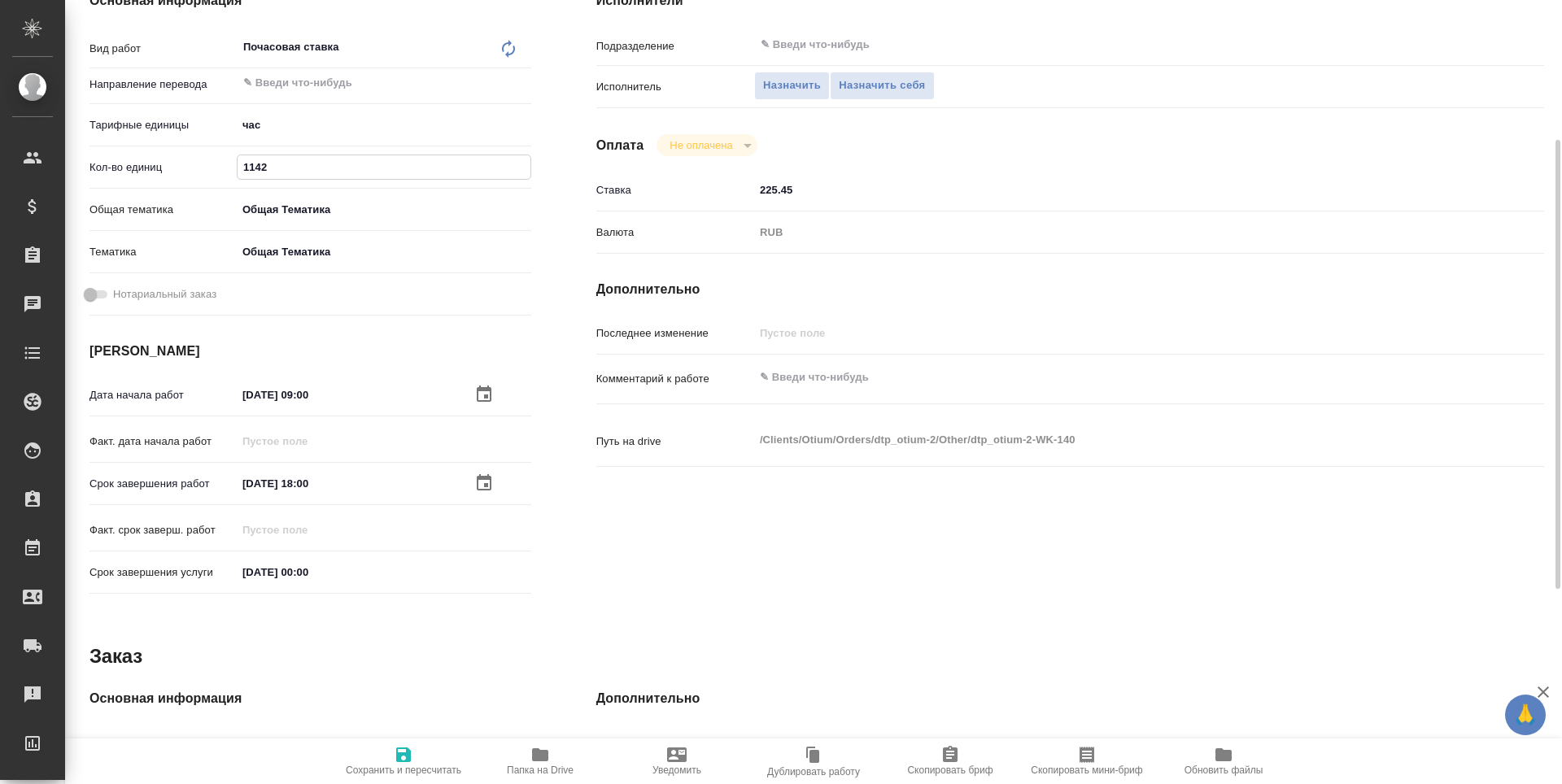
type textarea "x"
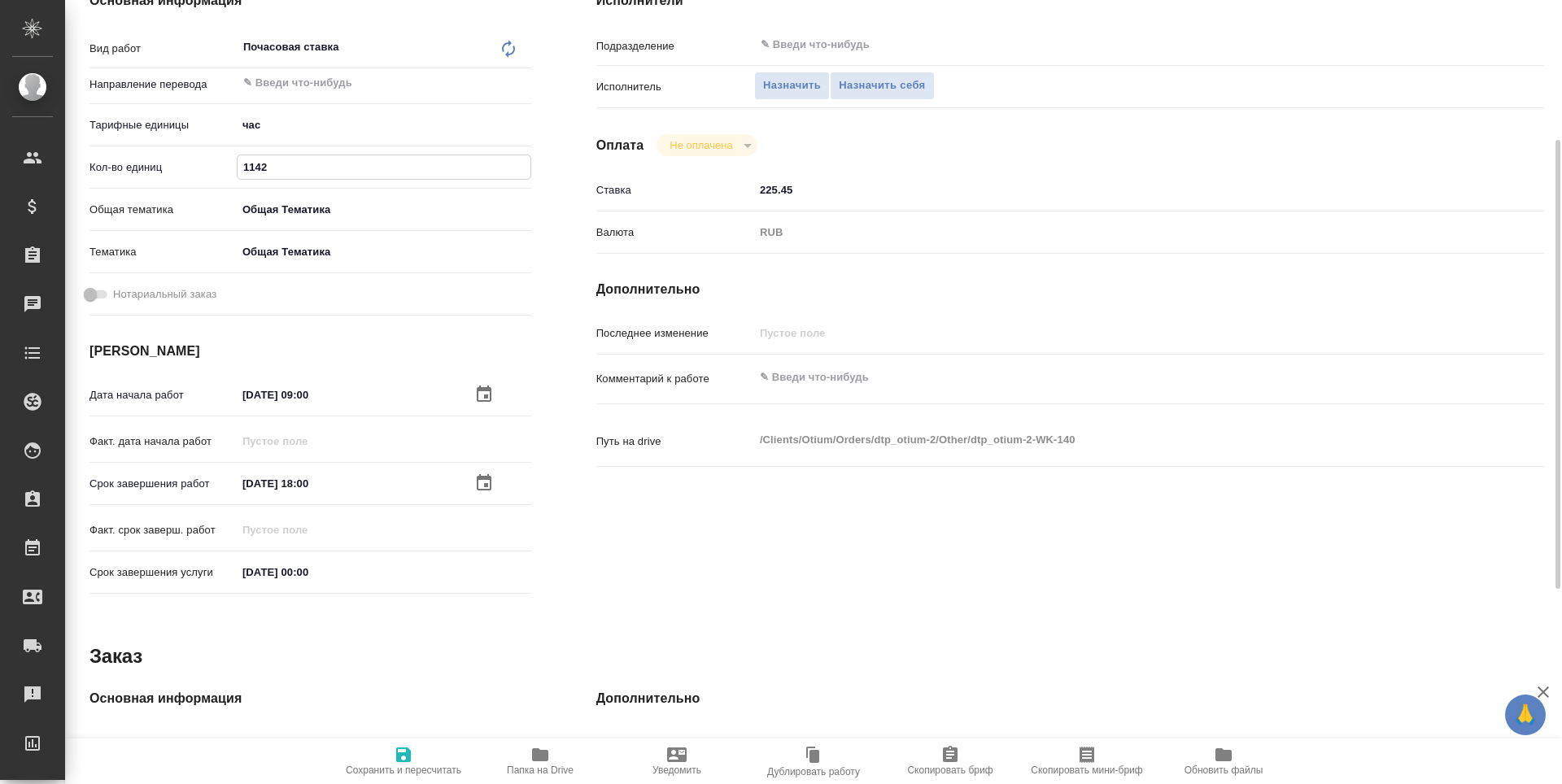
type input "11429"
type textarea "x"
click at [415, 763] on span "Сохранить и пересчитать" at bounding box center [403, 760] width 117 height 31
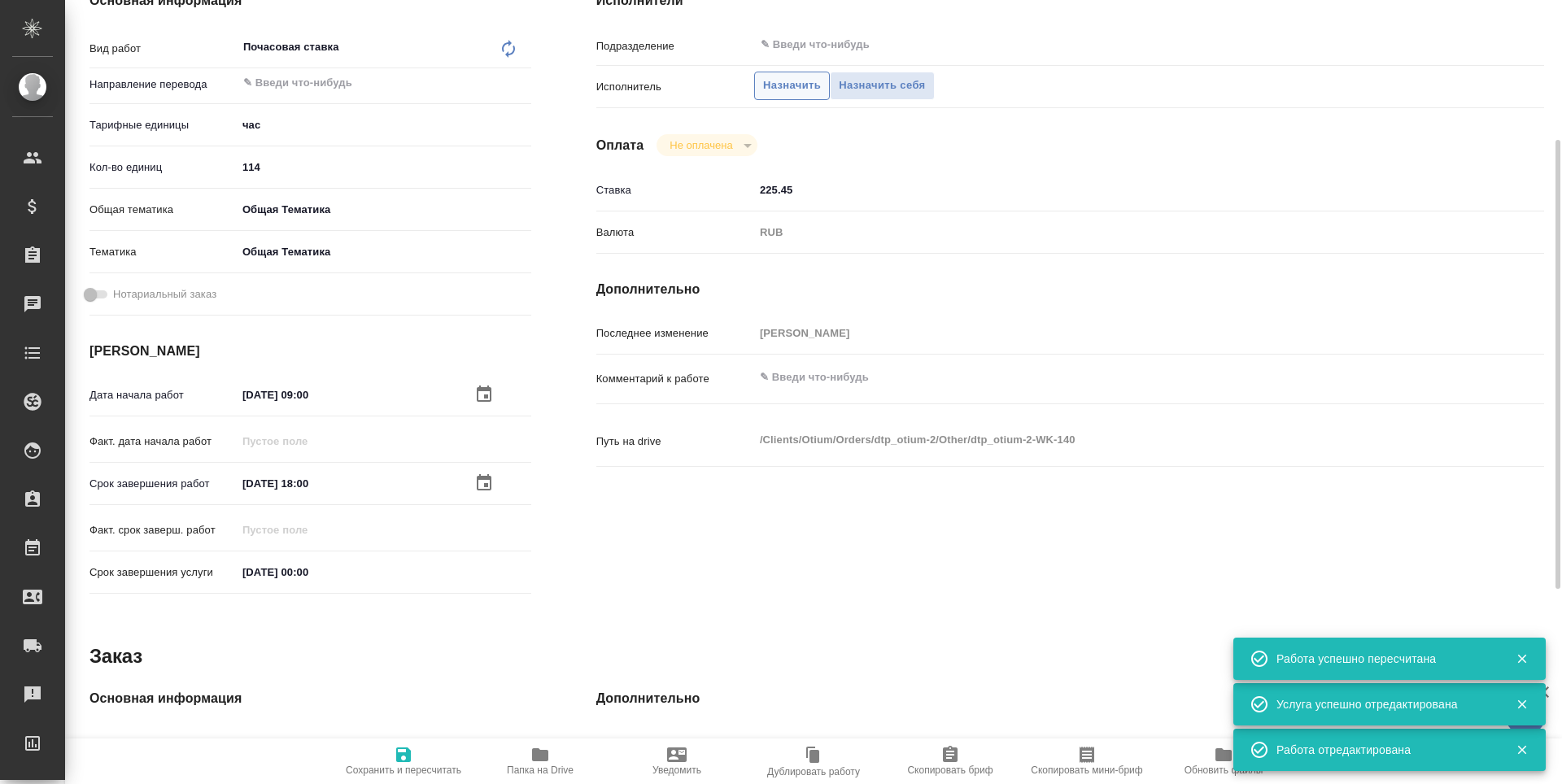
click at [796, 92] on span "Назначить" at bounding box center [792, 85] width 58 height 18
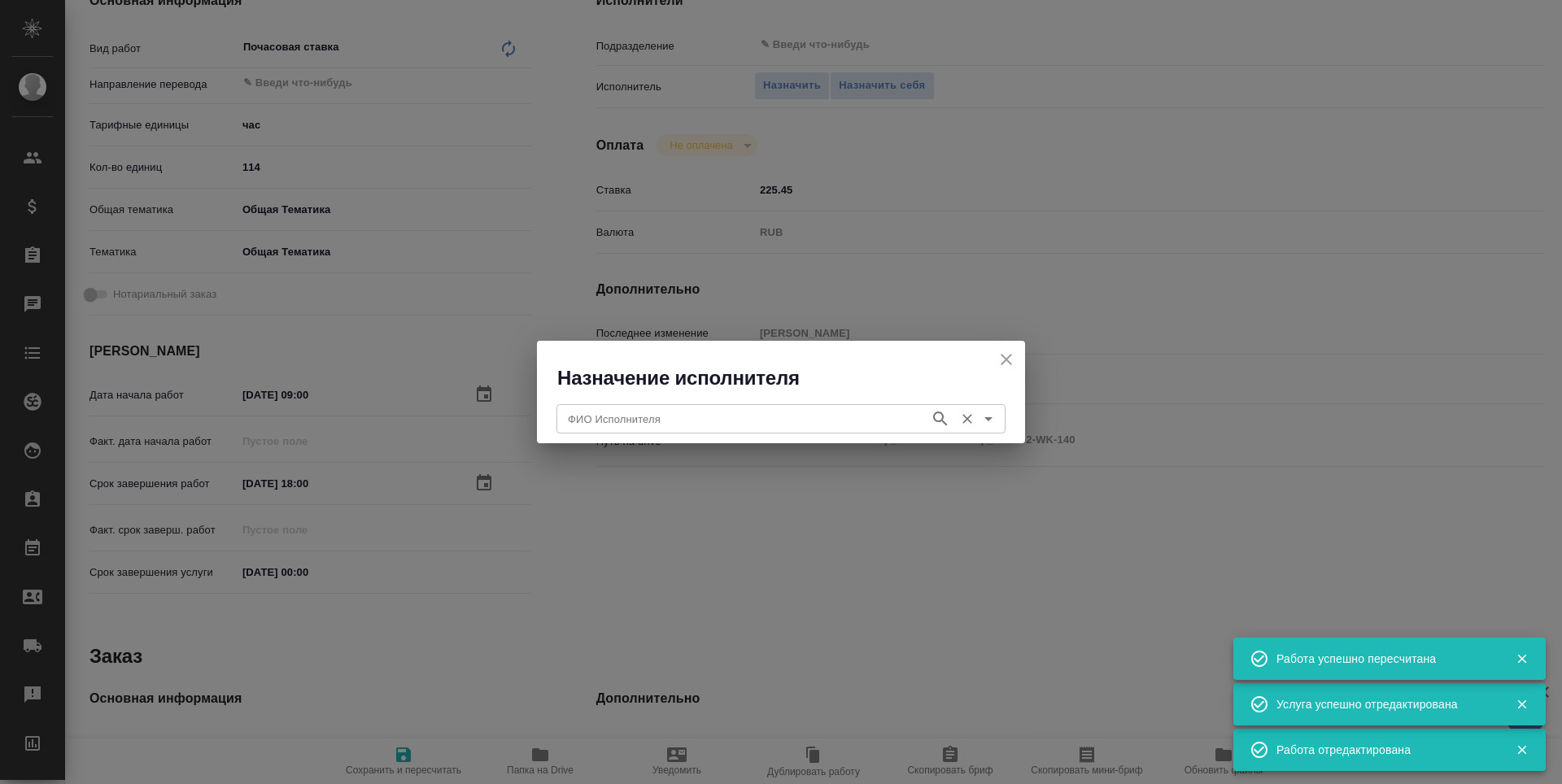
click at [642, 426] on input "ФИО Исполнителя" at bounding box center [741, 419] width 360 height 19
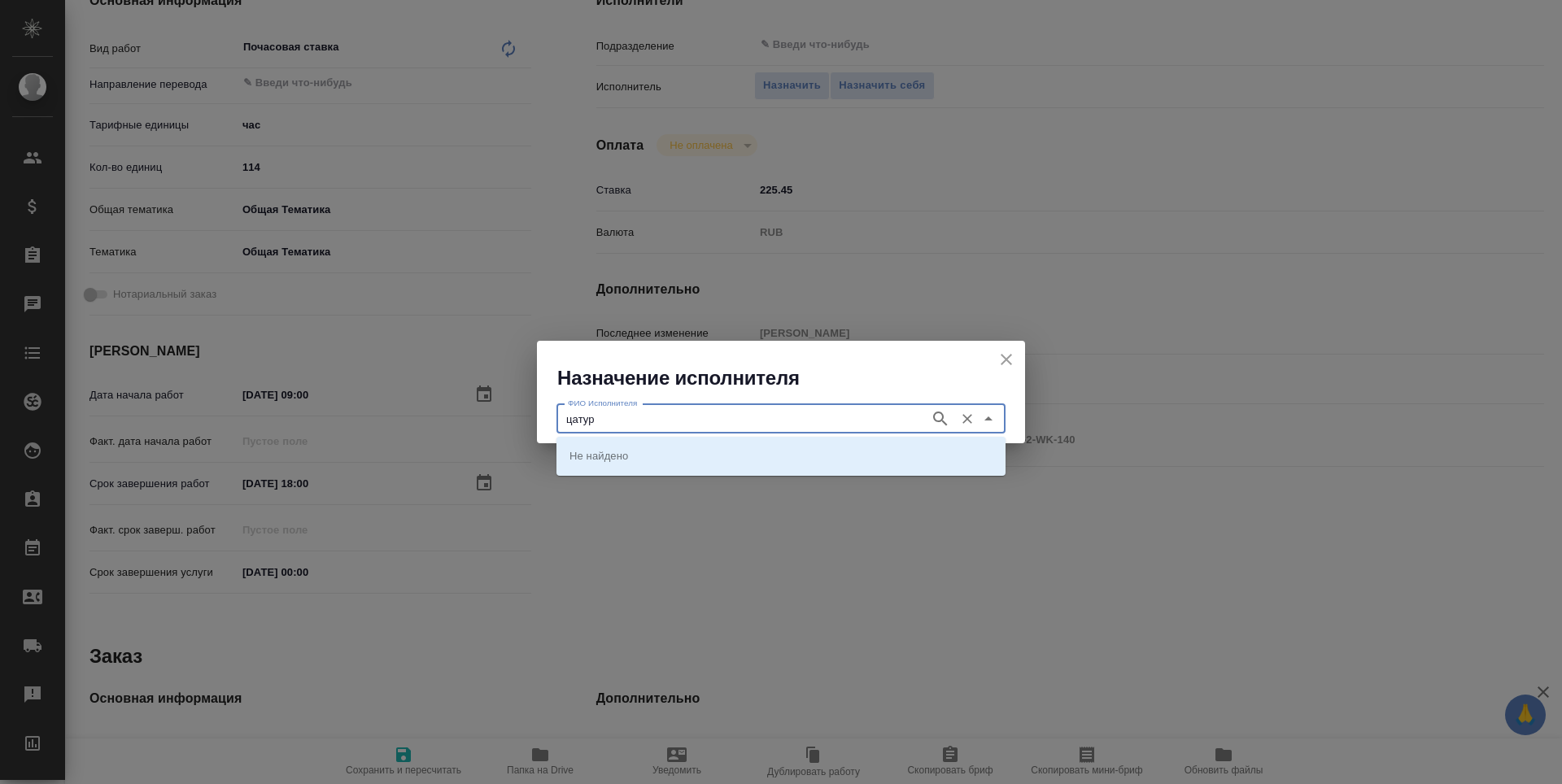
click at [943, 420] on icon "button" at bounding box center [941, 419] width 14 height 14
click at [870, 464] on li "Цатурян Роберт Юрьевич" at bounding box center [781, 455] width 449 height 30
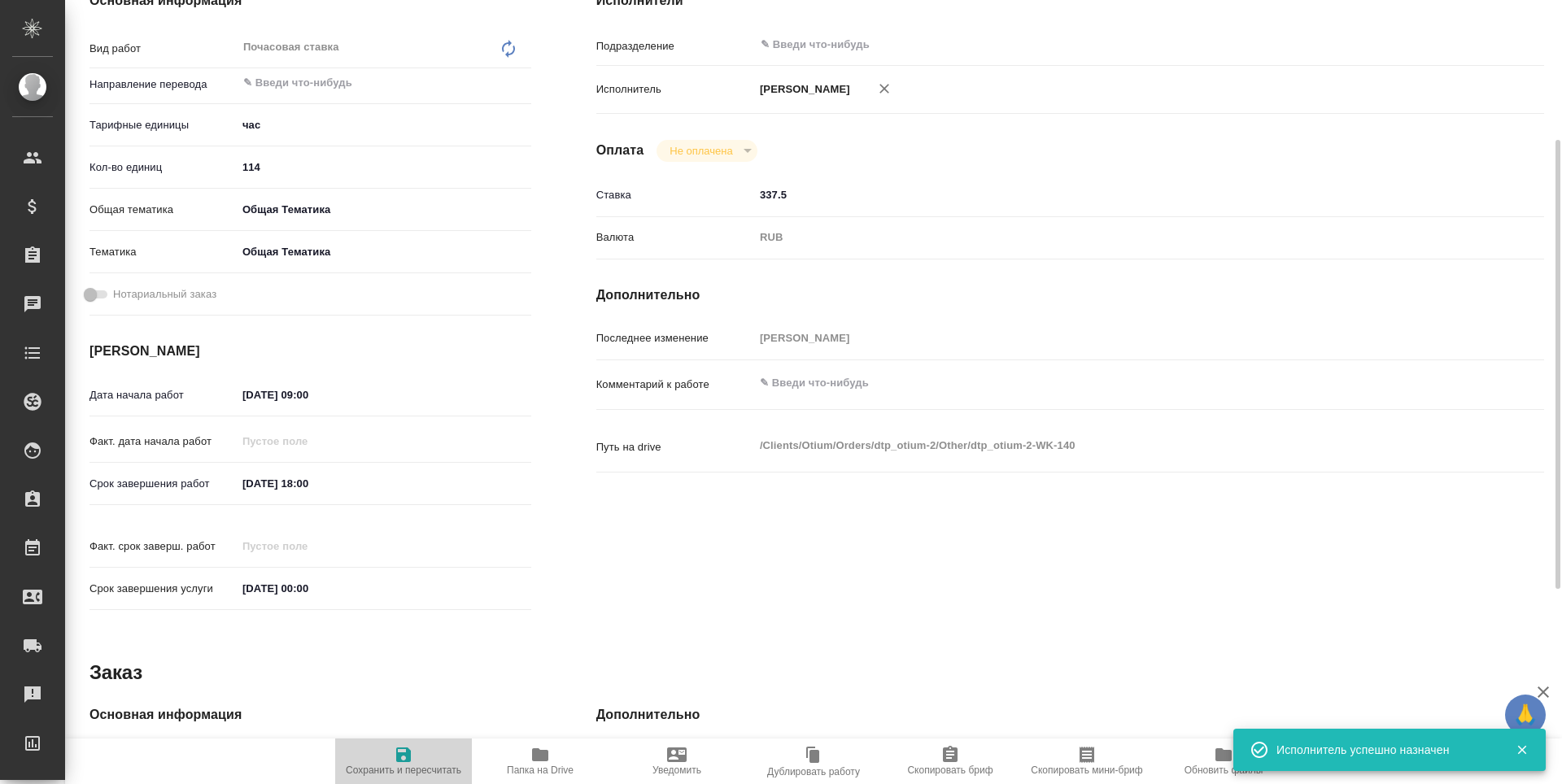
click at [422, 765] on span "Сохранить и пересчитать" at bounding box center [403, 770] width 115 height 11
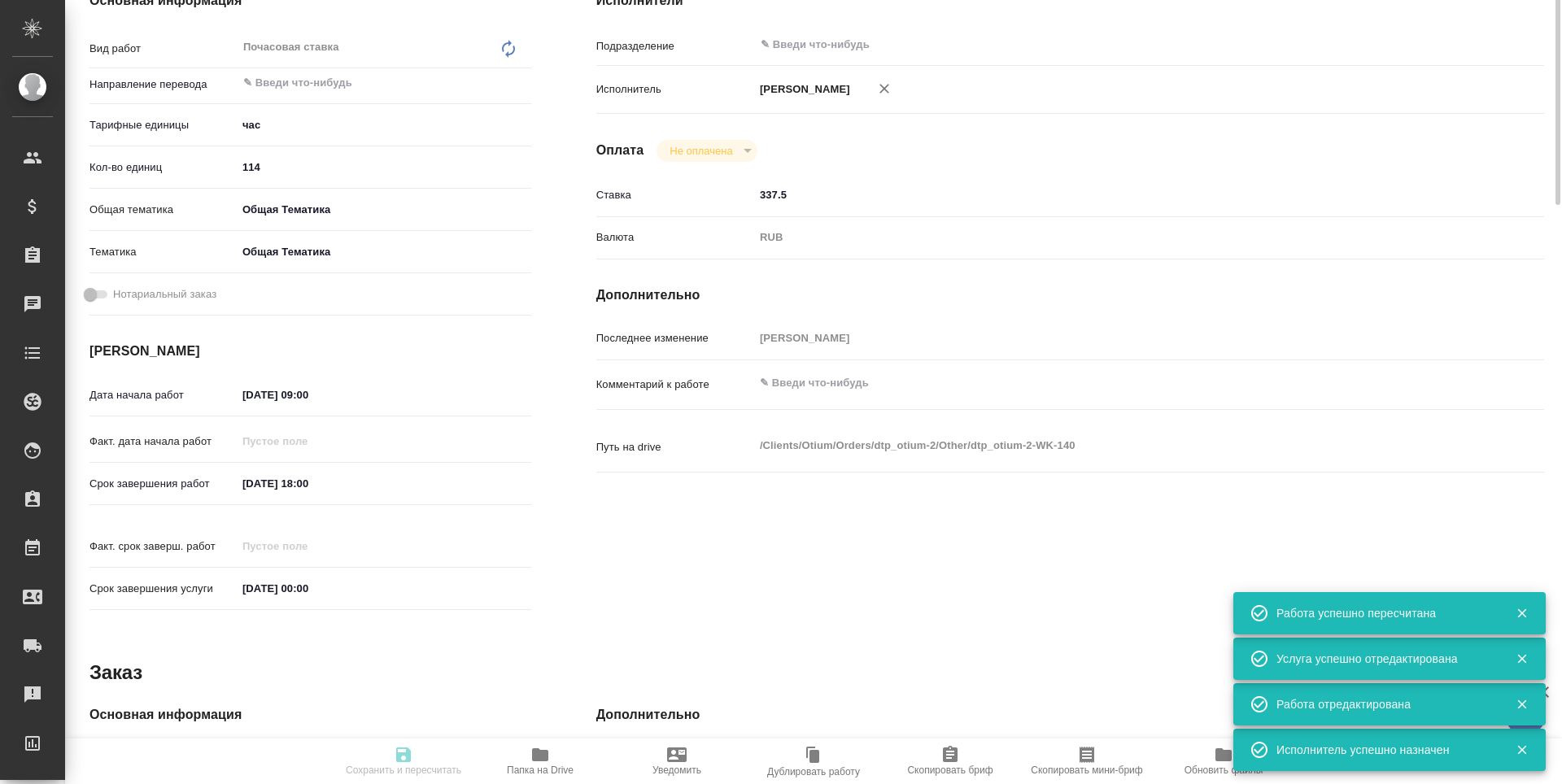
scroll to position [0, 0]
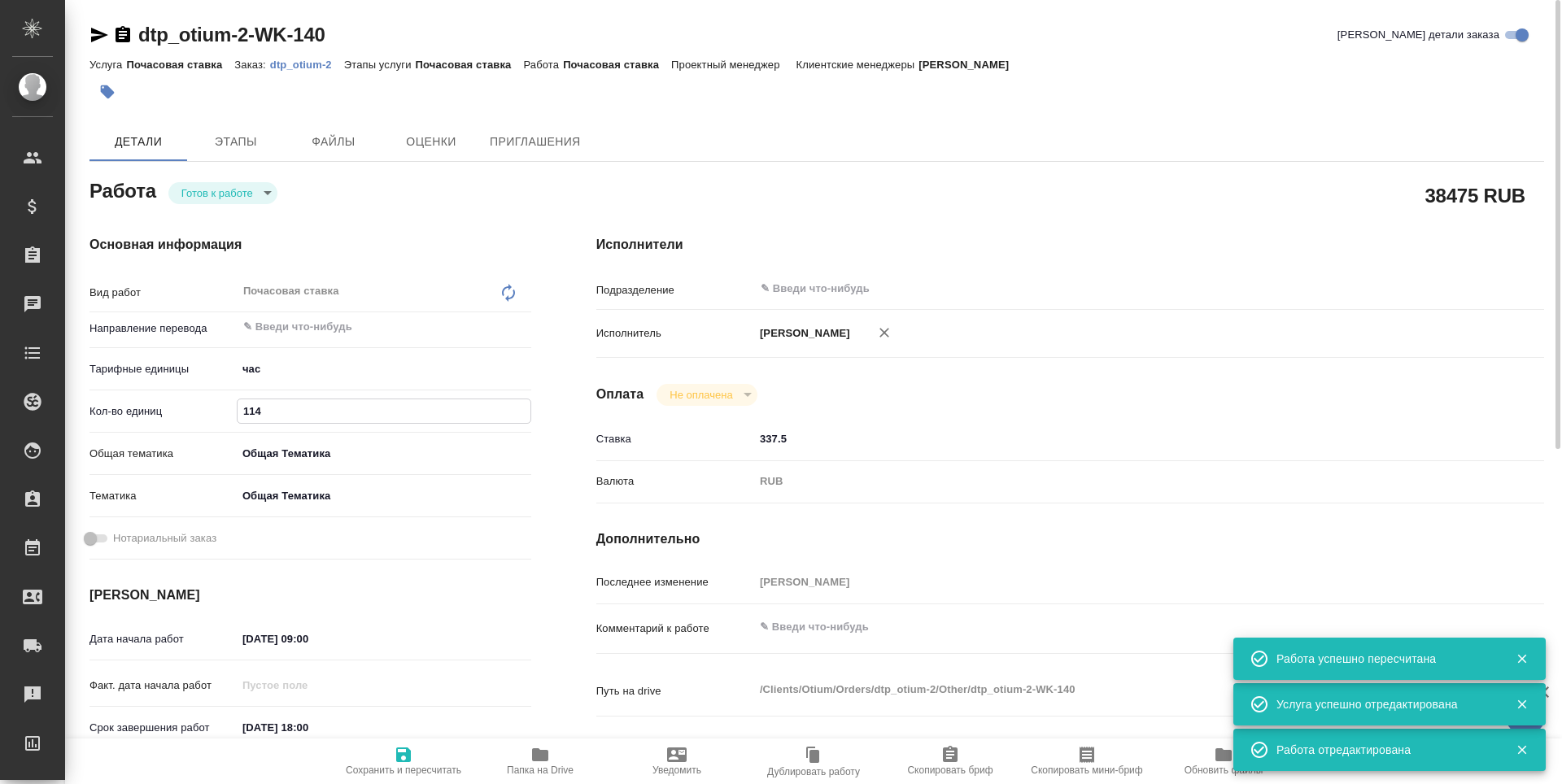
click at [266, 411] on input "114" at bounding box center [384, 411] width 293 height 24
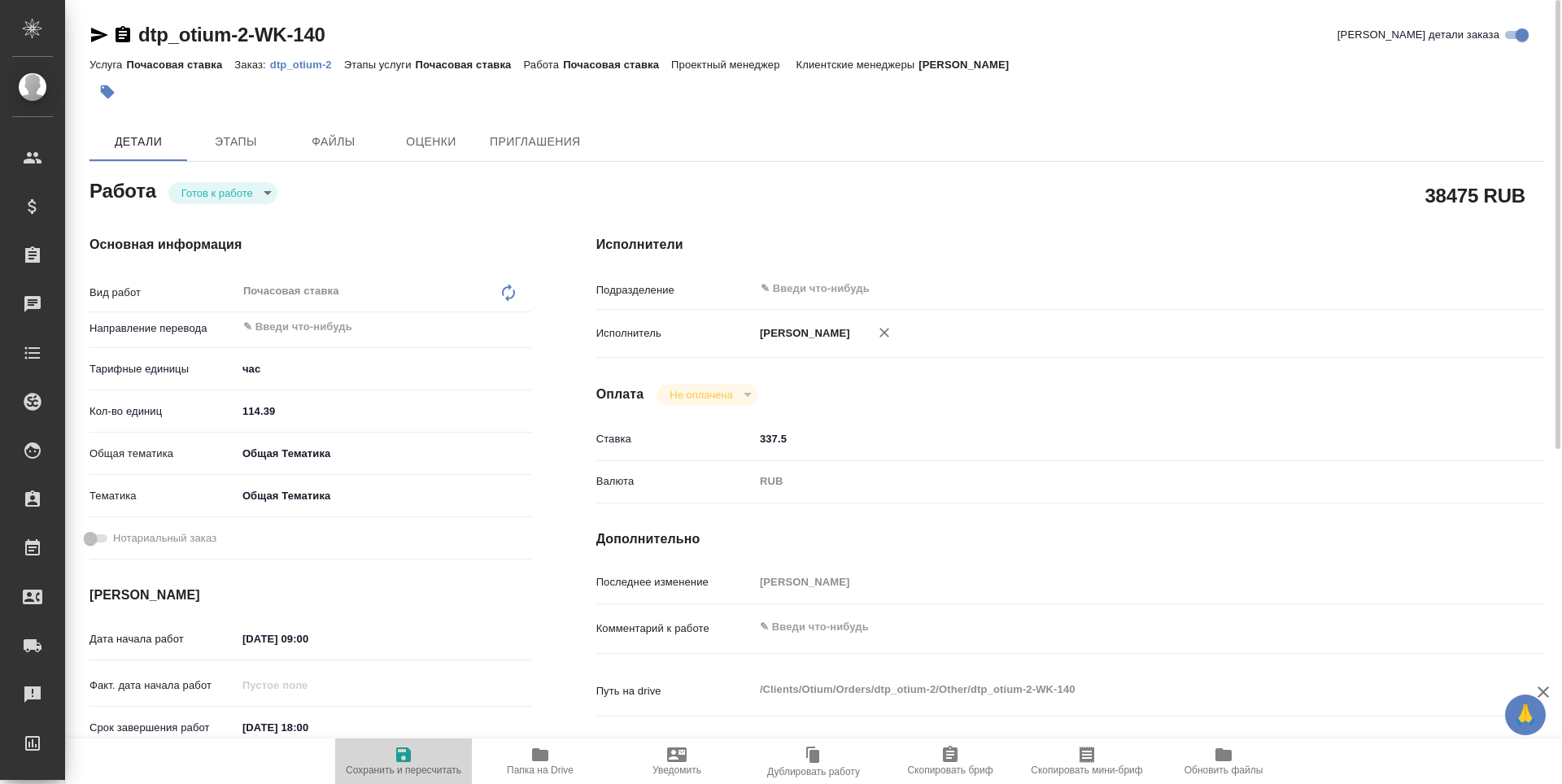
click at [414, 758] on span "Сохранить и пересчитать" at bounding box center [403, 760] width 117 height 31
click at [231, 197] on body "🙏 .cls-1 fill:#fff; AWATERA Третьякова Наталия n.tretyakova Клиенты Спецификаци…" at bounding box center [781, 392] width 1562 height 784
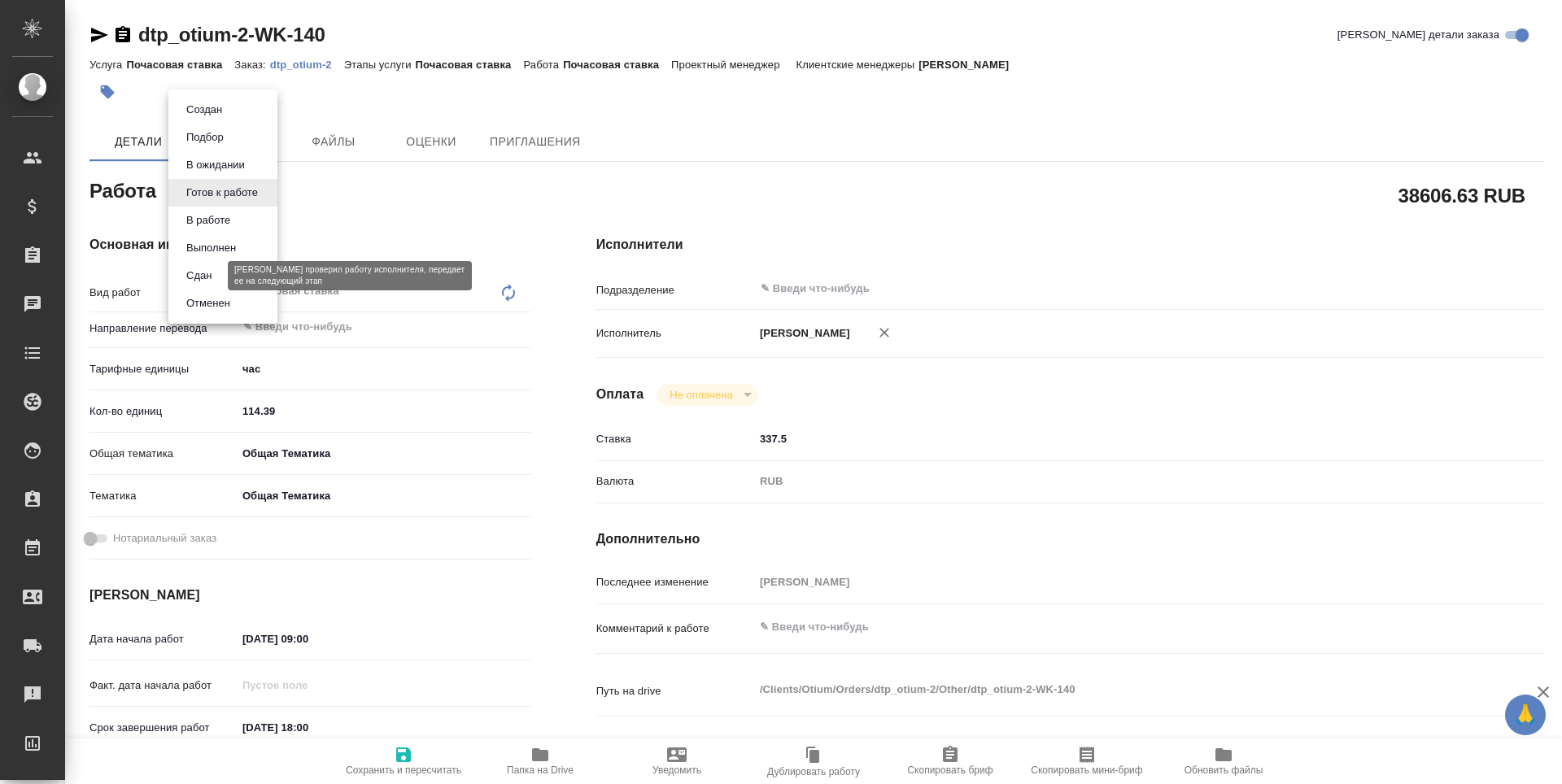
click at [214, 268] on button "Сдан" at bounding box center [199, 276] width 35 height 18
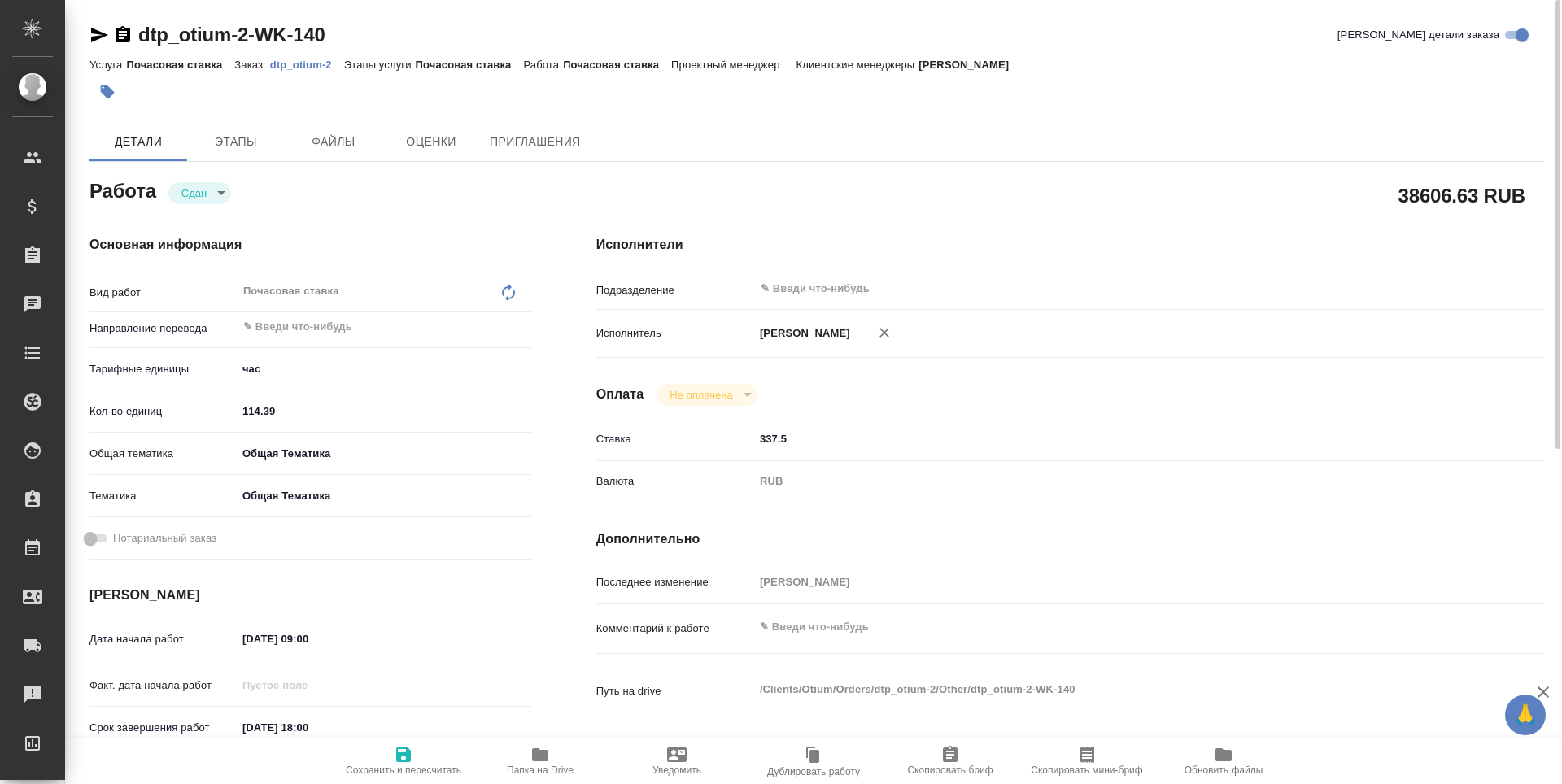
click at [247, 410] on input "114.39" at bounding box center [384, 411] width 295 height 24
click at [411, 774] on span "Сохранить и пересчитать" at bounding box center [403, 770] width 115 height 11
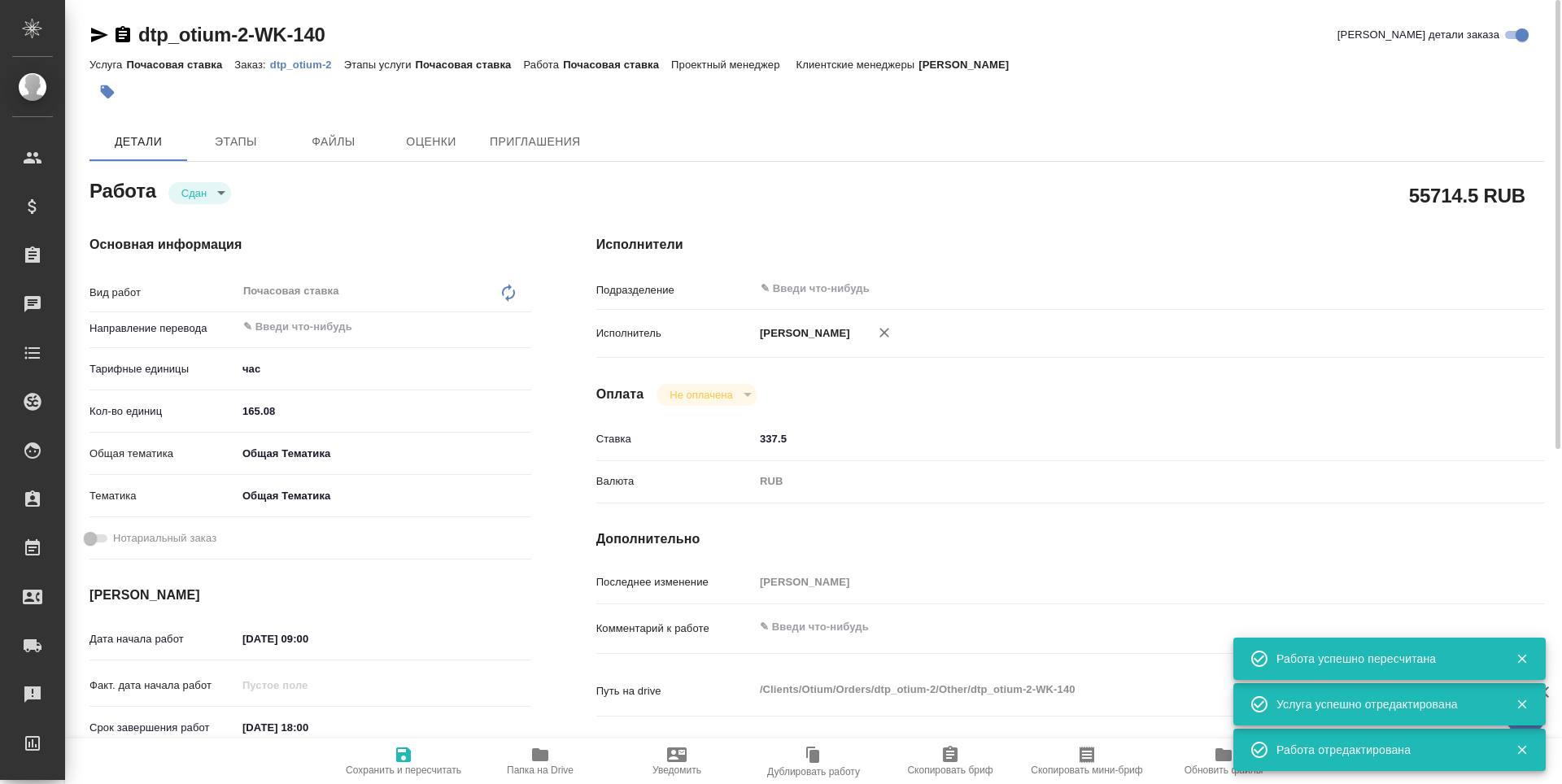
click at [380, 760] on span "Сохранить и пересчитать" at bounding box center [403, 760] width 117 height 31
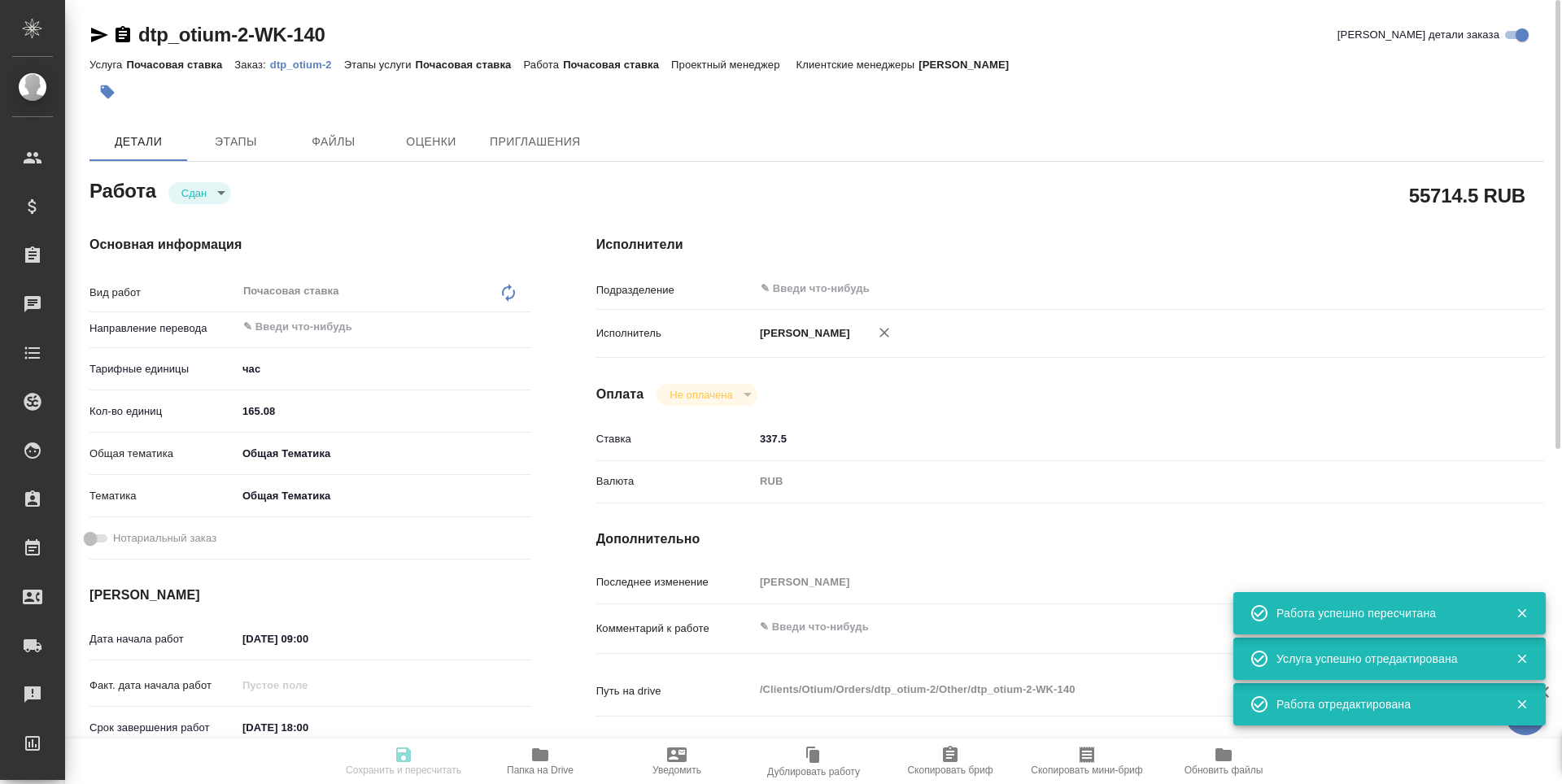
click at [92, 34] on icon "button" at bounding box center [99, 35] width 19 height 19
